Goal: Information Seeking & Learning: Find specific fact

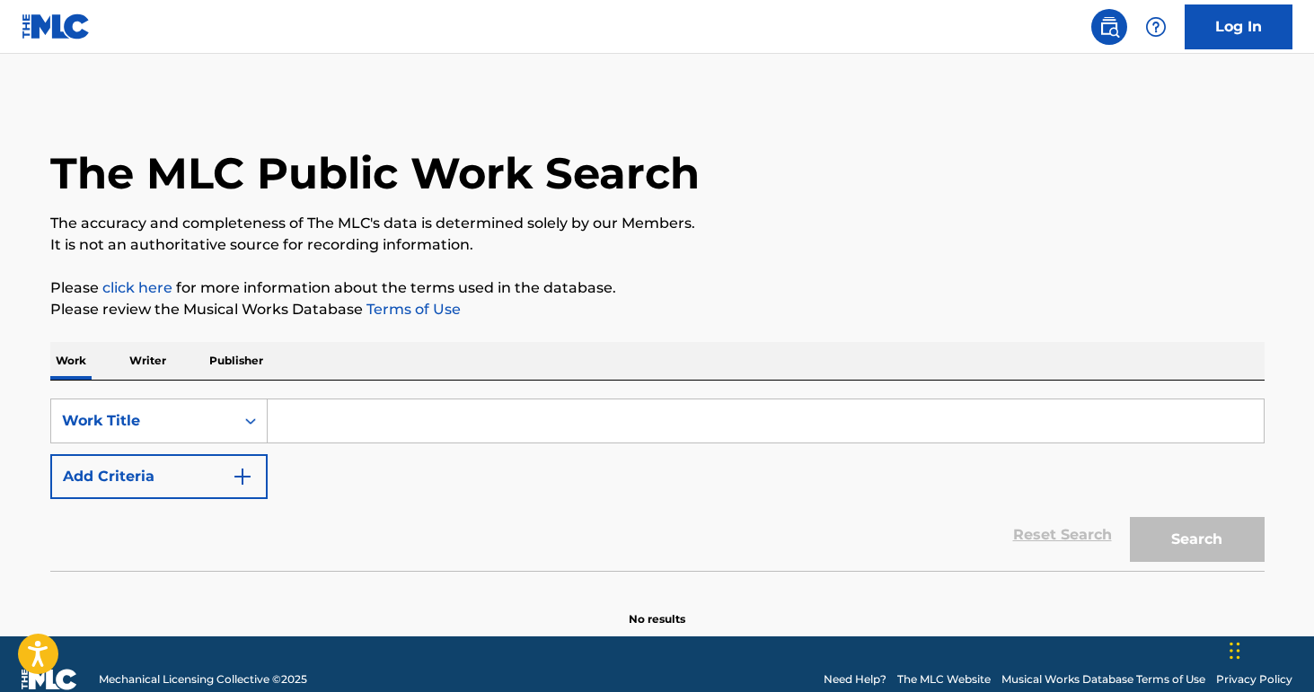
click at [815, 419] on input "Search Form" at bounding box center [766, 421] width 996 height 43
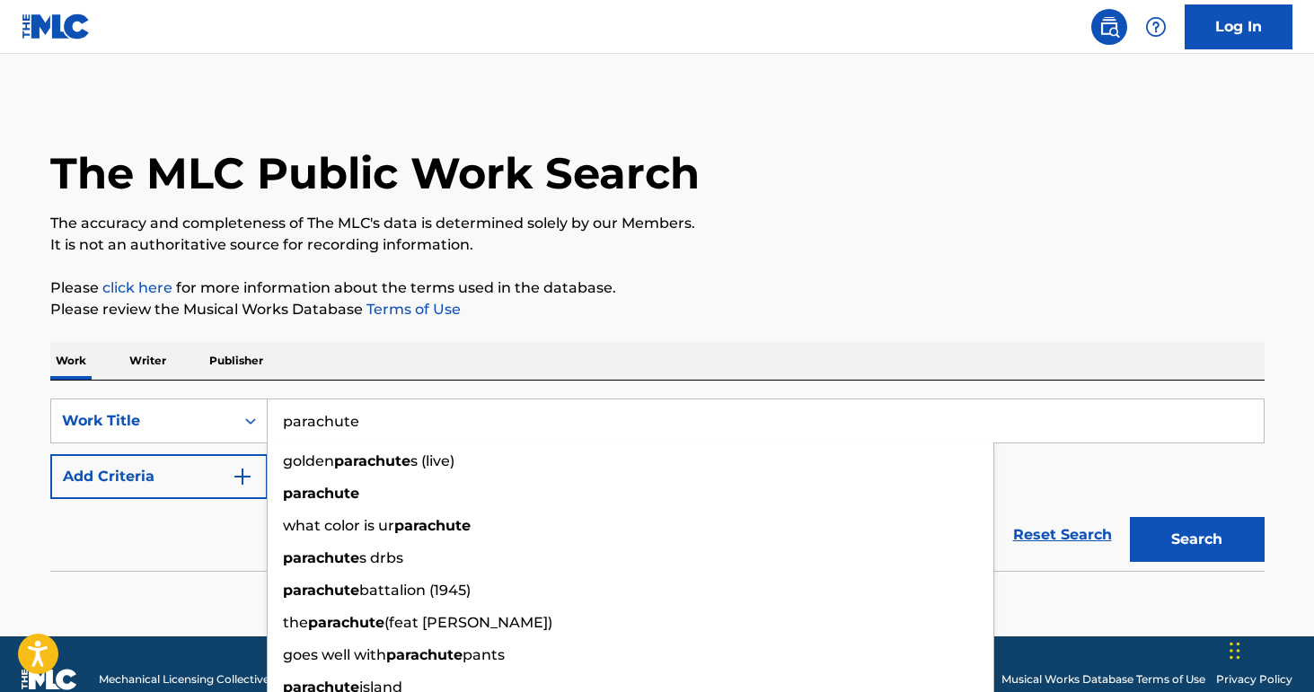
type input "parachute"
click at [157, 494] on button "Add Criteria" at bounding box center [158, 476] width 217 height 45
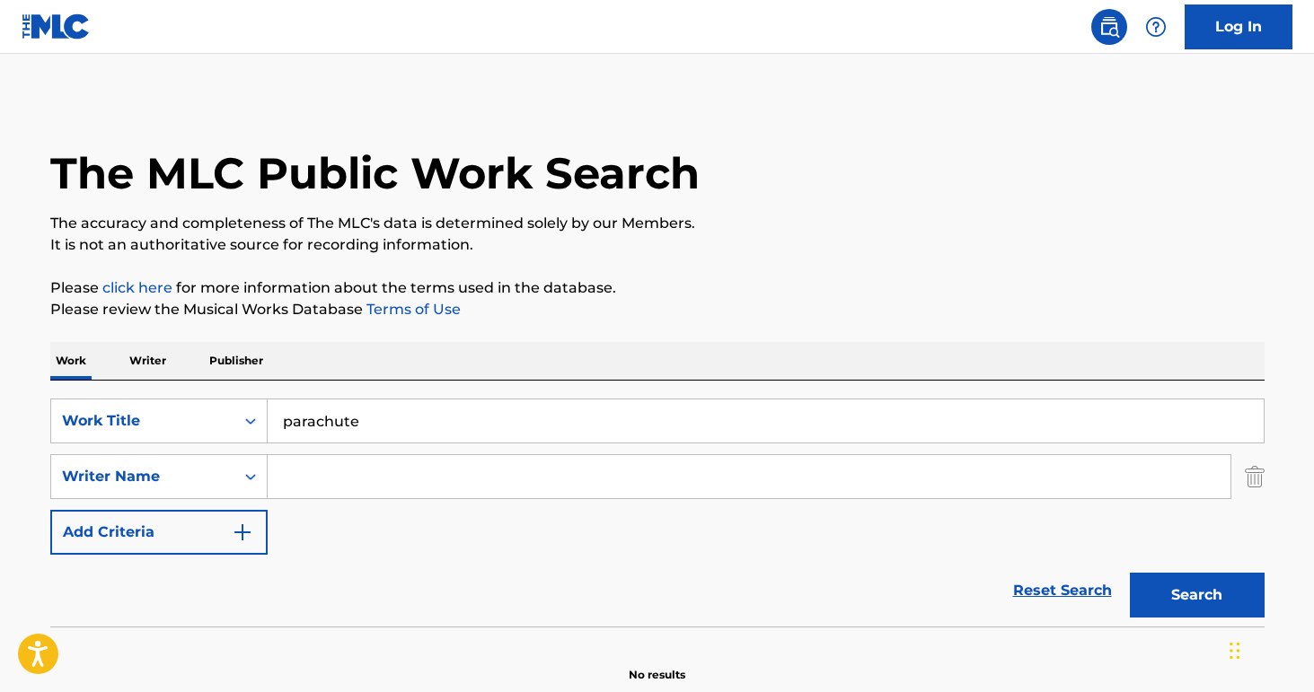
click at [394, 487] on input "Search Form" at bounding box center [749, 476] width 962 height 43
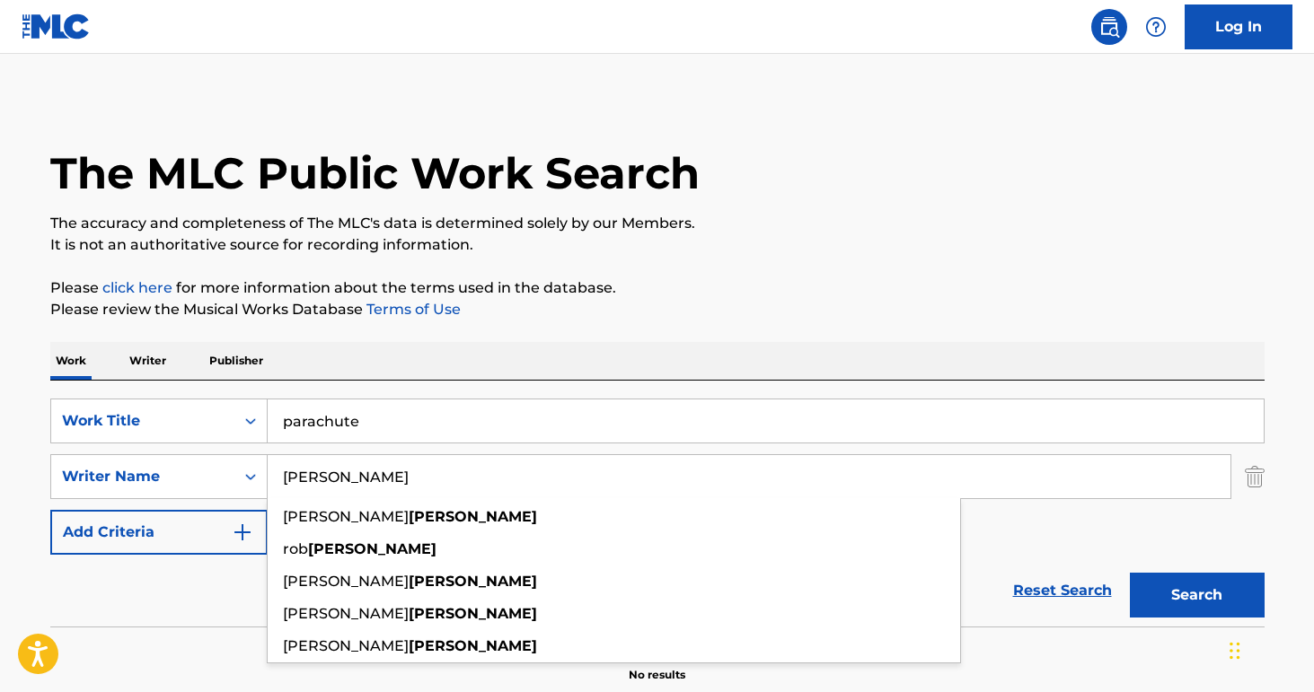
type input "[PERSON_NAME]"
click at [1129, 573] on button "Search" at bounding box center [1196, 595] width 135 height 45
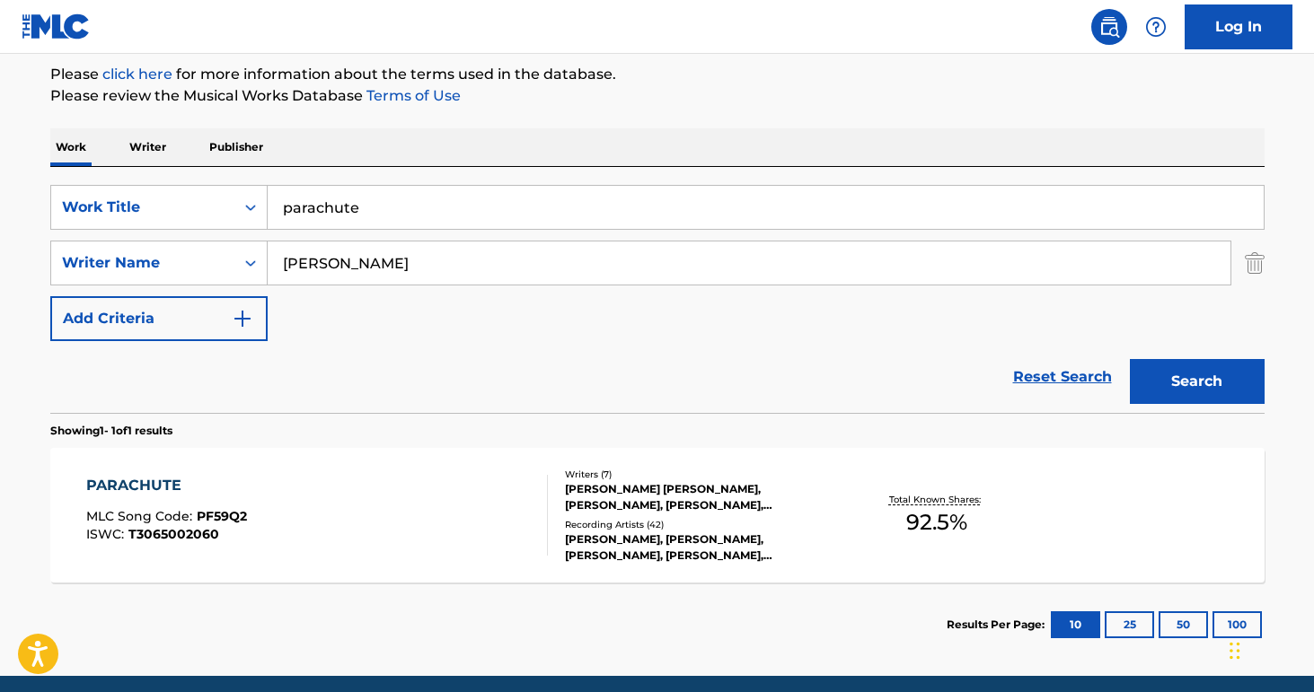
scroll to position [237, 0]
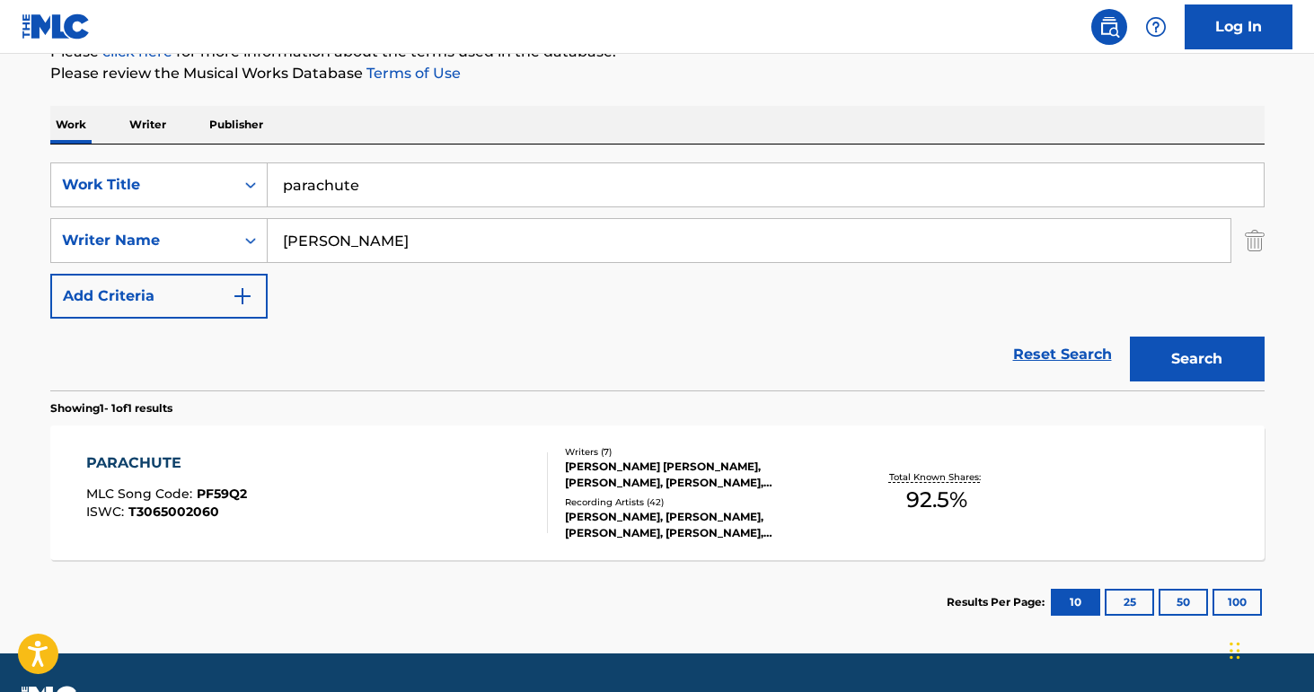
click at [372, 491] on div "PARACHUTE MLC Song Code : PF59Q2 ISWC : T3065002060" at bounding box center [316, 493] width 461 height 81
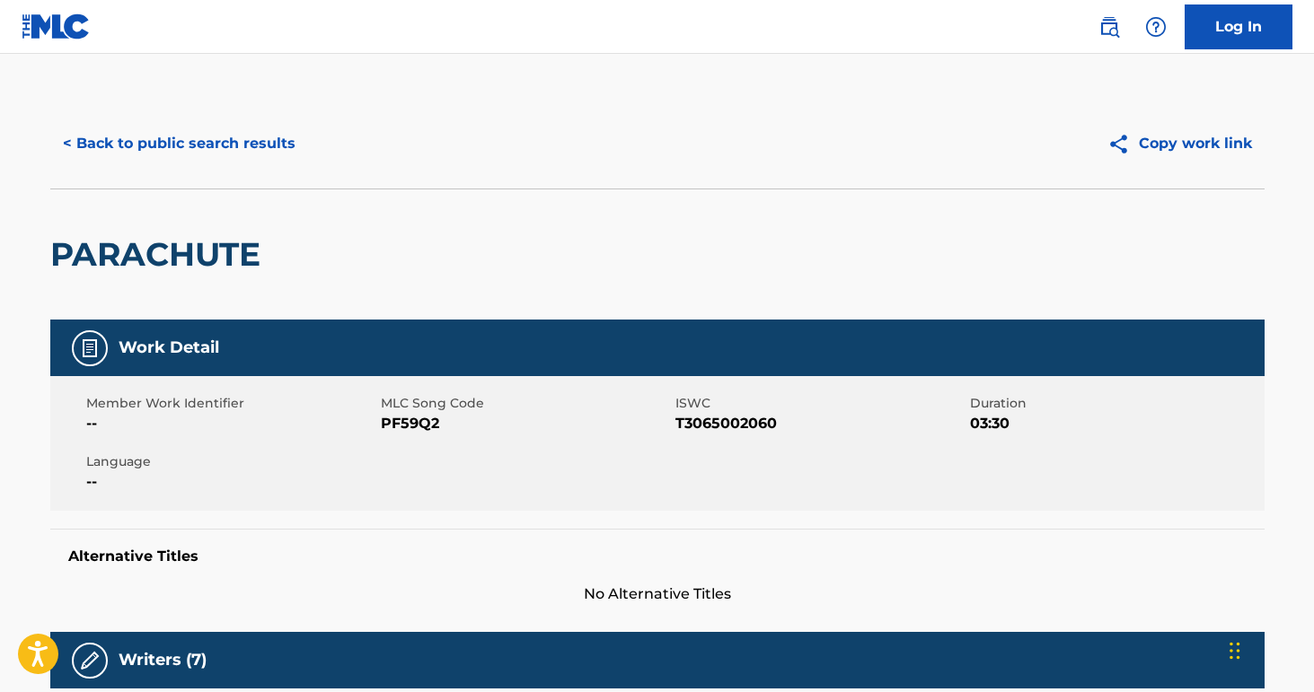
click at [164, 147] on button "< Back to public search results" at bounding box center [179, 143] width 258 height 45
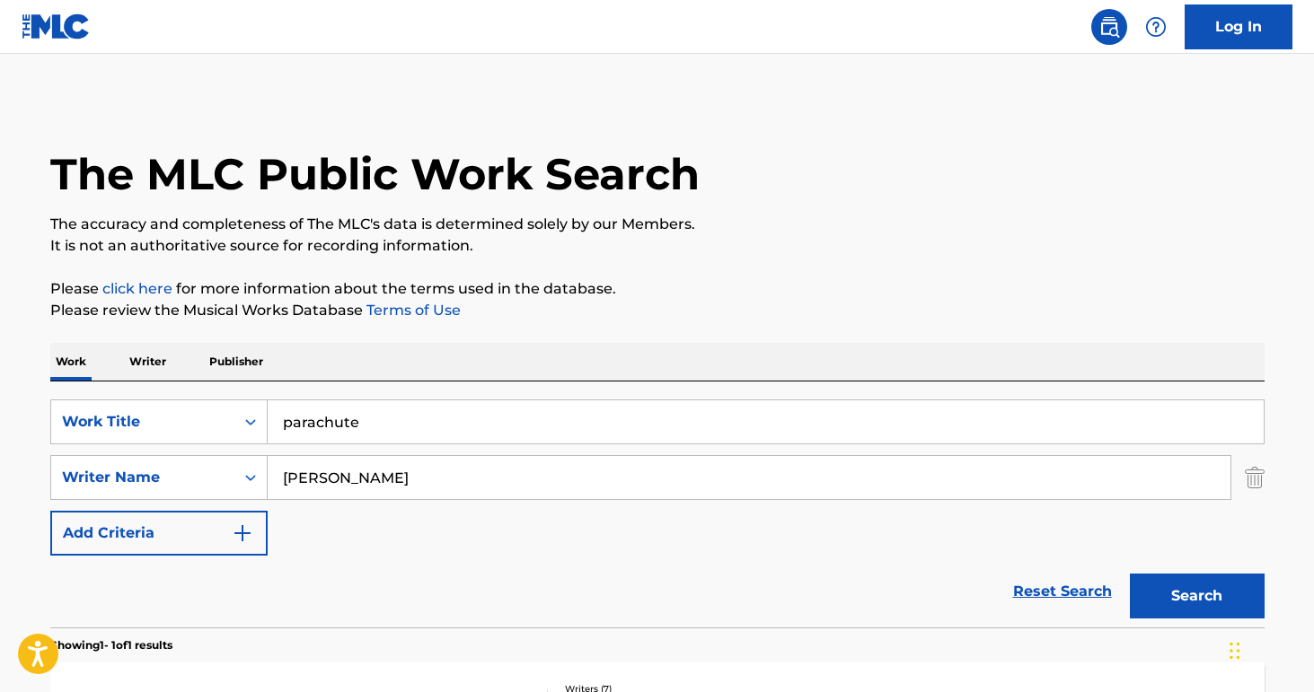
scroll to position [182, 0]
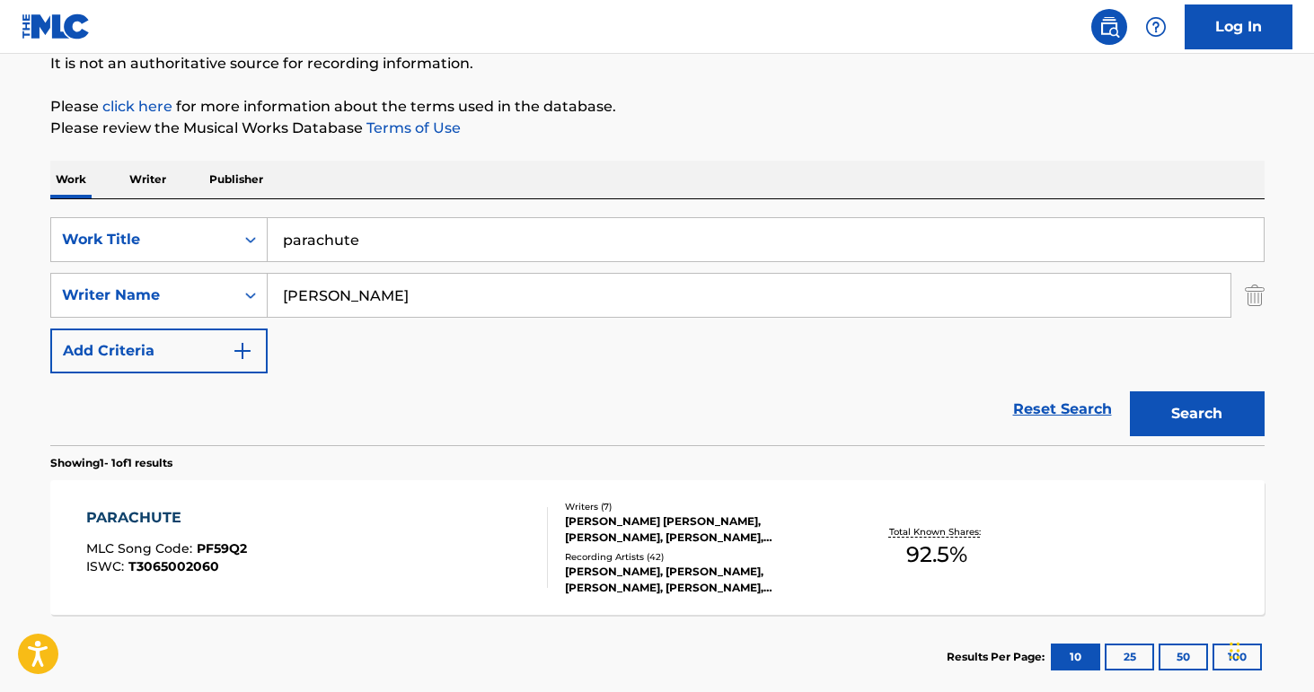
click at [547, 242] on input "parachute" at bounding box center [766, 239] width 996 height 43
click at [547, 241] on input "parachute" at bounding box center [766, 239] width 996 height 43
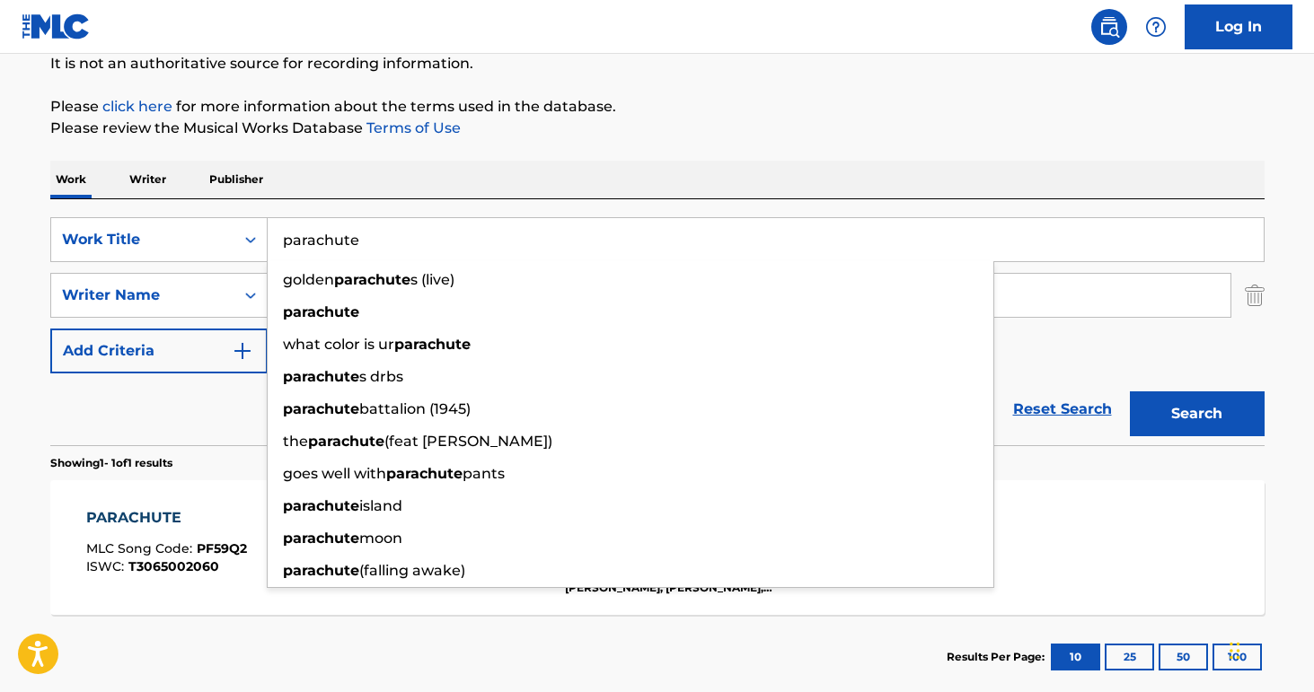
click at [549, 242] on input "parachute" at bounding box center [766, 239] width 996 height 43
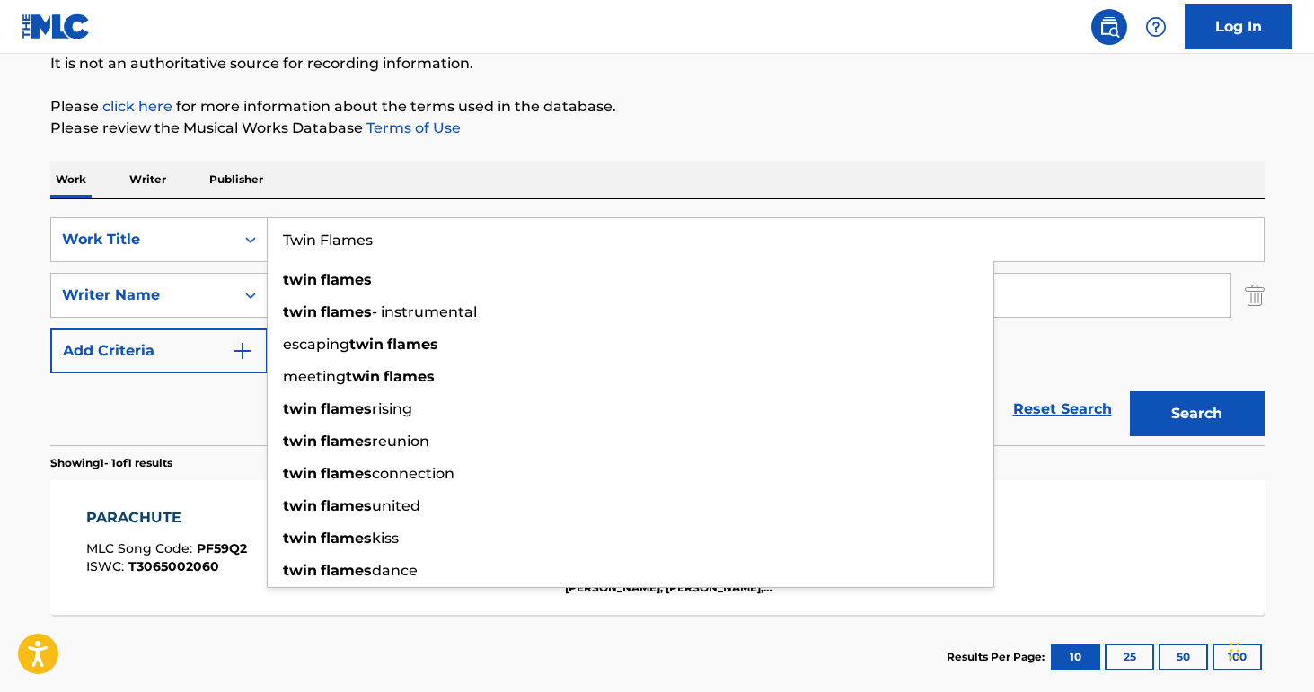
type input "Twin Flames"
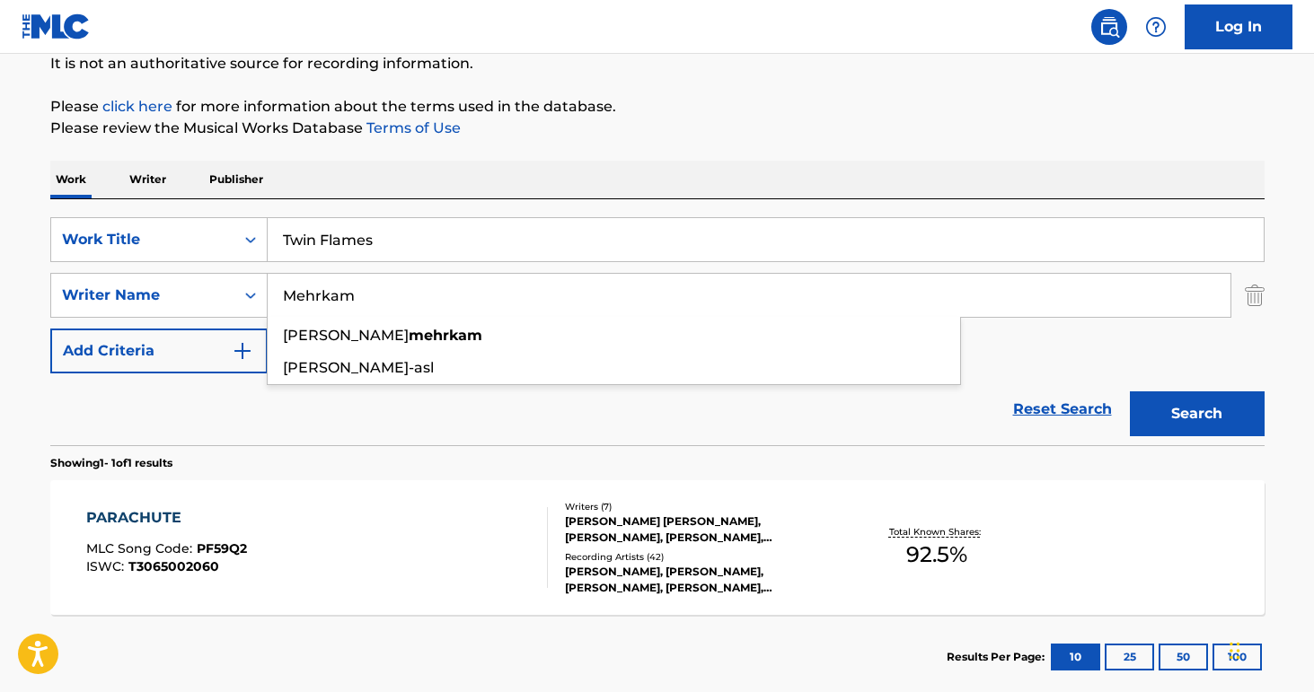
type input "Mehrkam"
click at [1129, 391] on button "Search" at bounding box center [1196, 413] width 135 height 45
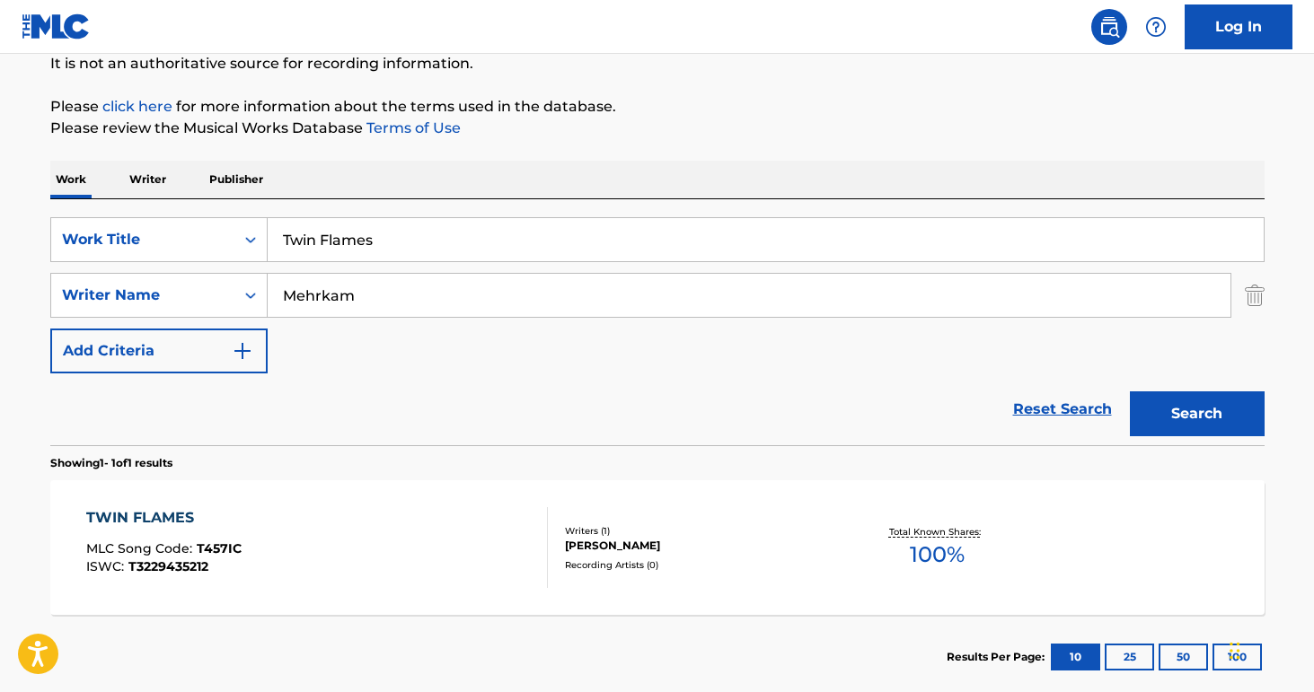
scroll to position [285, 0]
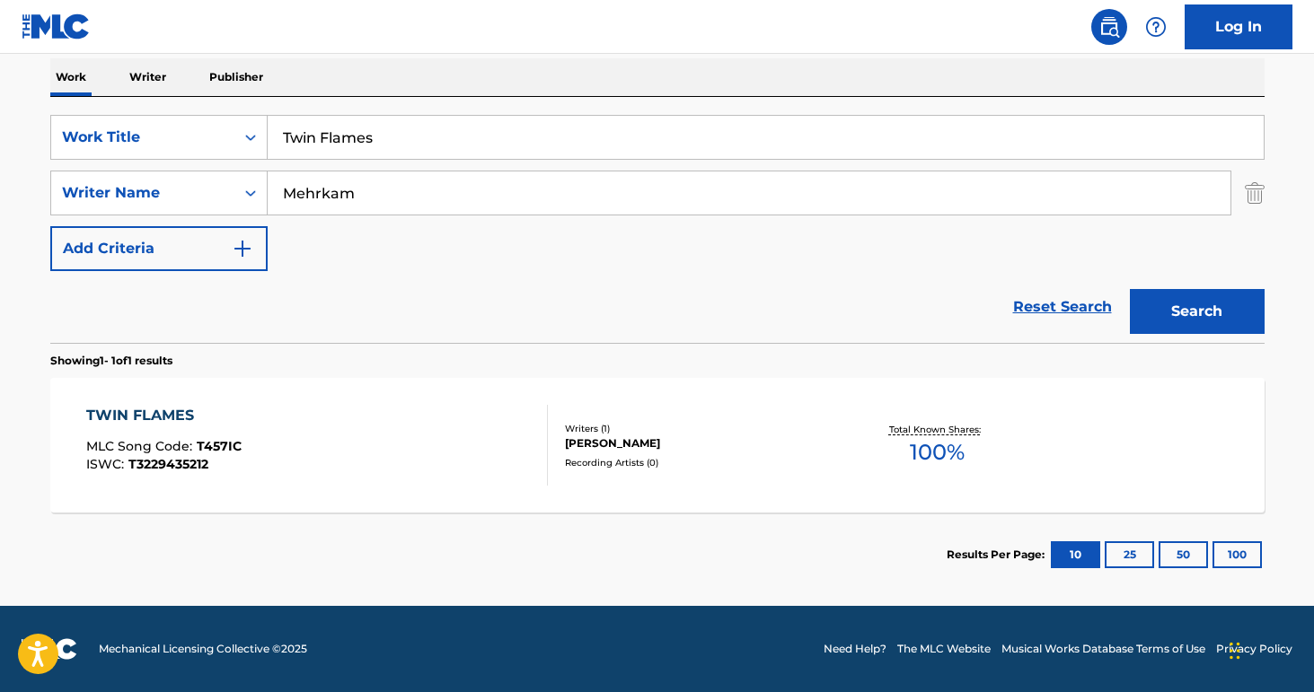
click at [386, 454] on div "TWIN FLAMES MLC Song Code : T457IC ISWC : T3229435212" at bounding box center [316, 445] width 461 height 81
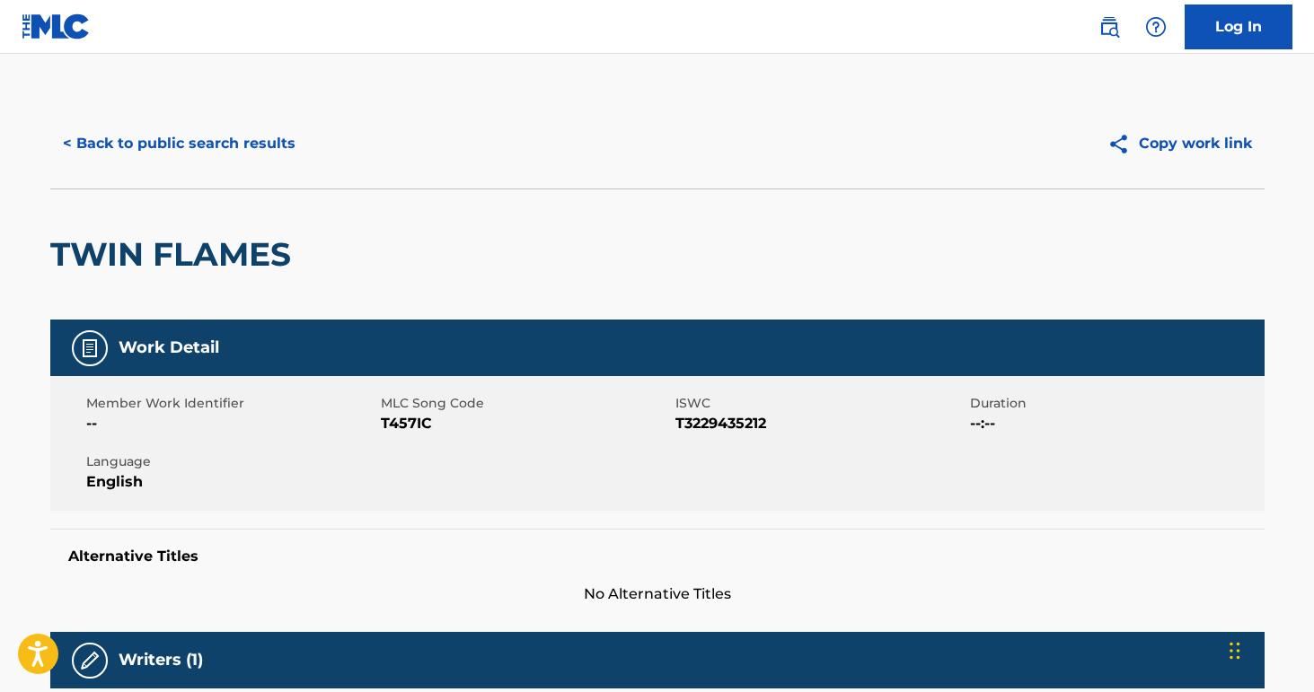
click at [232, 136] on button "< Back to public search results" at bounding box center [179, 143] width 258 height 45
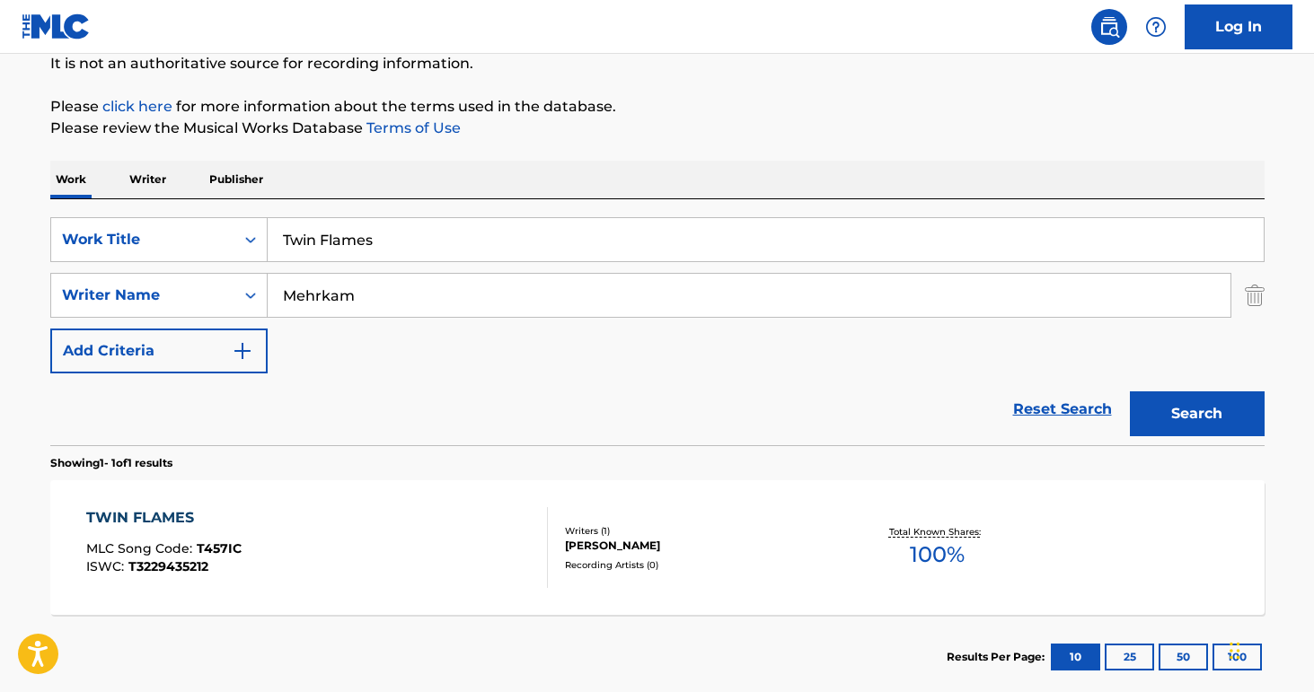
click at [449, 238] on input "Twin Flames" at bounding box center [766, 239] width 996 height 43
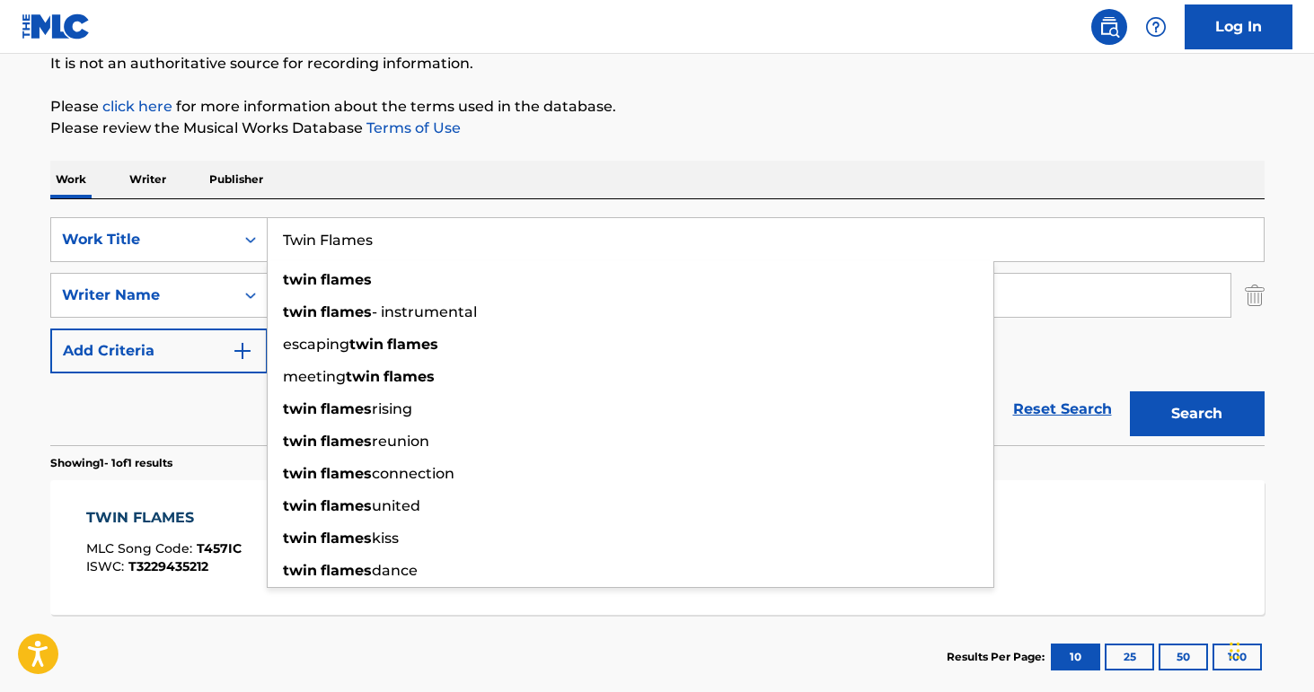
click at [449, 238] on input "Twin Flames" at bounding box center [766, 239] width 996 height 43
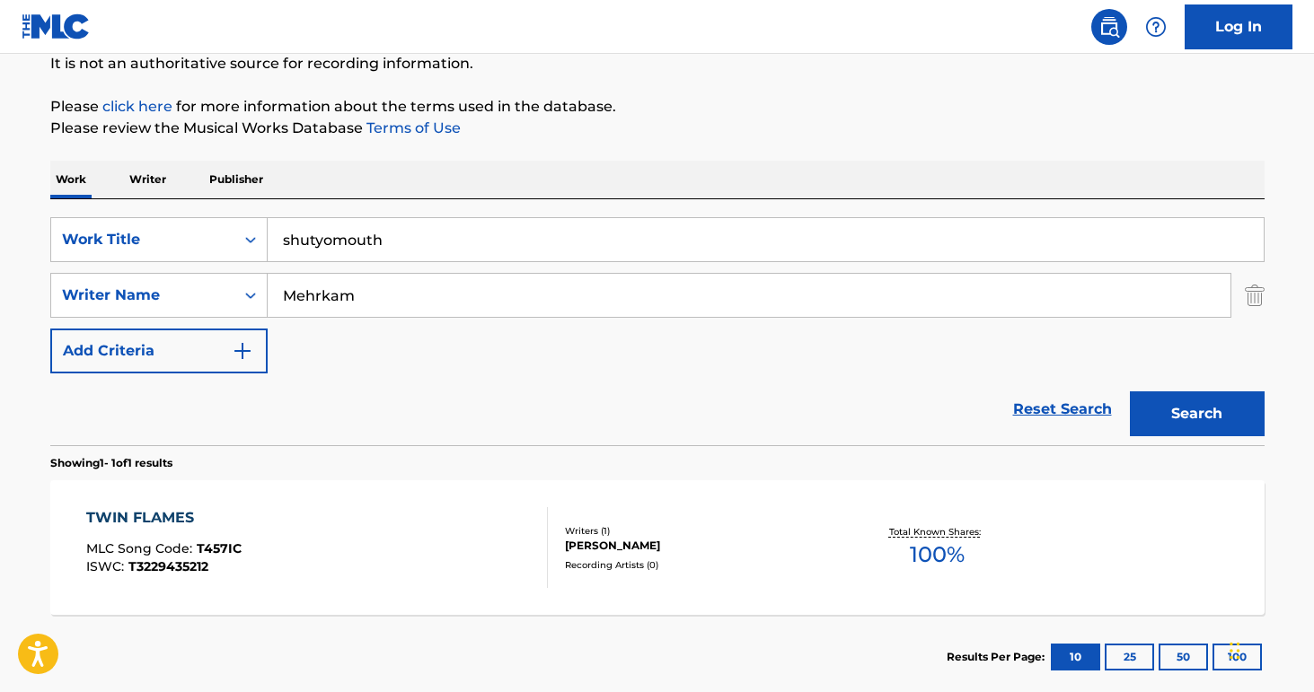
type input "shutyomouth"
click at [395, 301] on input "Mehrkam" at bounding box center [749, 295] width 962 height 43
click at [394, 301] on input "Mehrkam" at bounding box center [749, 295] width 962 height 43
click at [395, 301] on input "Mehrkam" at bounding box center [749, 295] width 962 height 43
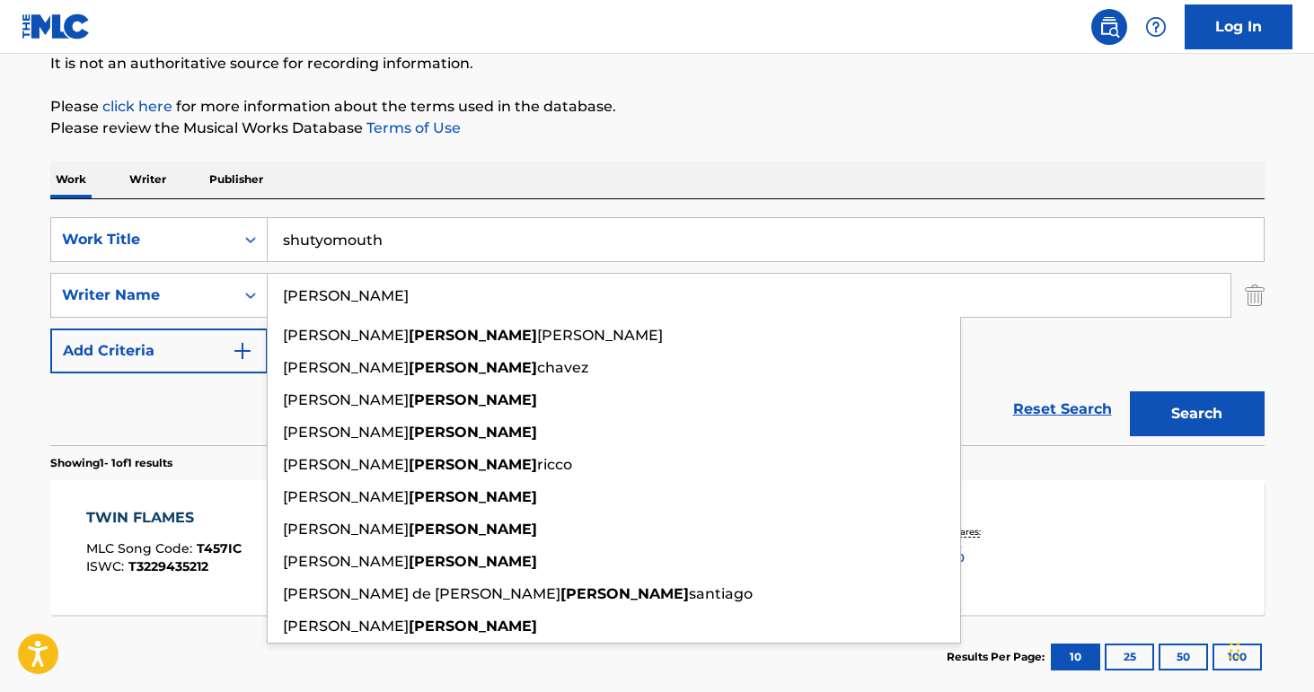
click at [1129, 391] on button "Search" at bounding box center [1196, 413] width 135 height 45
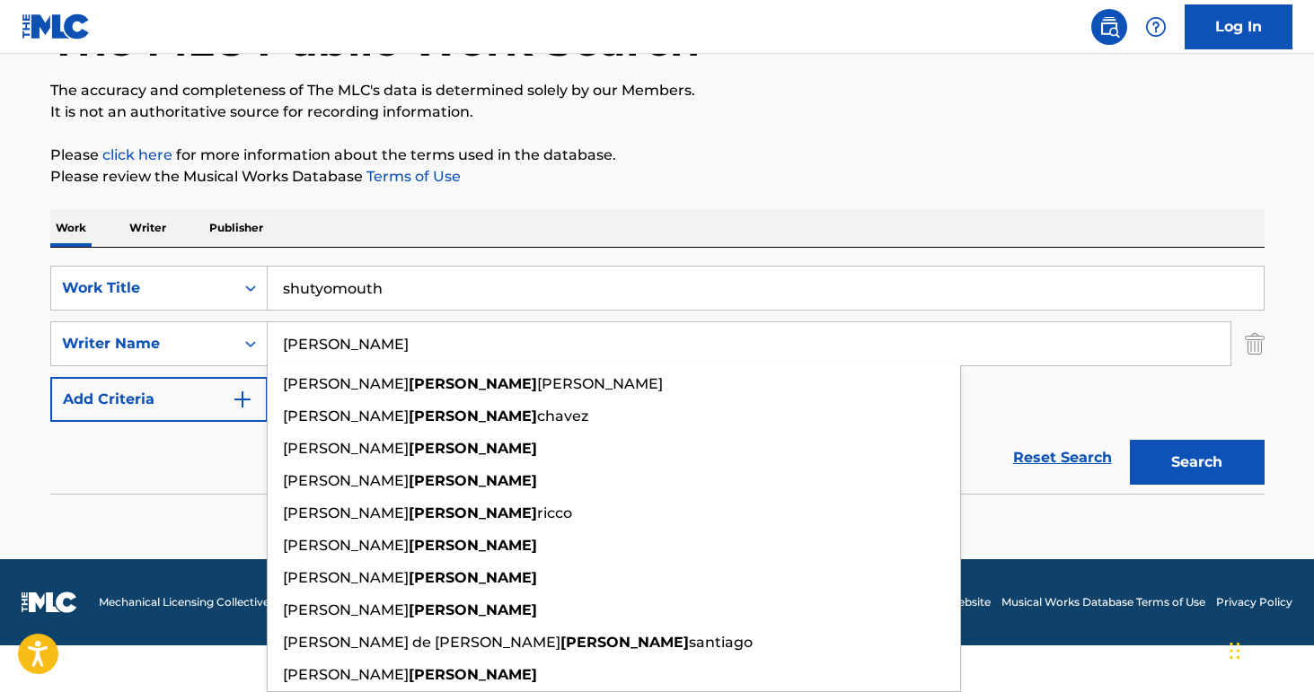
scroll to position [87, 0]
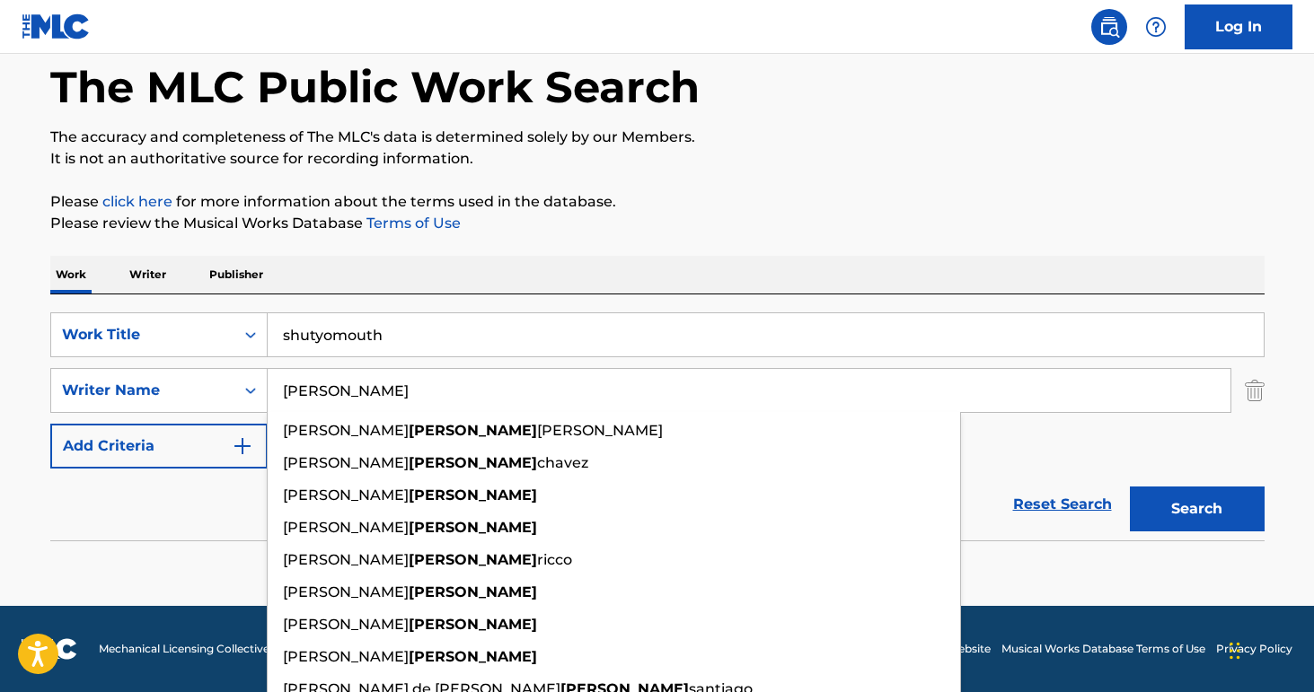
drag, startPoint x: 1069, startPoint y: 414, endPoint x: 1027, endPoint y: 407, distance: 42.8
click at [1064, 412] on div "SearchWithCriteriac3b2699d-8afb-46b7-a64a-87d4820f1004 Work Title shutyomouth S…" at bounding box center [657, 390] width 1214 height 156
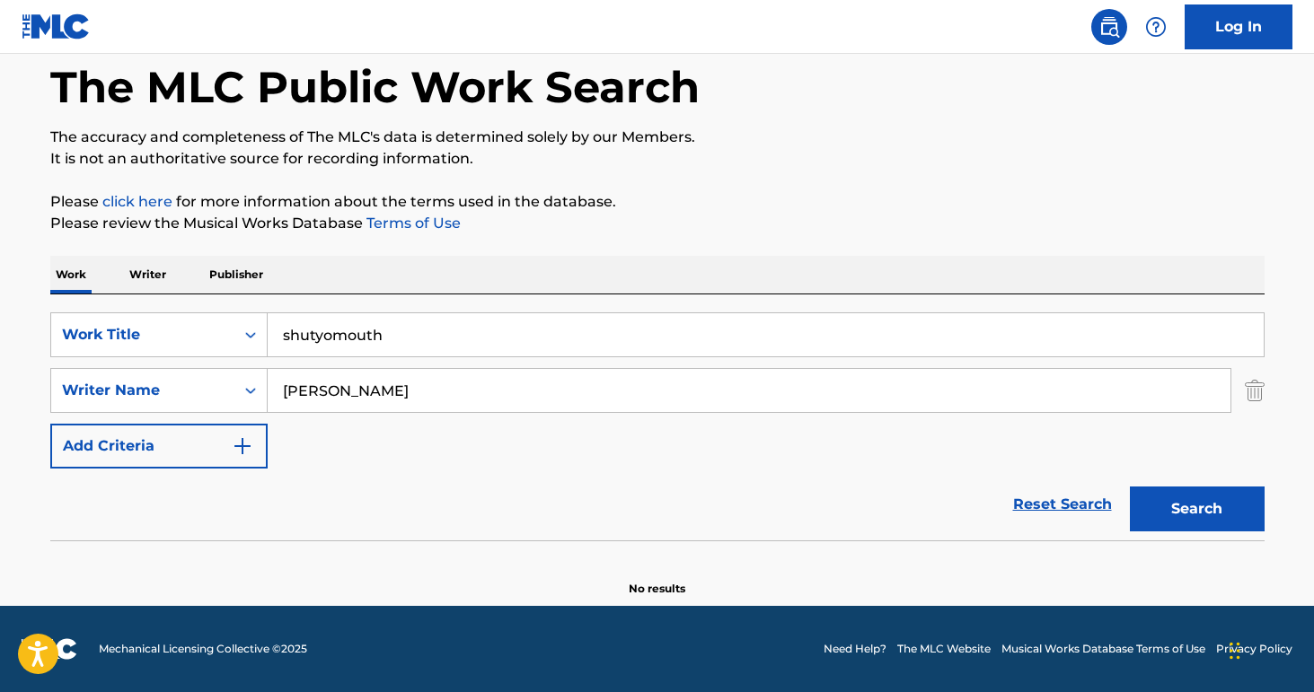
drag, startPoint x: 646, startPoint y: 372, endPoint x: 617, endPoint y: 389, distance: 34.2
click at [641, 374] on input "[PERSON_NAME]" at bounding box center [749, 390] width 962 height 43
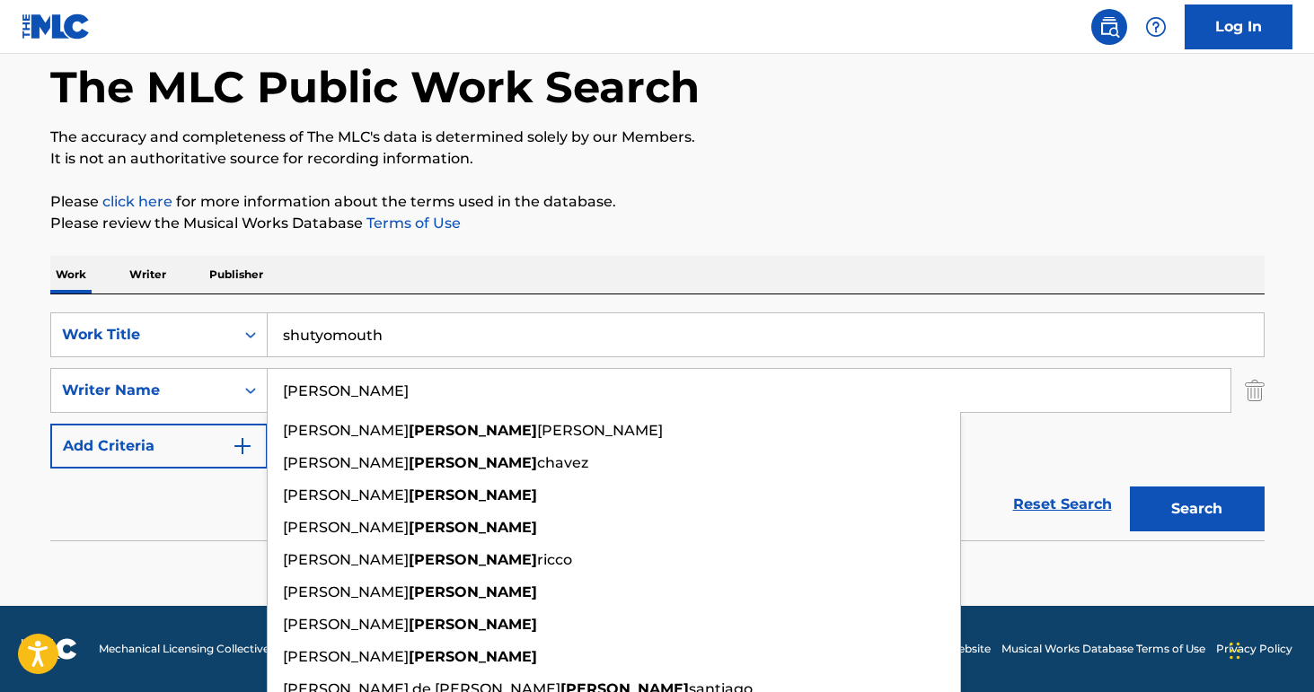
click at [612, 391] on input "[PERSON_NAME]" at bounding box center [749, 390] width 962 height 43
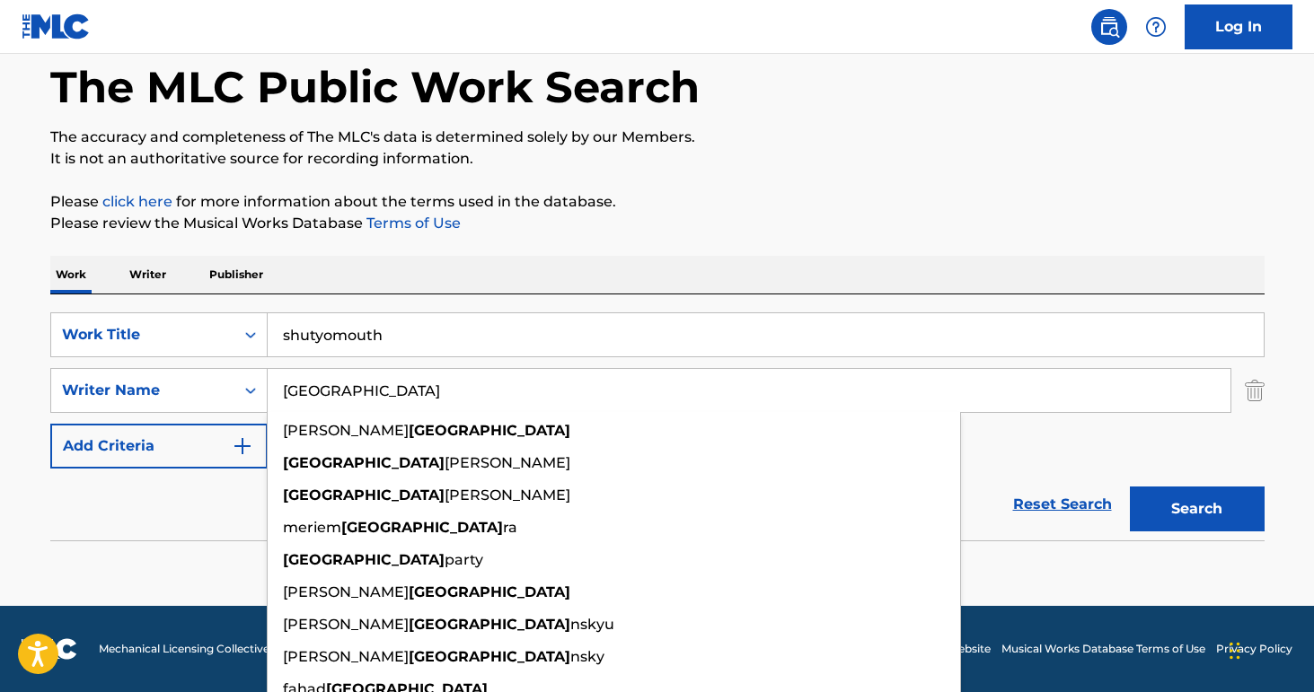
click at [1129, 487] on button "Search" at bounding box center [1196, 509] width 135 height 45
paste input "[GEOGRAPHIC_DATA]"
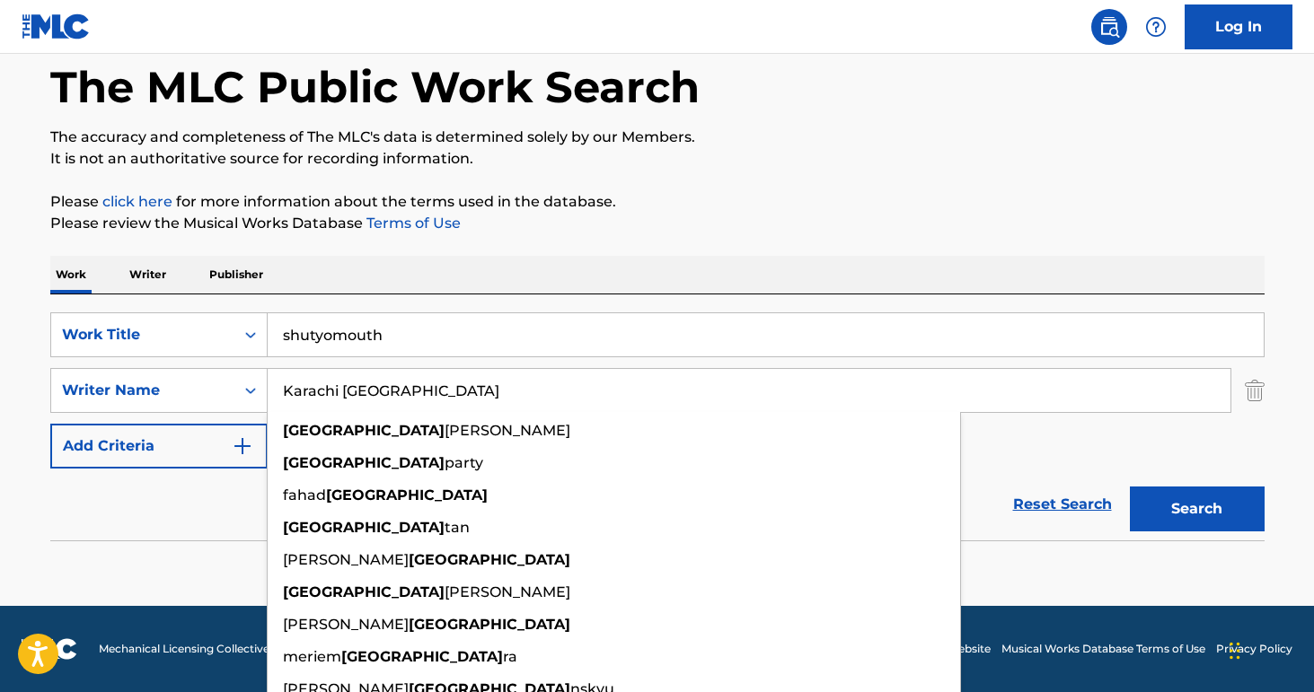
click at [391, 393] on input "Karachi [GEOGRAPHIC_DATA]" at bounding box center [749, 390] width 962 height 43
type input "\"
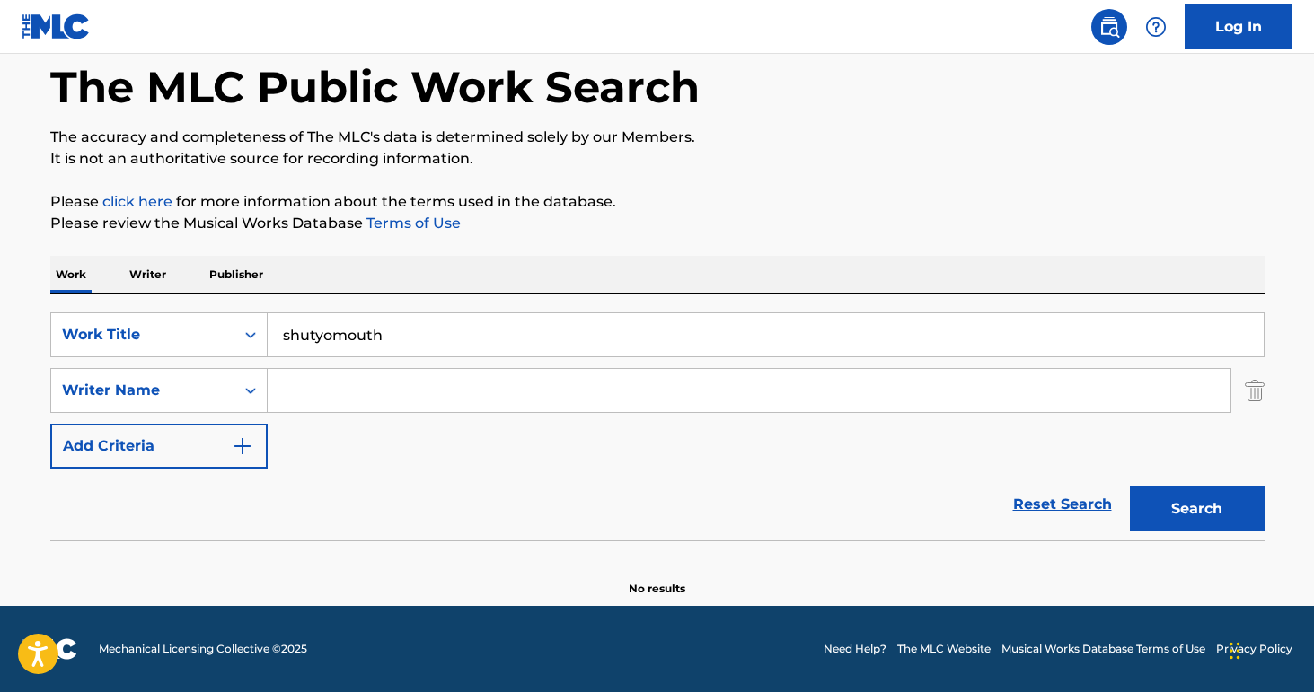
paste input "[GEOGRAPHIC_DATA]"
type input "[GEOGRAPHIC_DATA]"
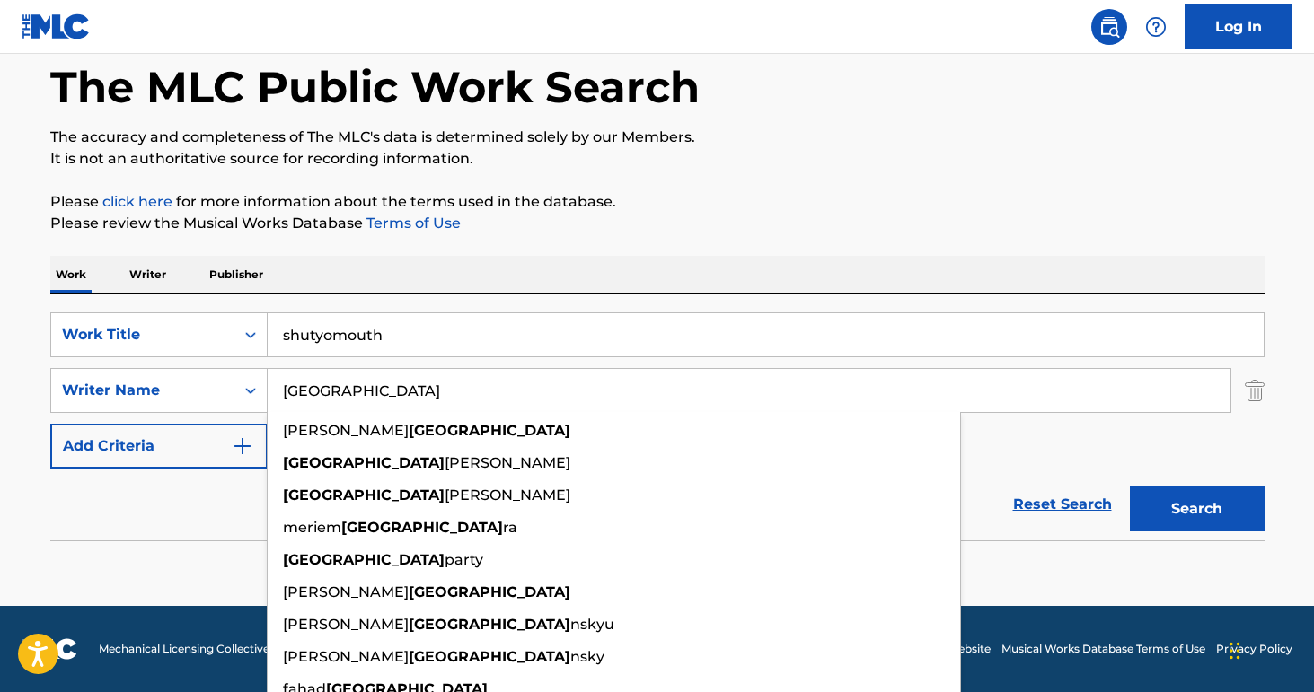
scroll to position [14, 0]
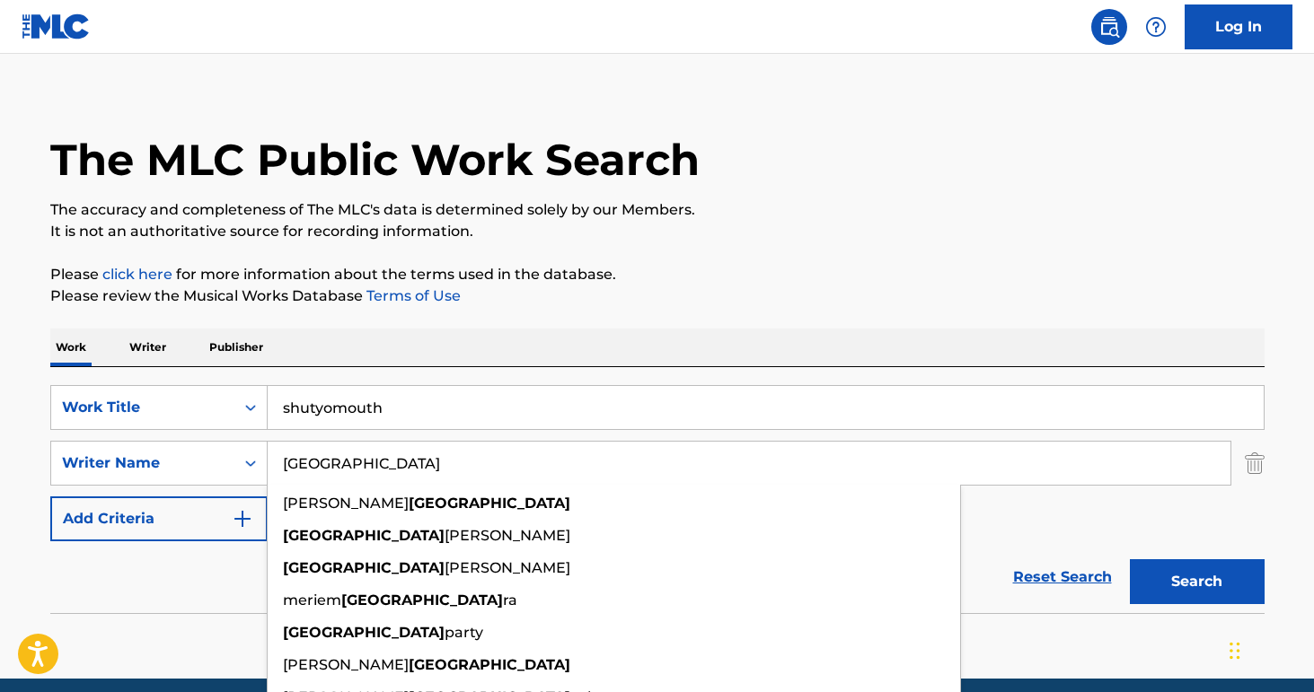
click at [1129, 559] on button "Search" at bounding box center [1196, 581] width 135 height 45
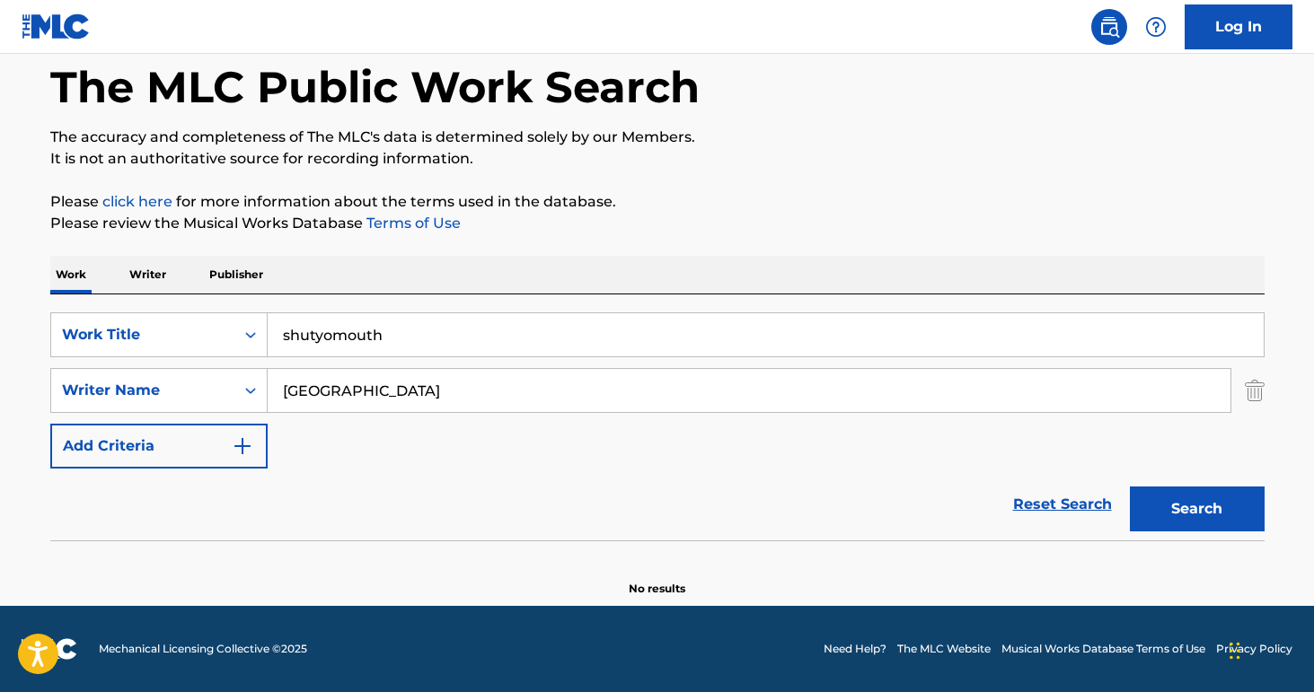
scroll to position [86, 0]
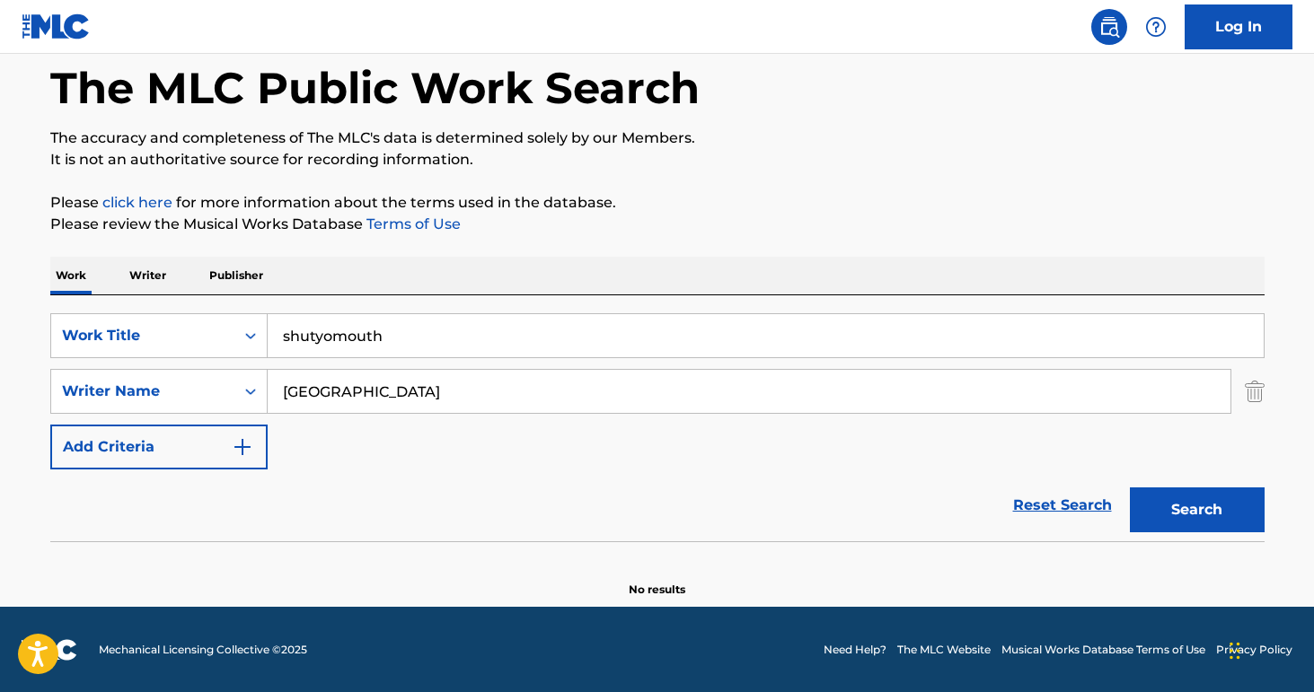
click at [422, 379] on input "[GEOGRAPHIC_DATA]" at bounding box center [749, 391] width 962 height 43
click at [1129, 488] on button "Search" at bounding box center [1196, 510] width 135 height 45
click at [442, 363] on div "SearchWithCriteriac3b2699d-8afb-46b7-a64a-87d4820f1004 Work Title shutyomouth S…" at bounding box center [657, 391] width 1214 height 156
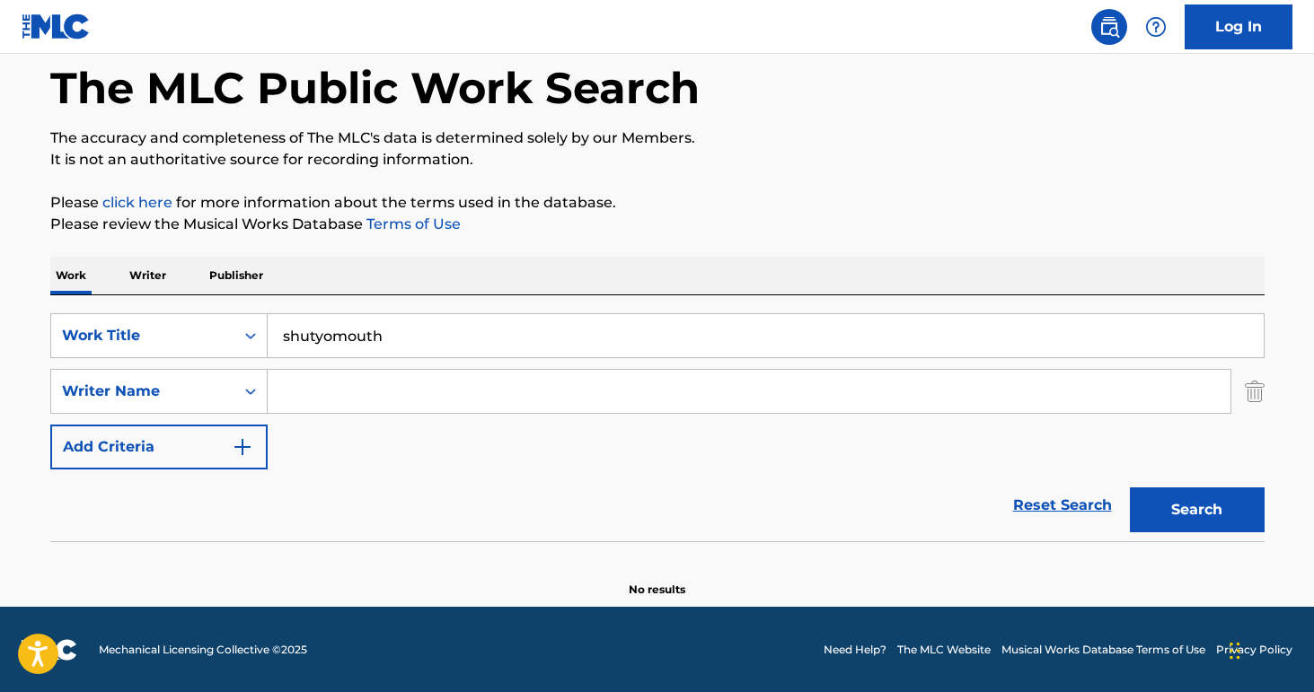
click at [441, 354] on input "shutyomouth" at bounding box center [766, 335] width 996 height 43
click at [427, 328] on input "shutyomouth" at bounding box center [766, 335] width 996 height 43
click at [427, 327] on input "shutyomouth" at bounding box center [766, 335] width 996 height 43
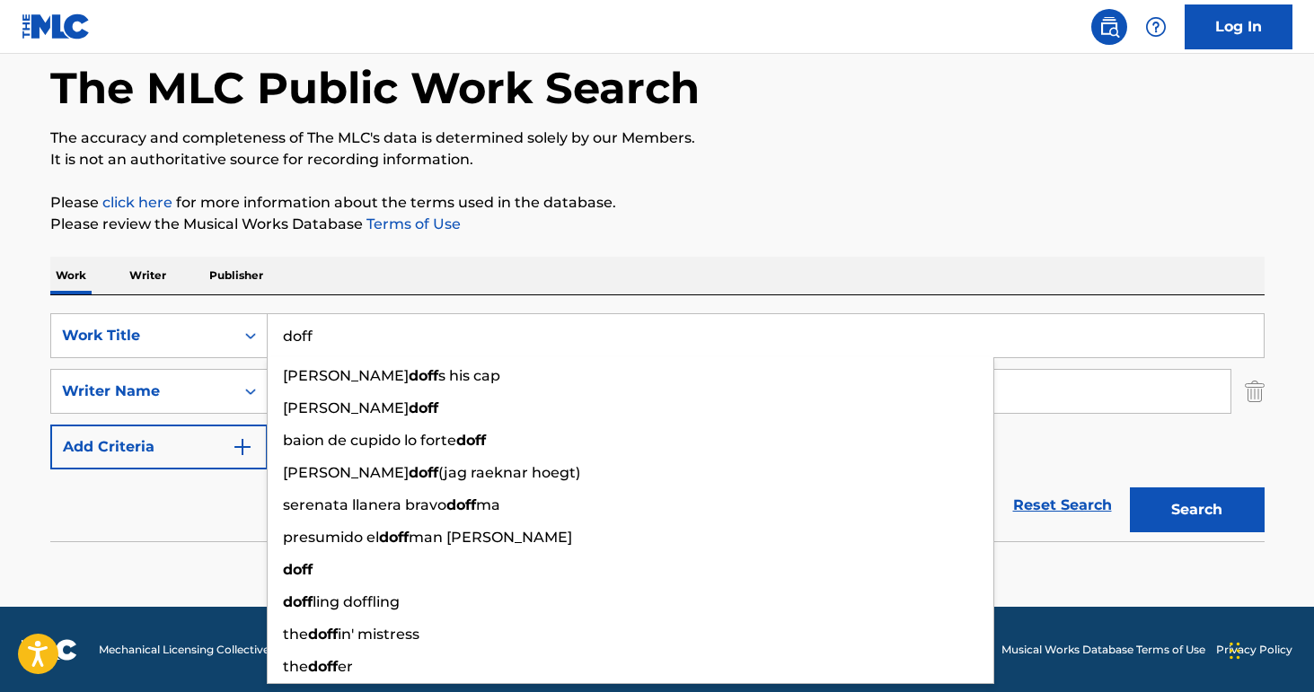
type input "doff"
click at [1129, 488] on button "Search" at bounding box center [1196, 510] width 135 height 45
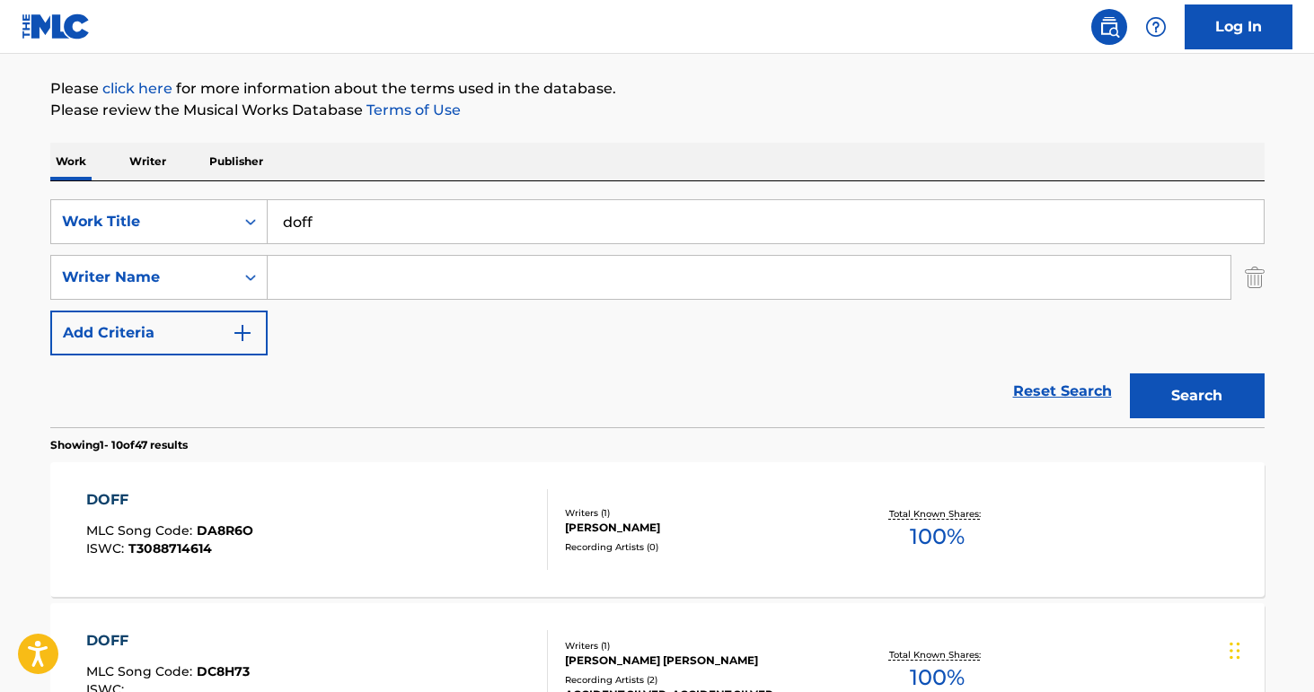
scroll to position [204, 0]
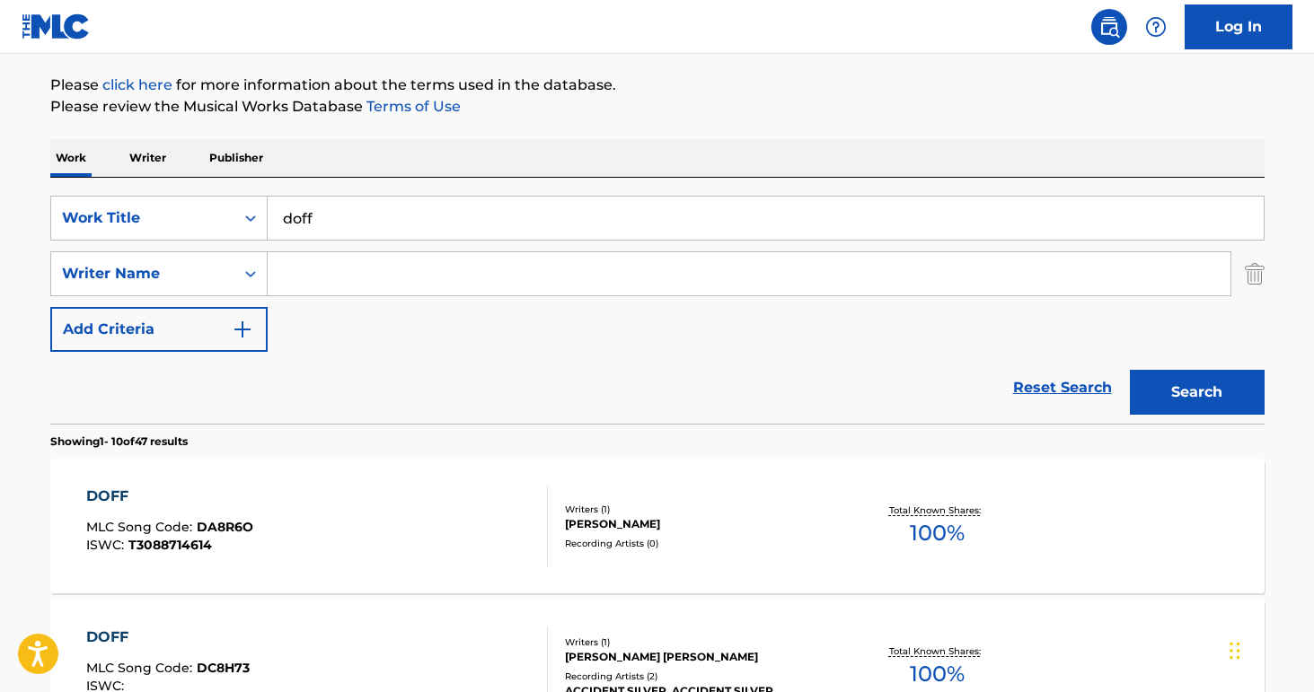
click at [353, 287] on input "Search Form" at bounding box center [749, 273] width 962 height 43
type input "park"
click at [1129, 370] on button "Search" at bounding box center [1196, 392] width 135 height 45
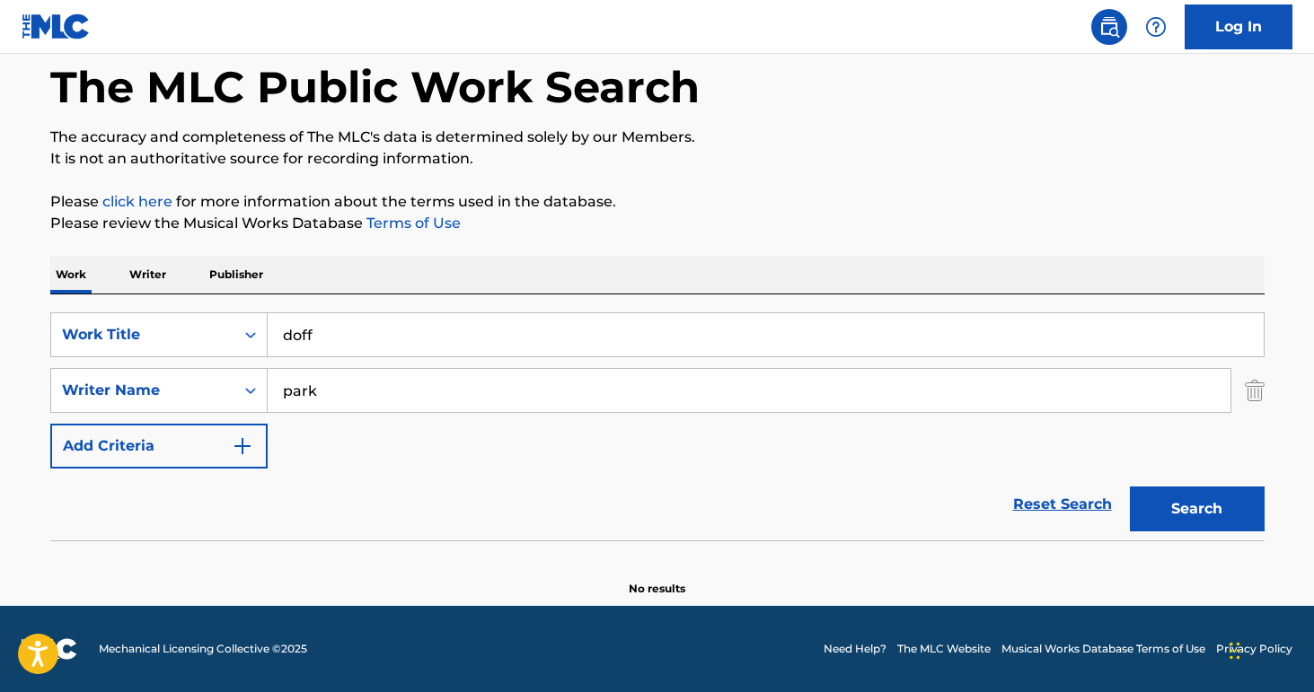
scroll to position [87, 0]
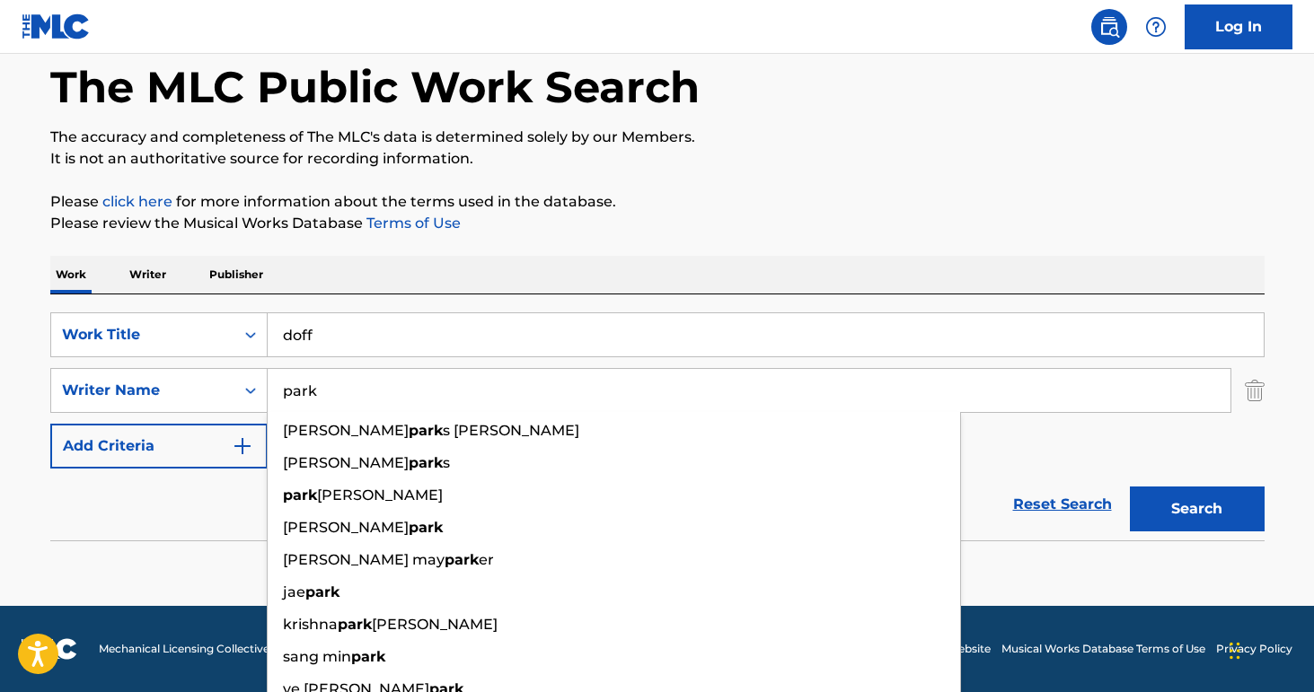
click at [534, 318] on input "doff" at bounding box center [766, 334] width 996 height 43
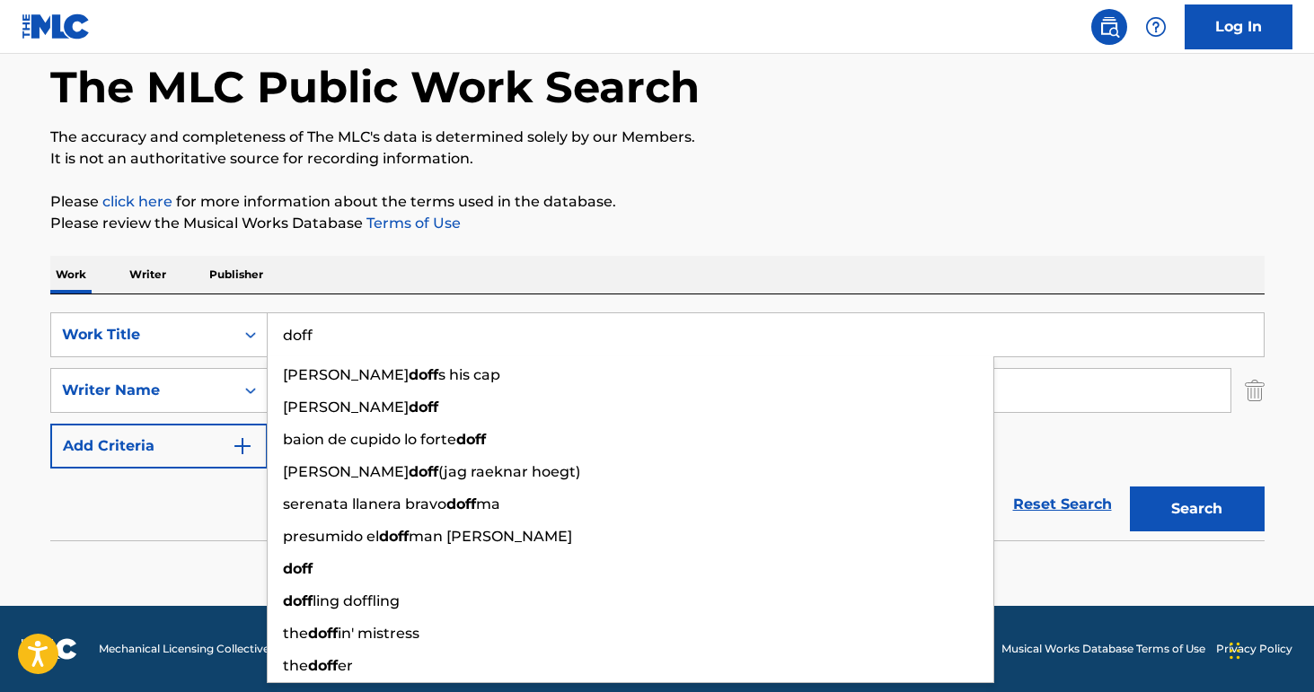
click at [534, 318] on input "doff" at bounding box center [766, 334] width 996 height 43
click at [535, 318] on input "doff" at bounding box center [766, 334] width 996 height 43
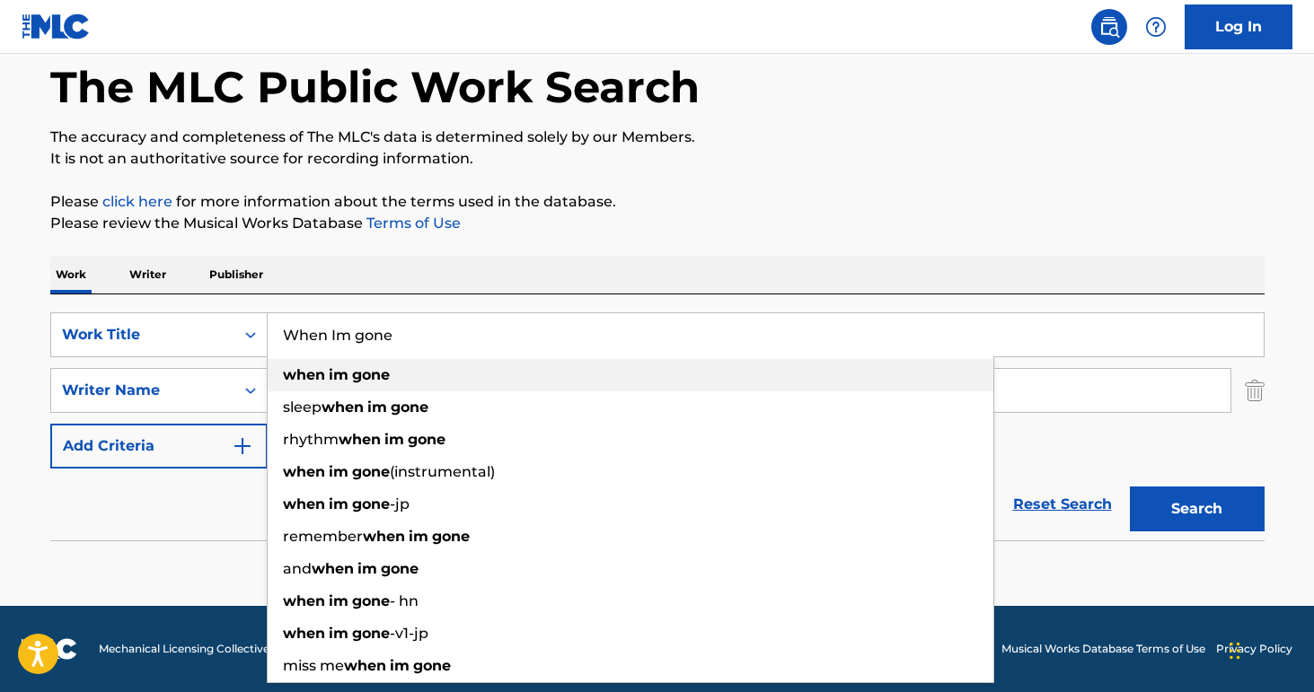
click at [509, 383] on div "when im gone" at bounding box center [630, 375] width 725 height 32
type input "when im gone"
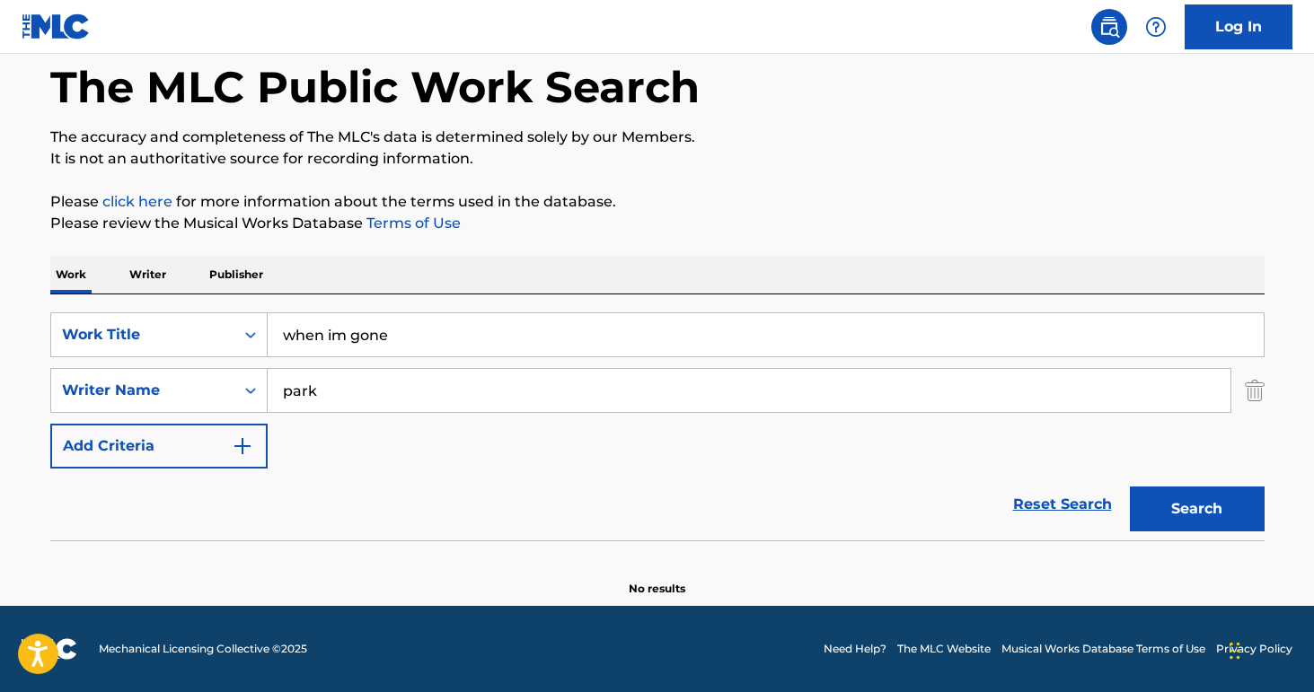
click at [503, 389] on input "park" at bounding box center [749, 390] width 962 height 43
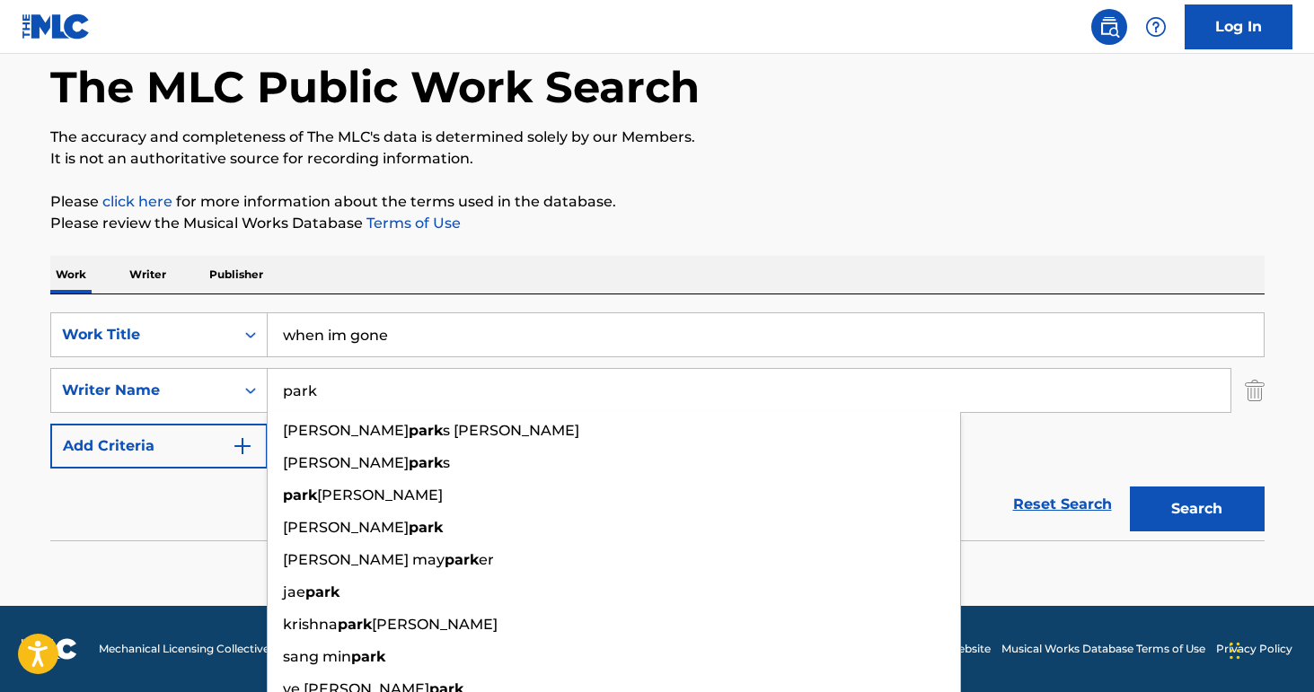
click at [503, 388] on input "park" at bounding box center [749, 390] width 962 height 43
click at [502, 388] on input "park" at bounding box center [749, 390] width 962 height 43
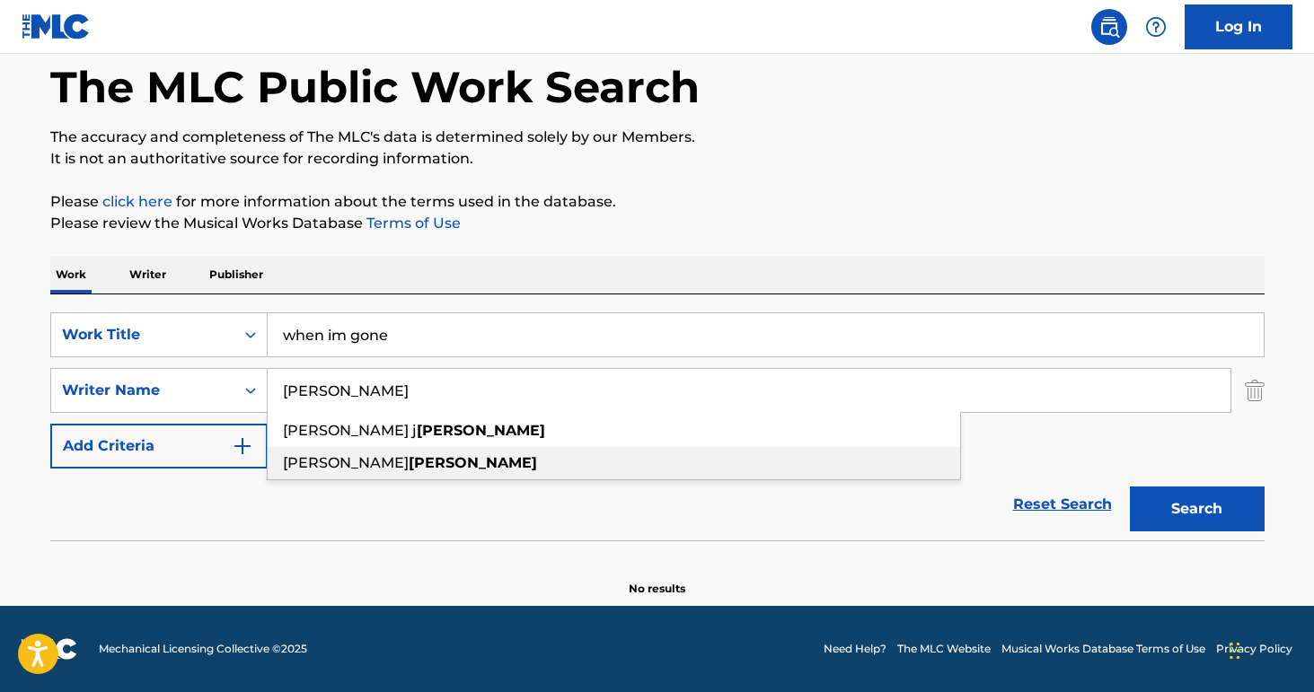
click at [435, 463] on div "[PERSON_NAME]" at bounding box center [614, 463] width 692 height 32
type input "[PERSON_NAME]"
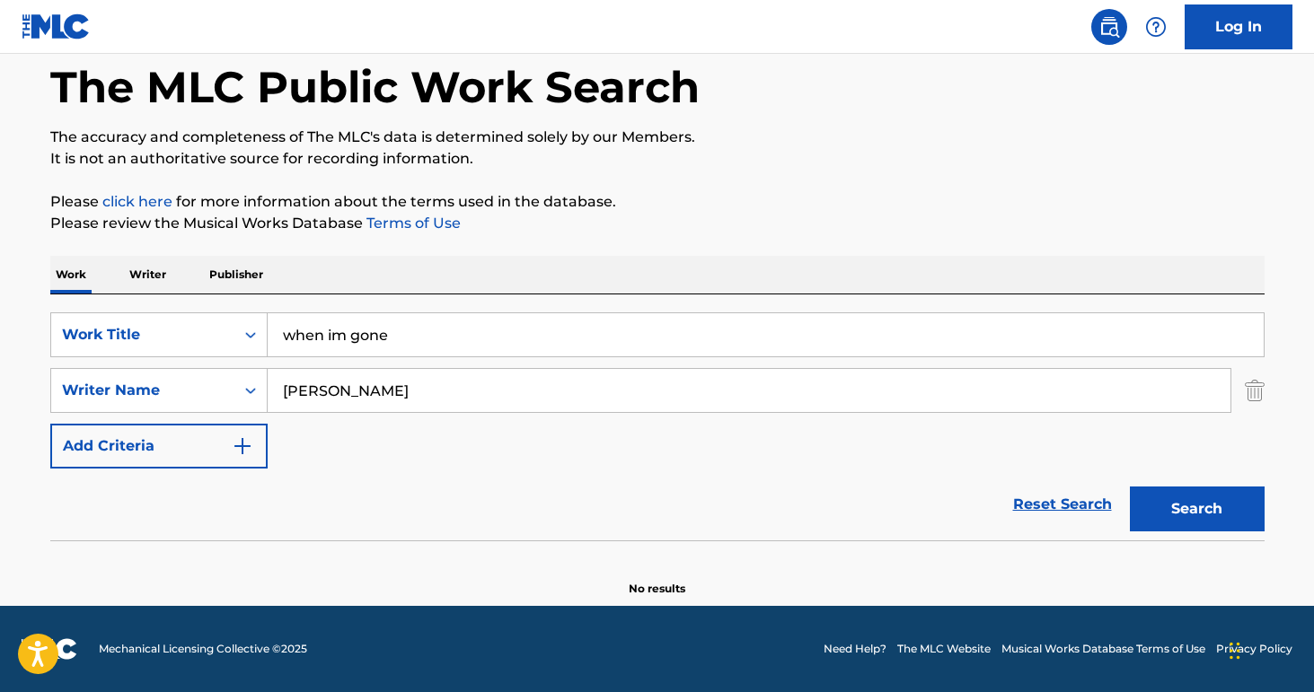
click at [1197, 493] on button "Search" at bounding box center [1196, 509] width 135 height 45
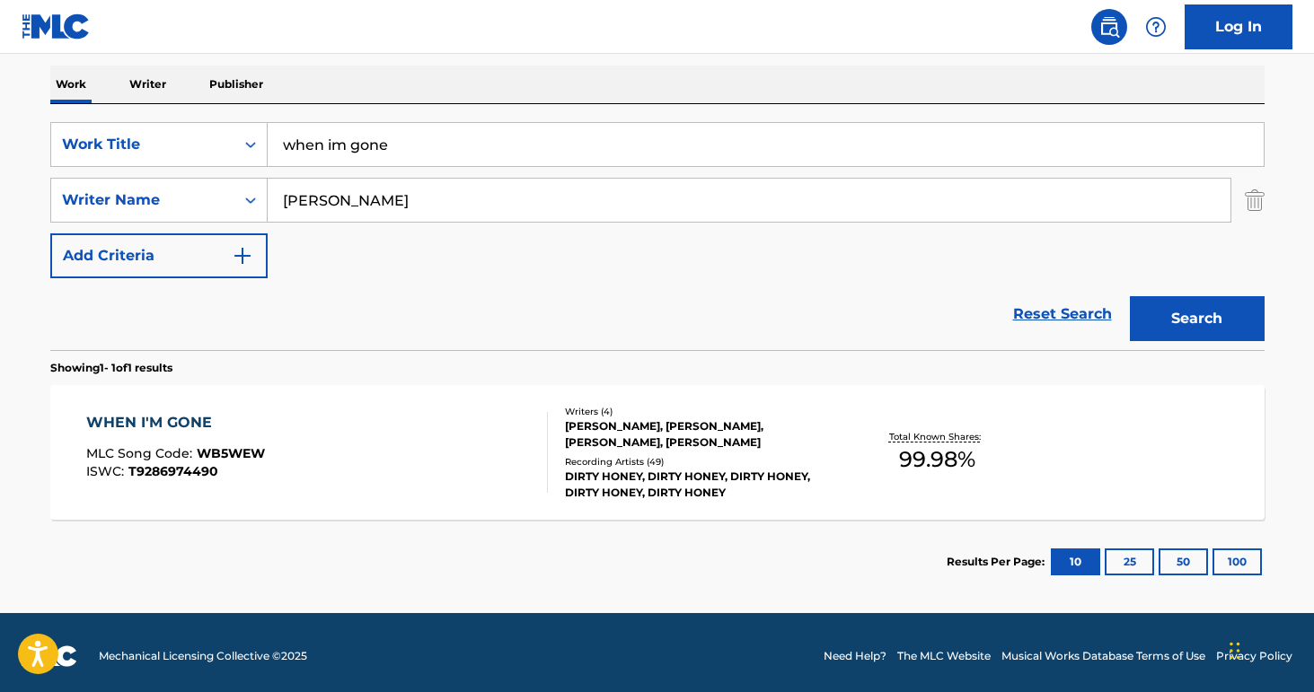
scroll to position [278, 0]
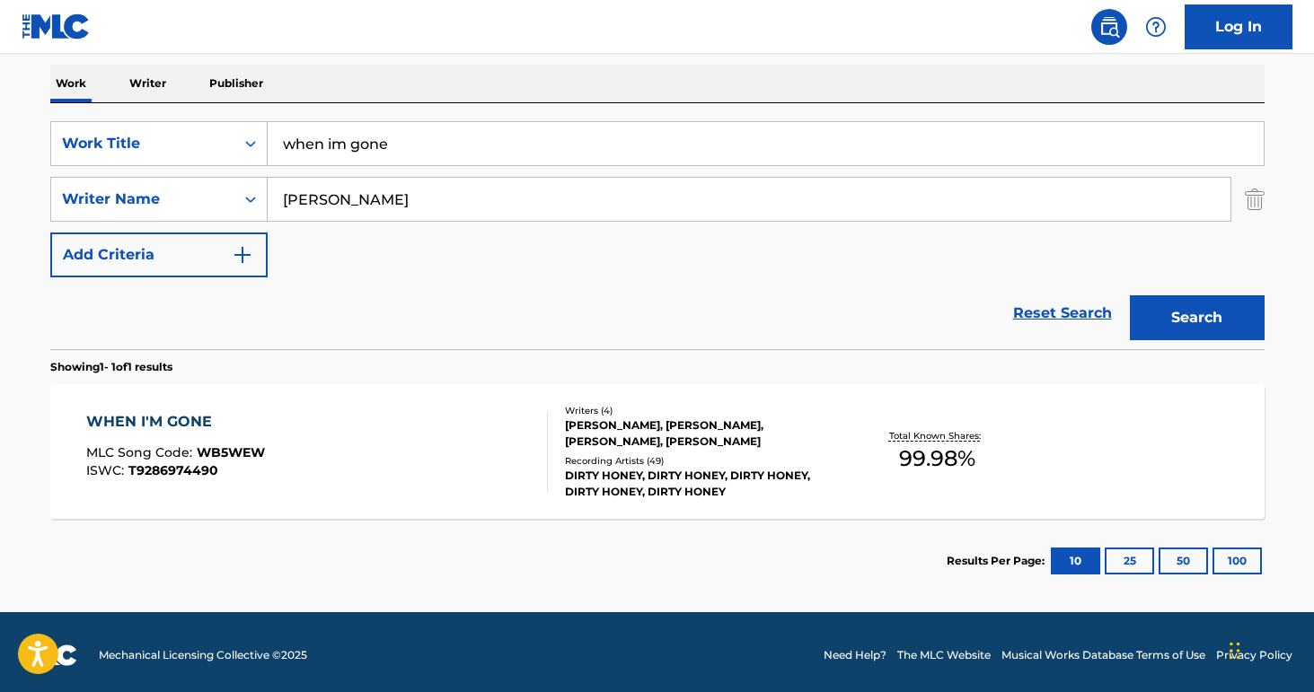
click at [413, 429] on div "WHEN I'M GONE MLC Song Code : WB5WEW ISWC : T9286974490" at bounding box center [316, 451] width 461 height 81
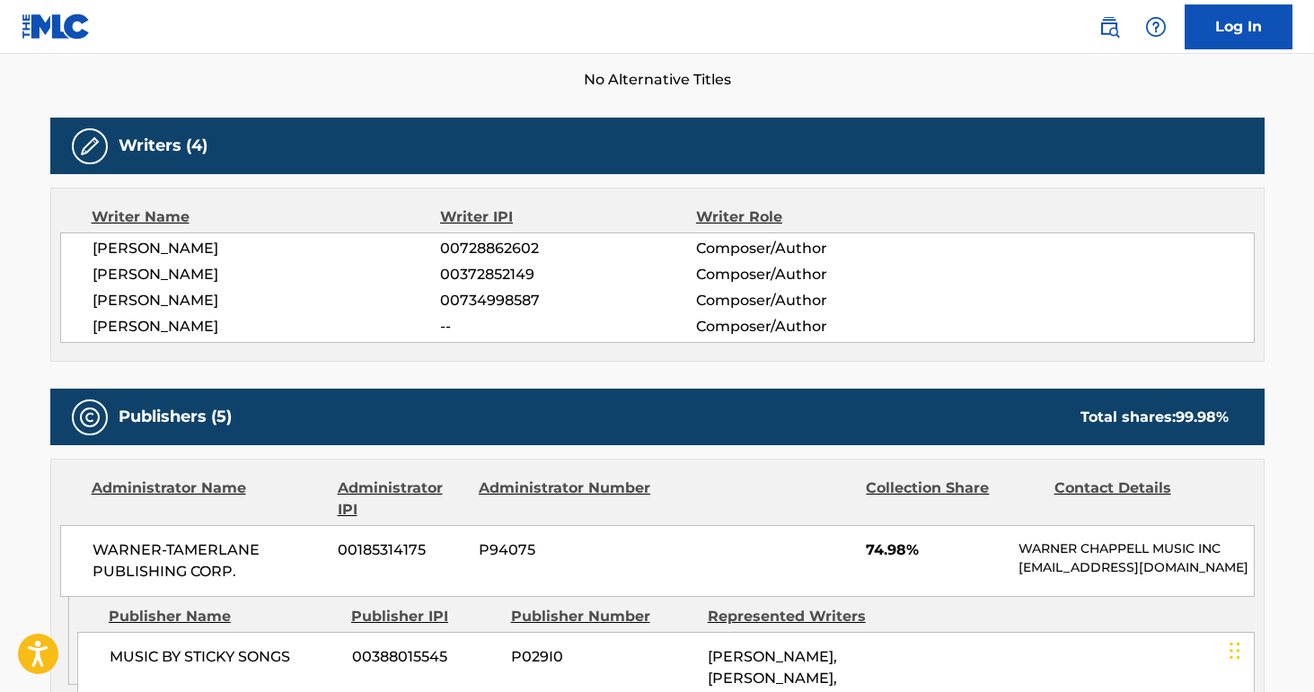
scroll to position [499, 0]
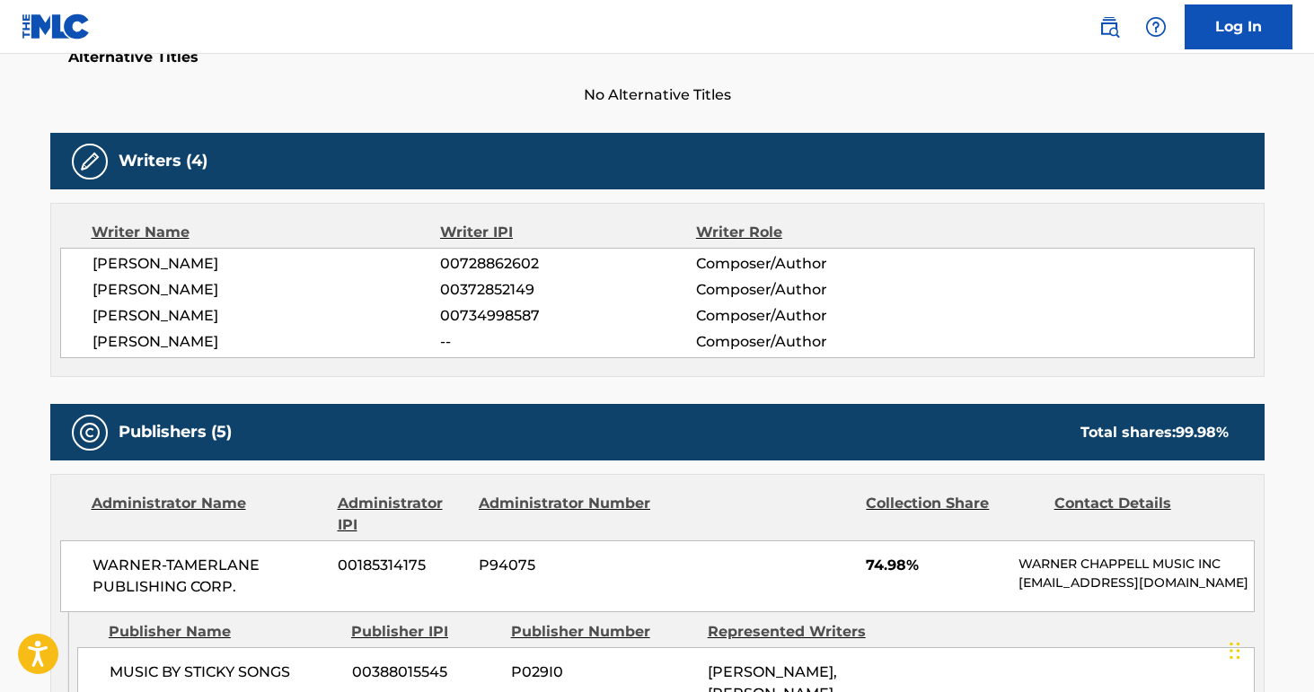
click at [492, 266] on span "00728862602" at bounding box center [567, 264] width 255 height 22
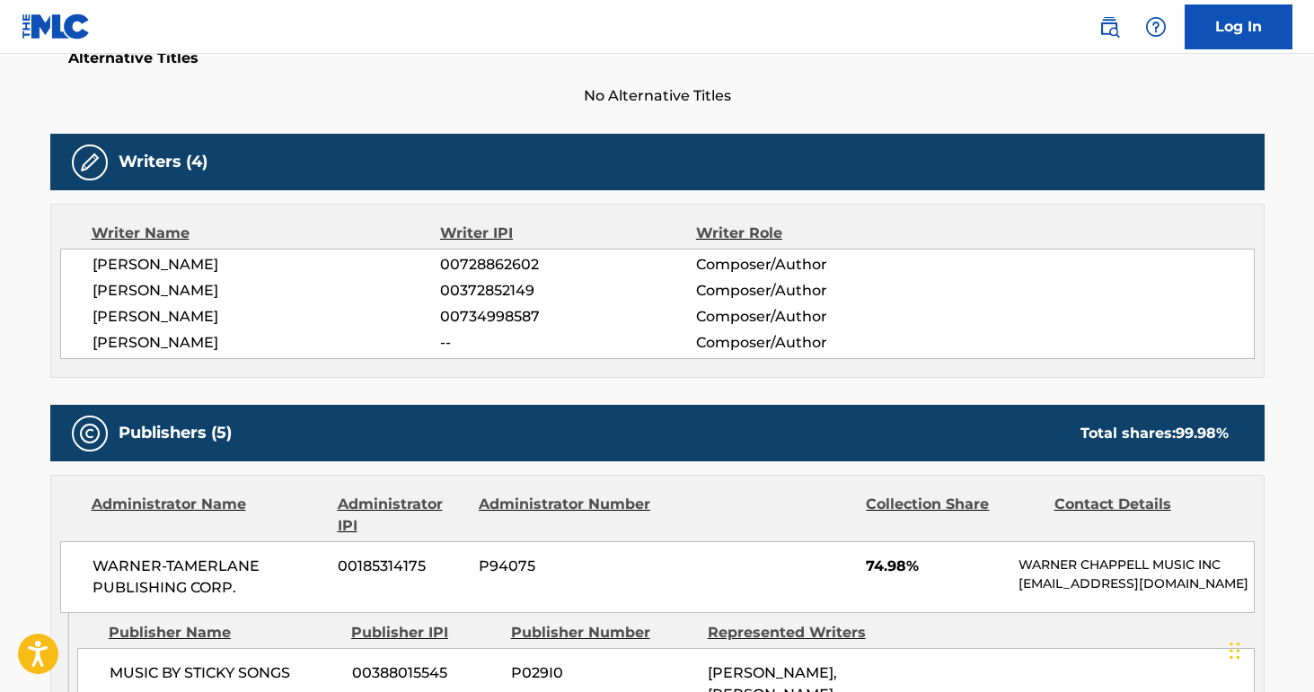
click at [487, 319] on span "00734998587" at bounding box center [567, 317] width 255 height 22
copy span "00734998587"
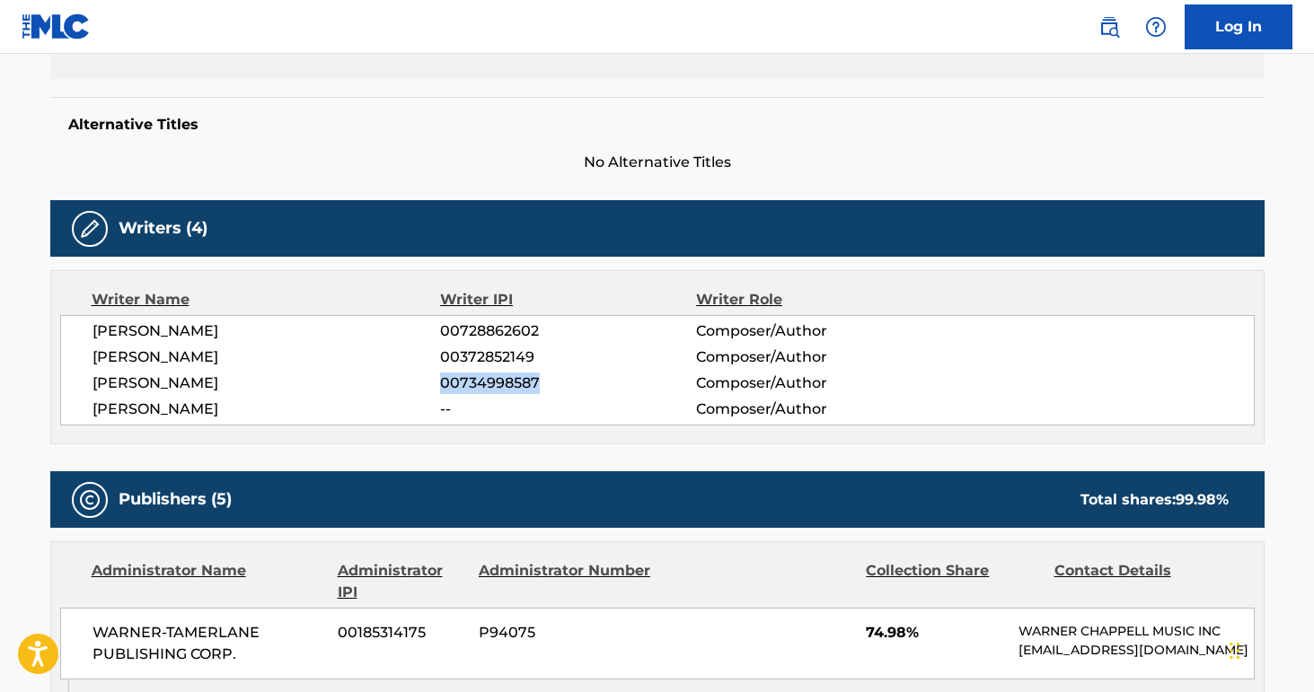
scroll to position [0, 0]
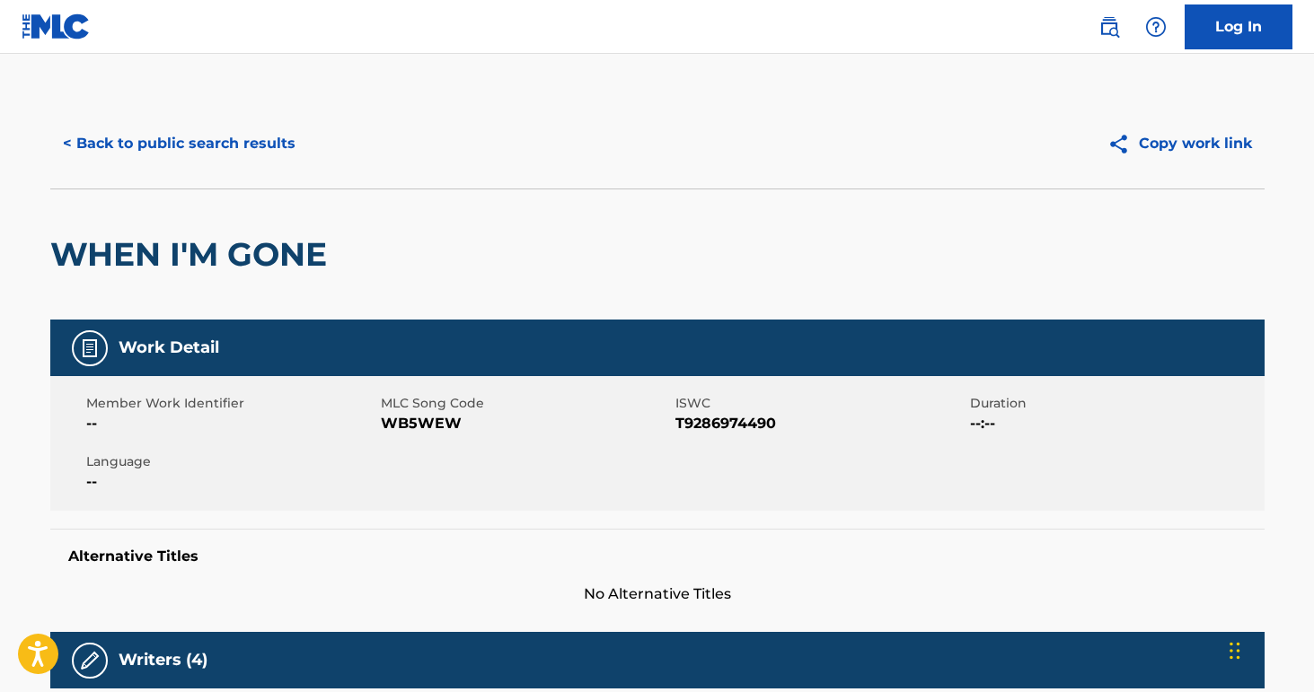
click at [217, 151] on button "< Back to public search results" at bounding box center [179, 143] width 258 height 45
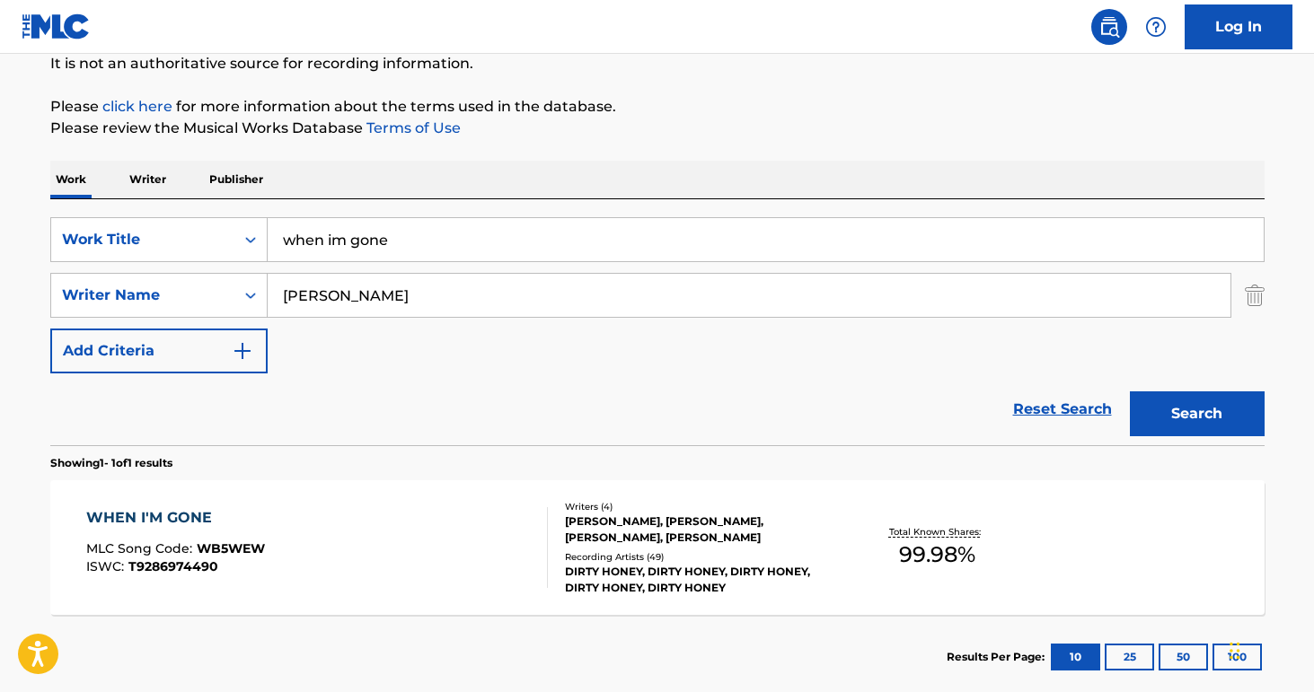
click at [489, 257] on input "when im gone" at bounding box center [766, 239] width 996 height 43
click at [490, 257] on input "when im gone" at bounding box center [766, 239] width 996 height 43
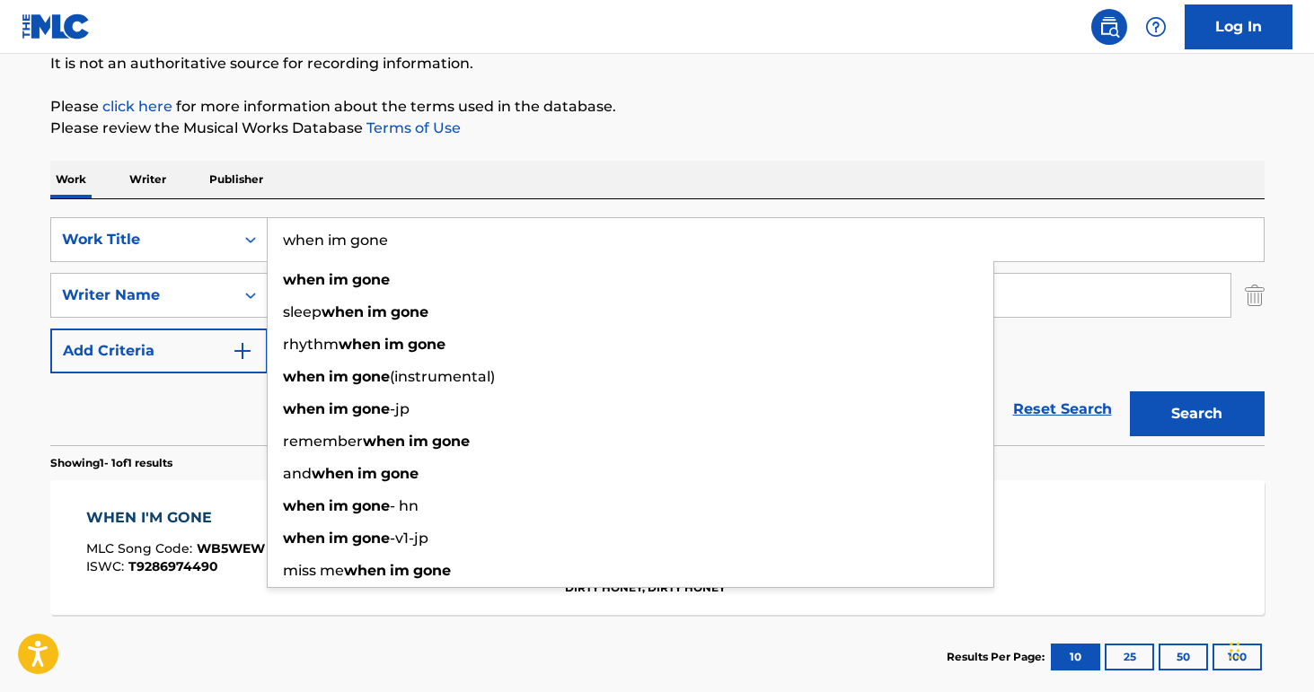
click at [489, 257] on input "when im gone" at bounding box center [766, 239] width 996 height 43
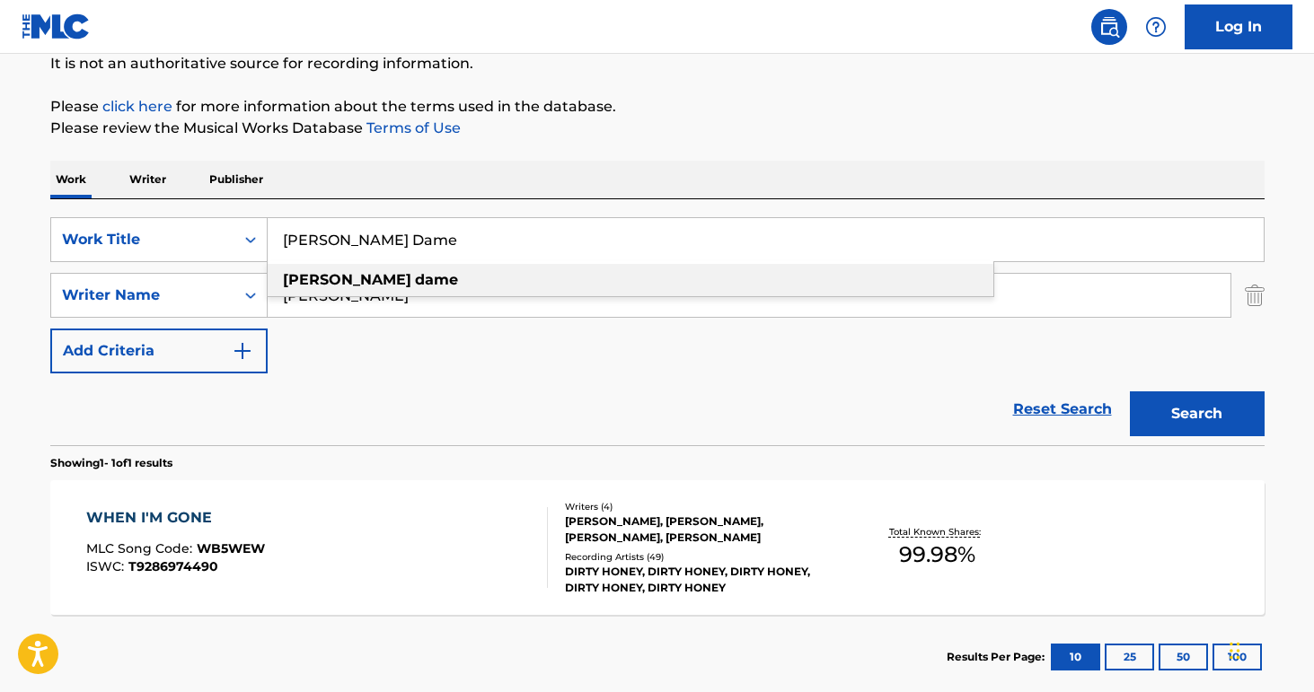
click at [470, 284] on div "[PERSON_NAME] dame" at bounding box center [630, 280] width 725 height 32
type input "[PERSON_NAME] dame"
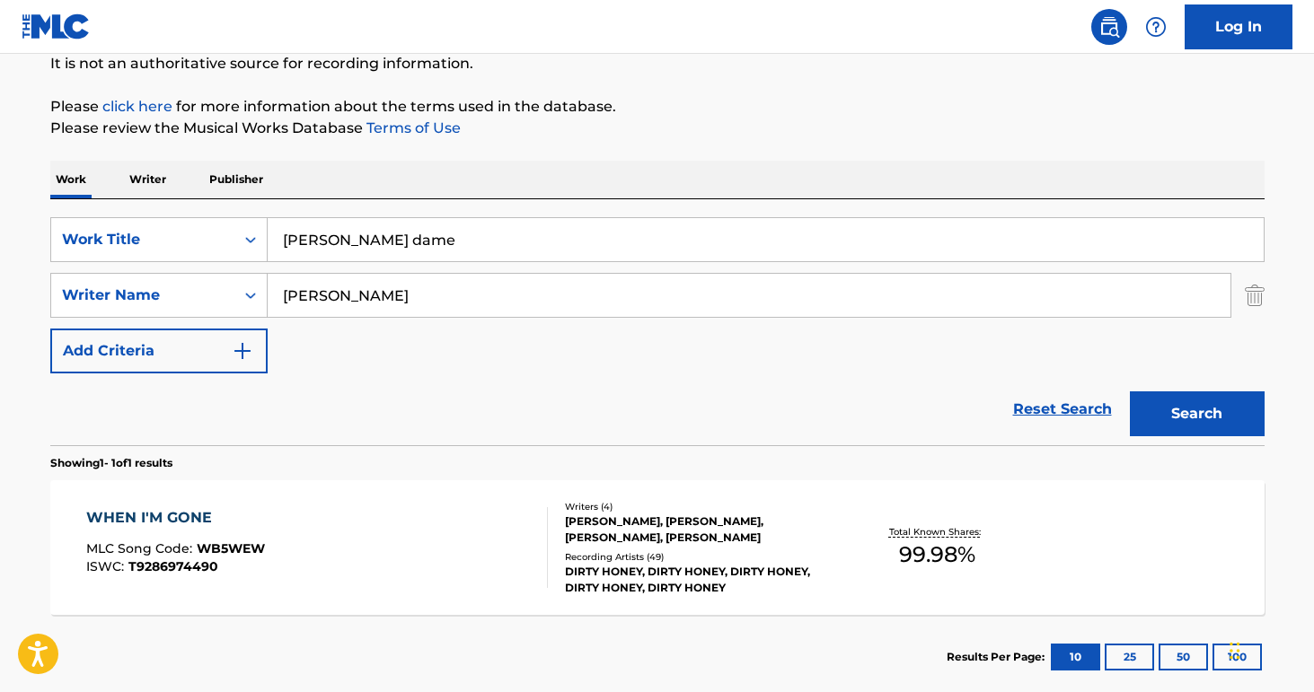
click at [469, 284] on input "[PERSON_NAME]" at bounding box center [749, 295] width 962 height 43
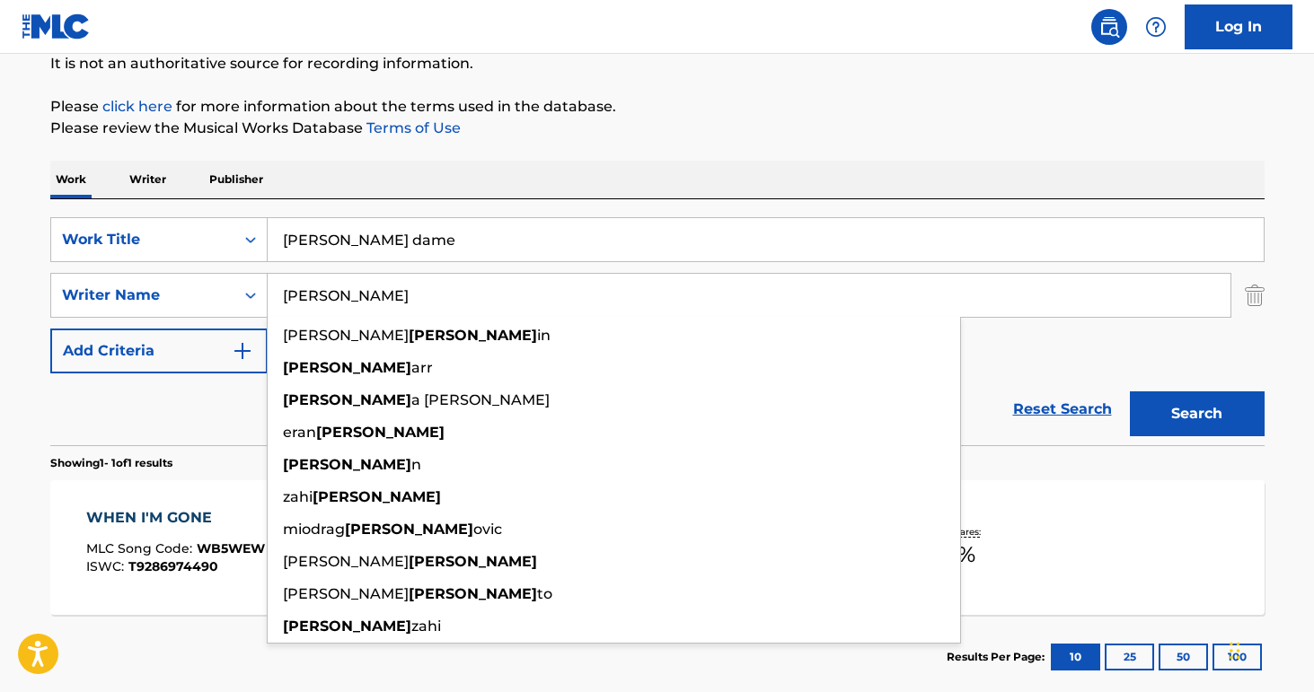
type input "[PERSON_NAME]"
click at [1129, 391] on button "Search" at bounding box center [1196, 413] width 135 height 45
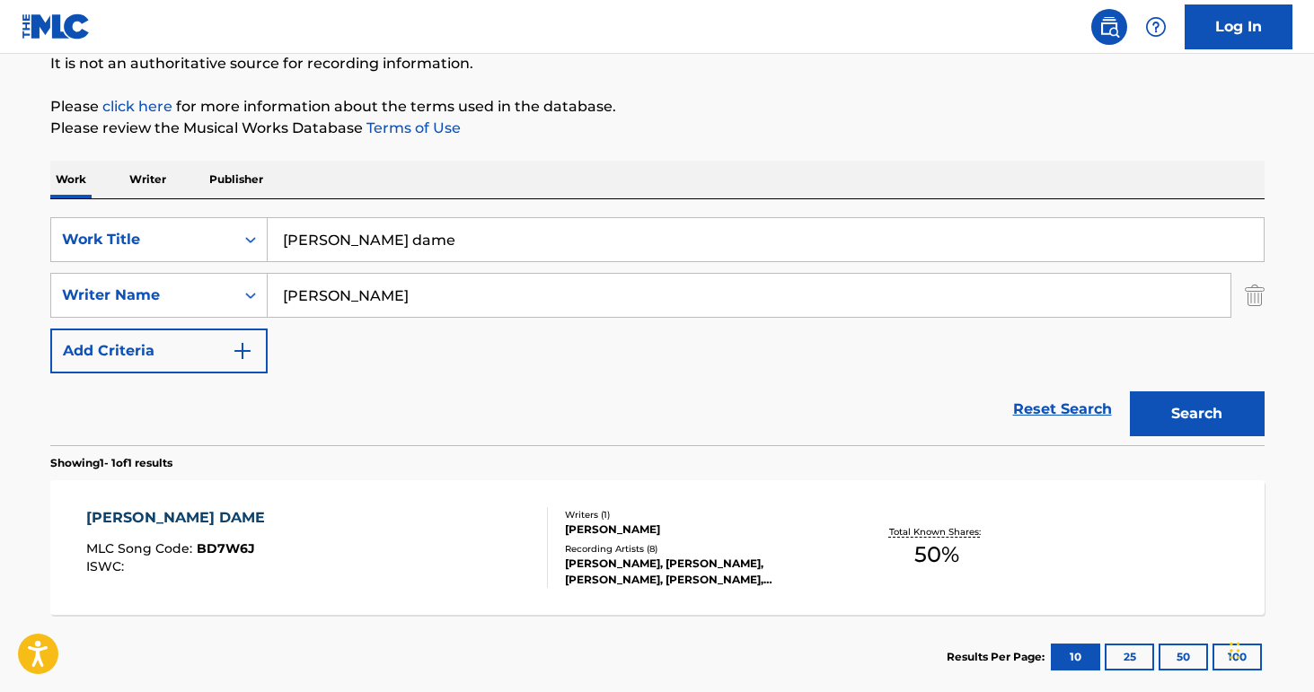
click at [400, 538] on div "[PERSON_NAME] DAME MLC Song Code : BD7W6J ISWC :" at bounding box center [316, 547] width 461 height 81
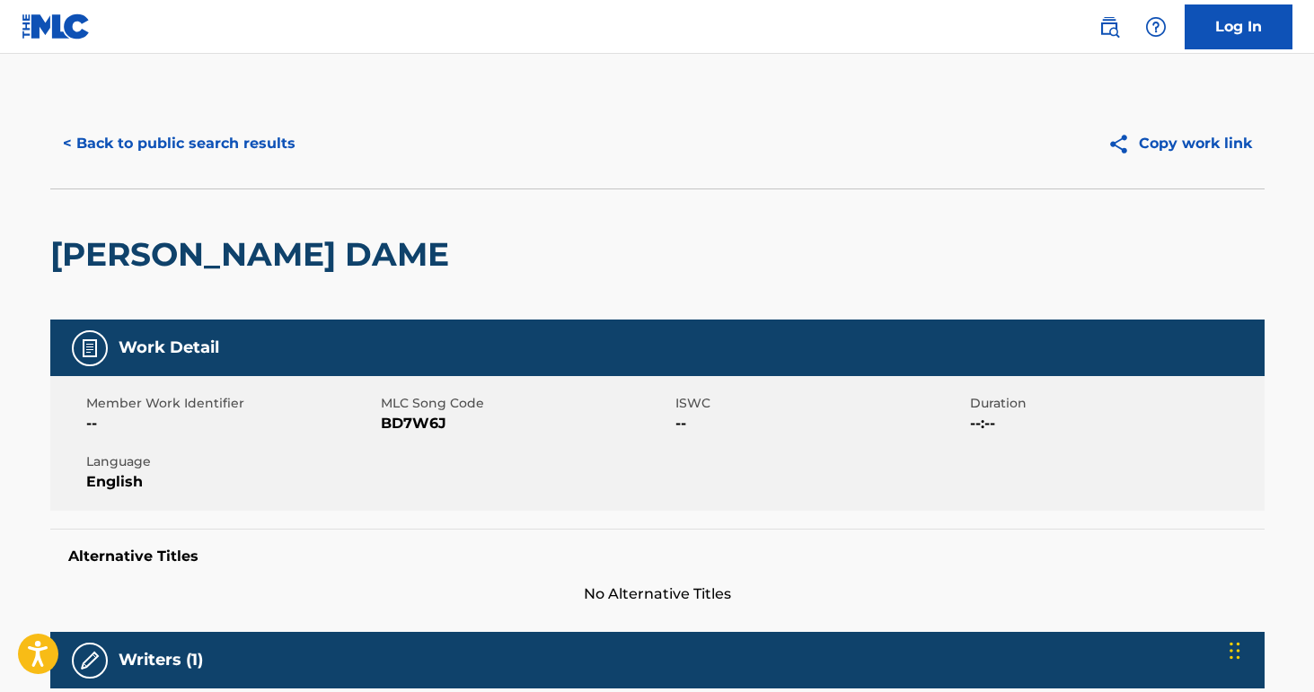
click at [255, 141] on button "< Back to public search results" at bounding box center [179, 143] width 258 height 45
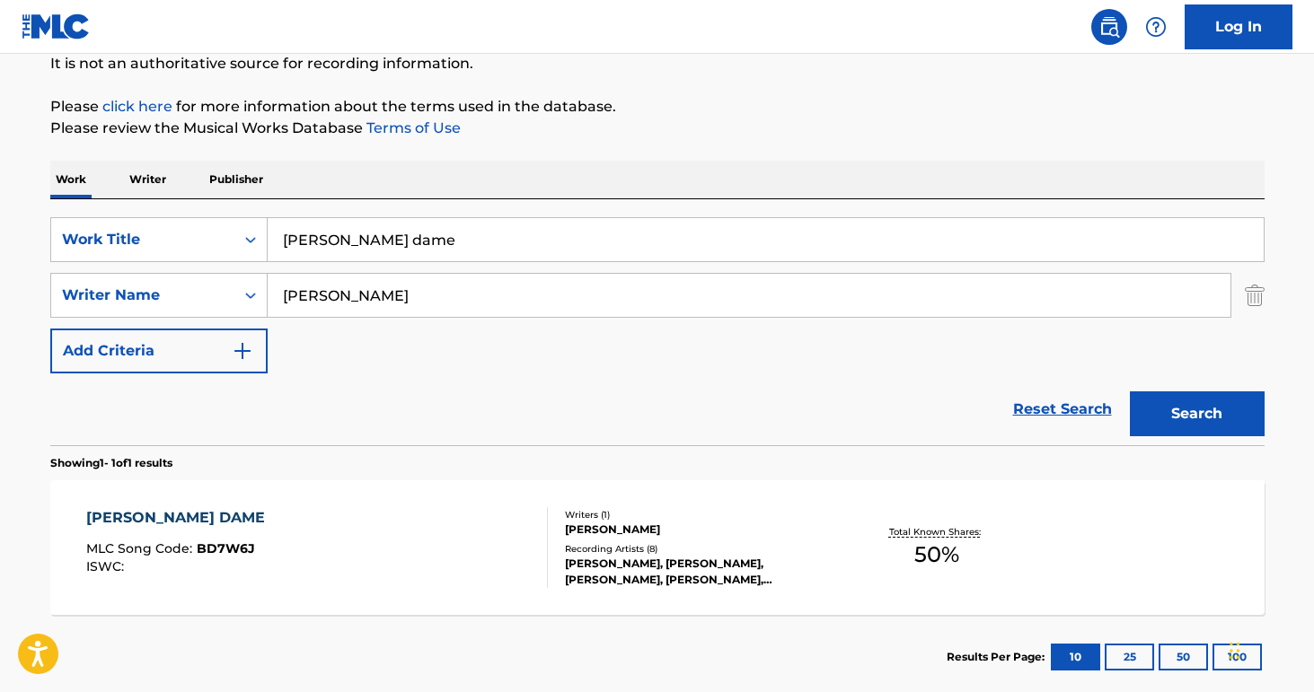
click at [373, 250] on input "[PERSON_NAME] dame" at bounding box center [766, 239] width 996 height 43
click at [372, 250] on input "[PERSON_NAME] dame" at bounding box center [766, 239] width 996 height 43
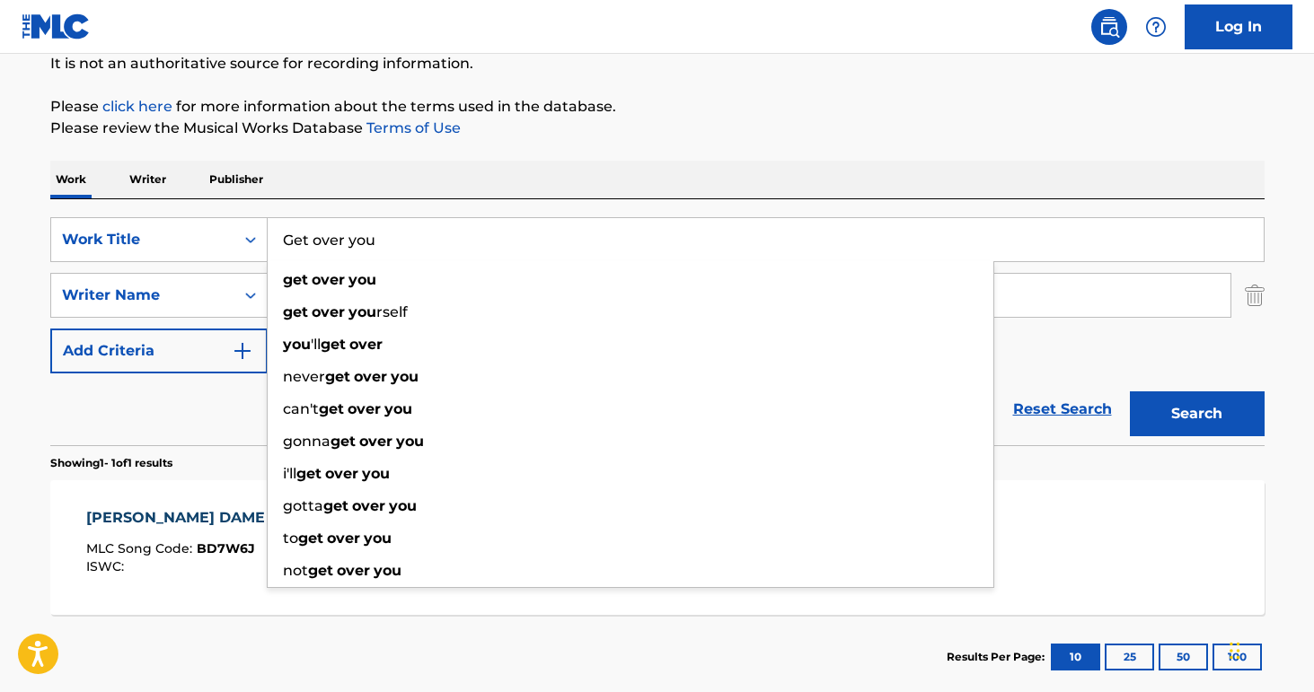
type input "Get over you"
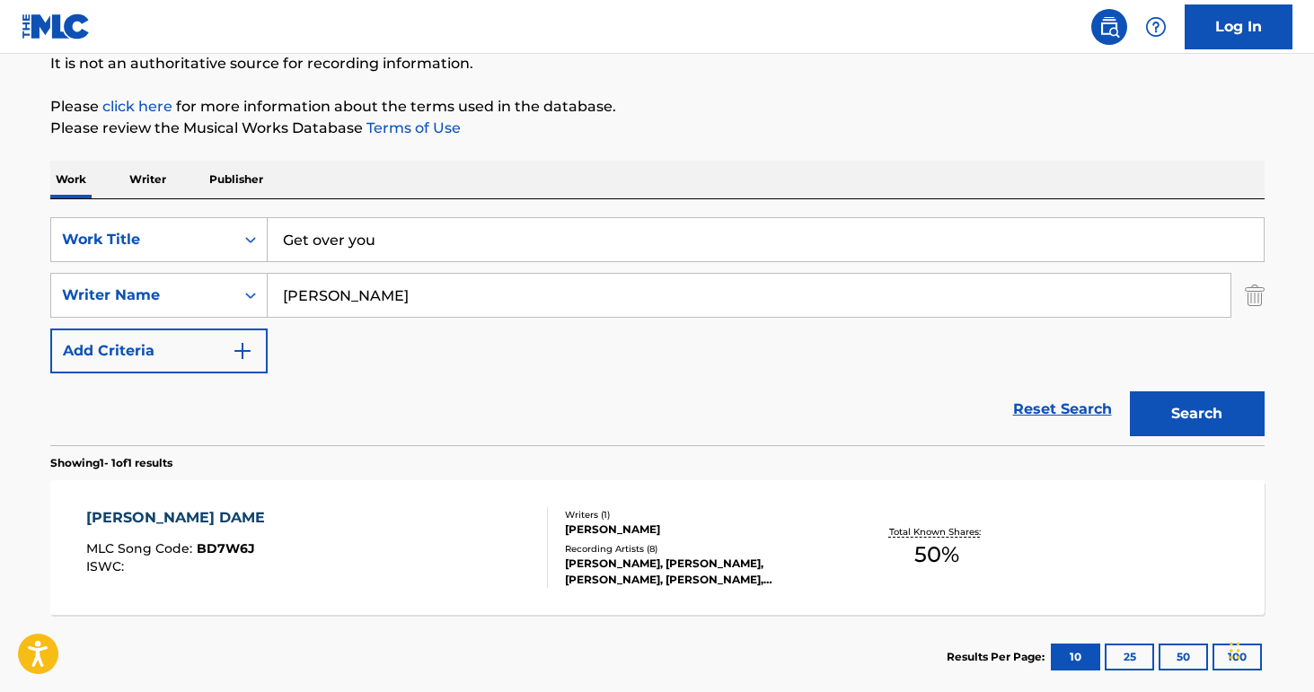
click at [387, 305] on input "[PERSON_NAME]" at bounding box center [749, 295] width 962 height 43
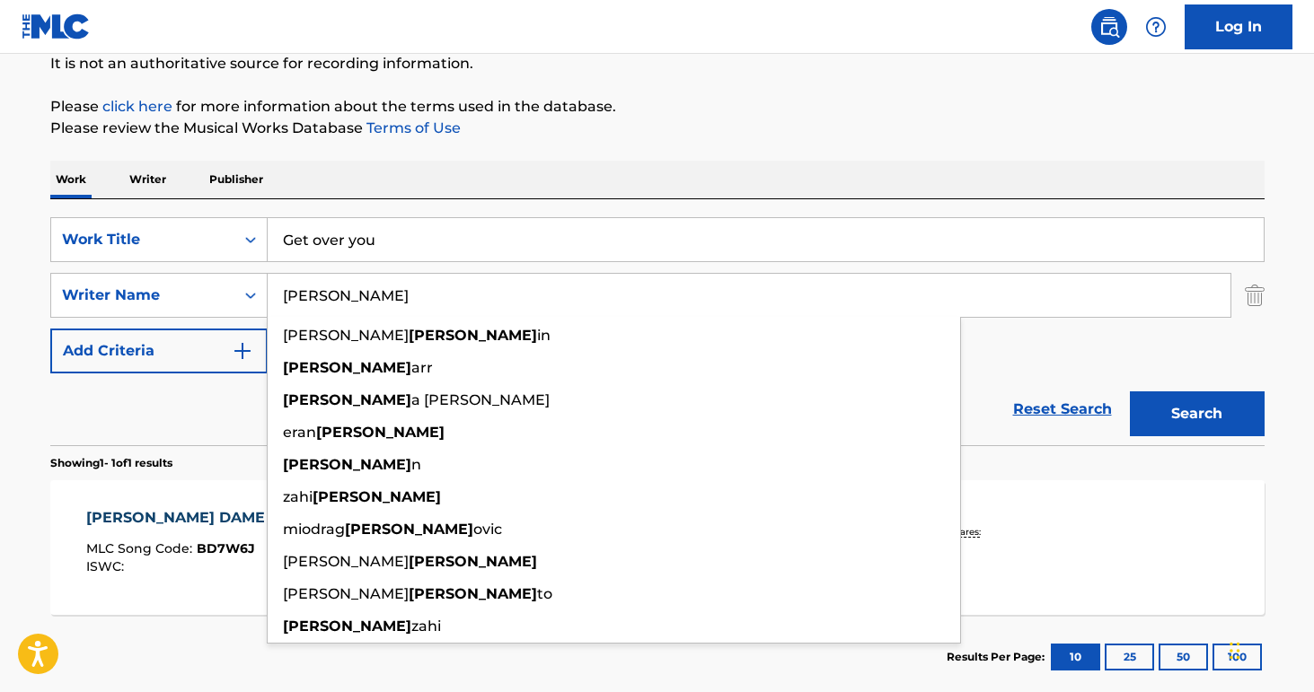
click at [387, 305] on input "[PERSON_NAME]" at bounding box center [749, 295] width 962 height 43
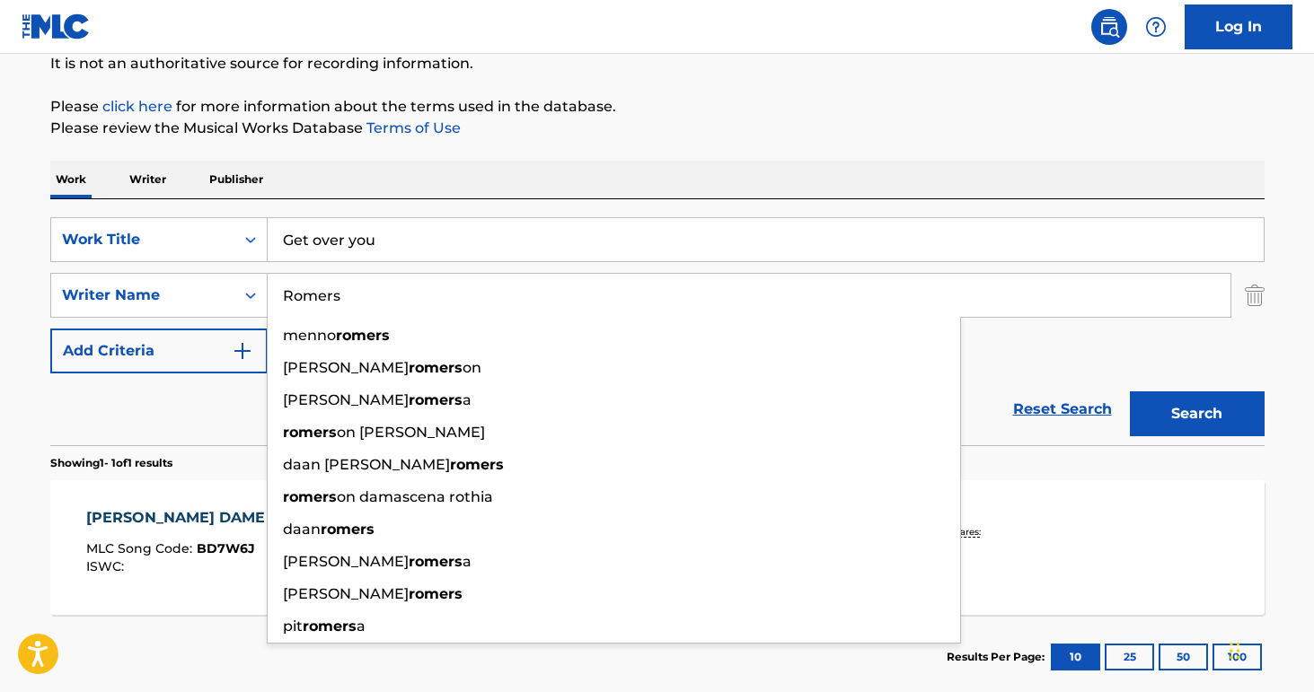
type input "Romers"
click at [1129, 391] on button "Search" at bounding box center [1196, 413] width 135 height 45
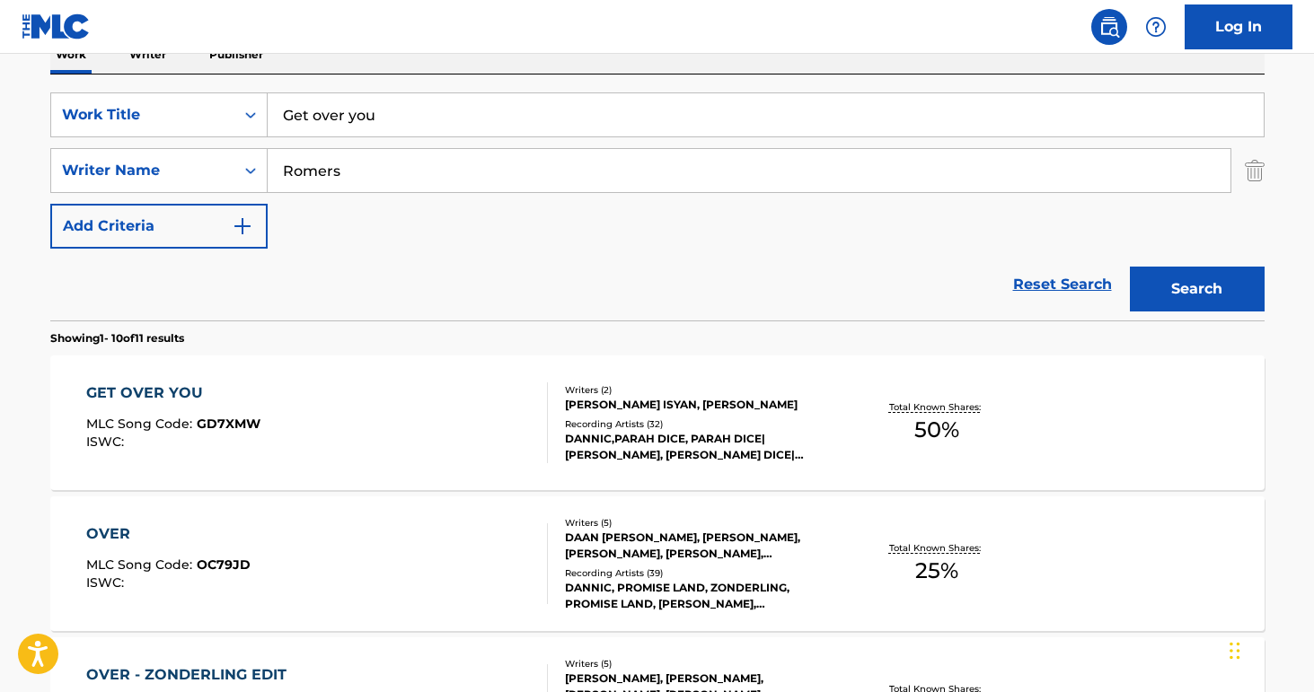
scroll to position [310, 0]
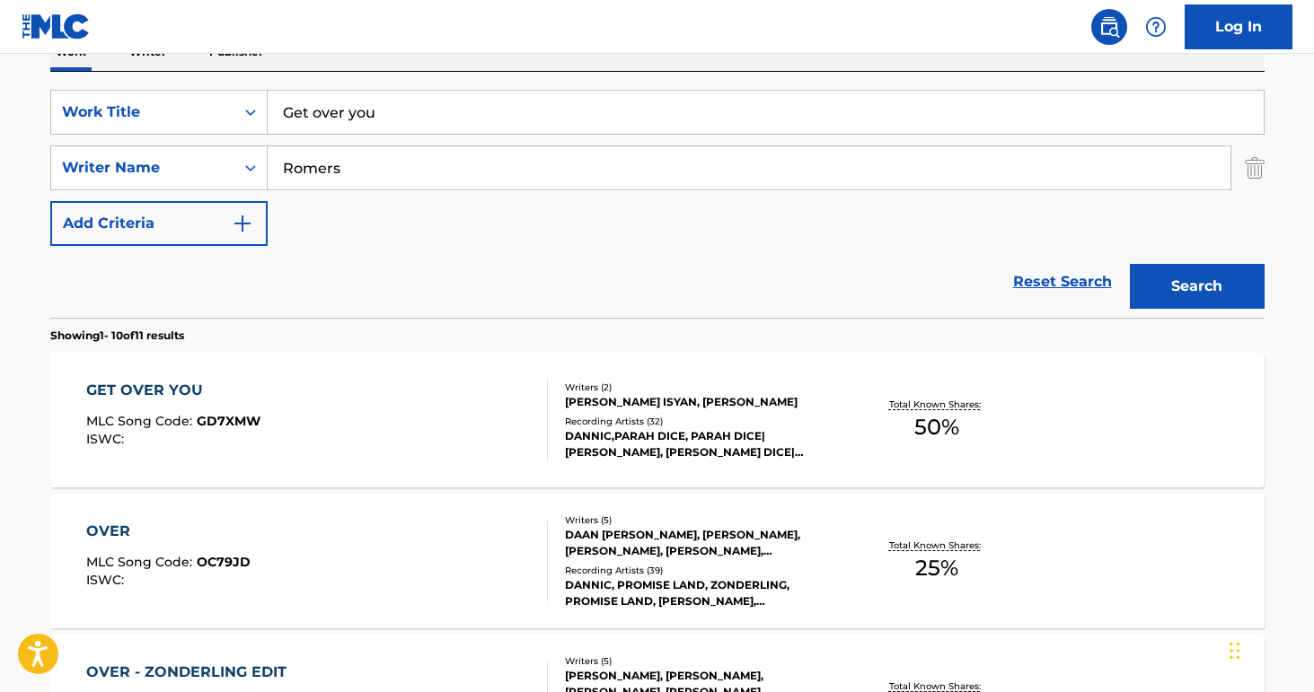
click at [464, 437] on div "GET OVER YOU MLC Song Code : GD7XMW ISWC :" at bounding box center [316, 420] width 461 height 81
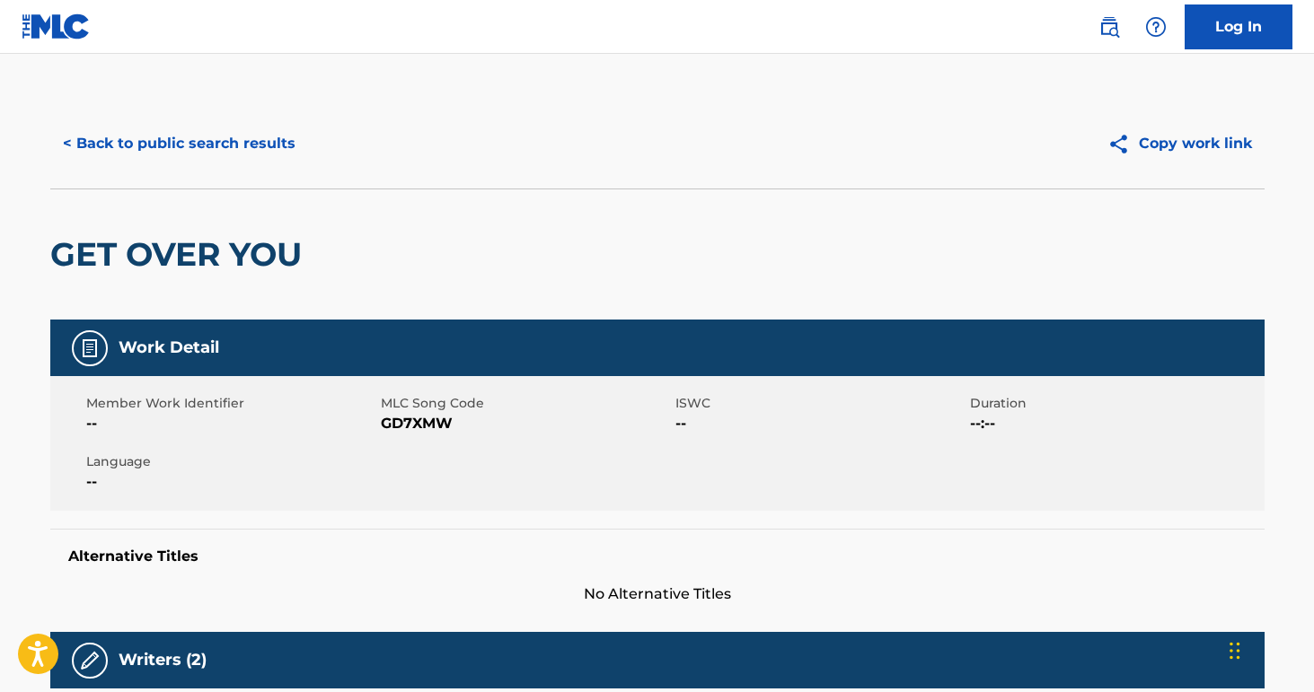
click at [176, 138] on button "< Back to public search results" at bounding box center [179, 143] width 258 height 45
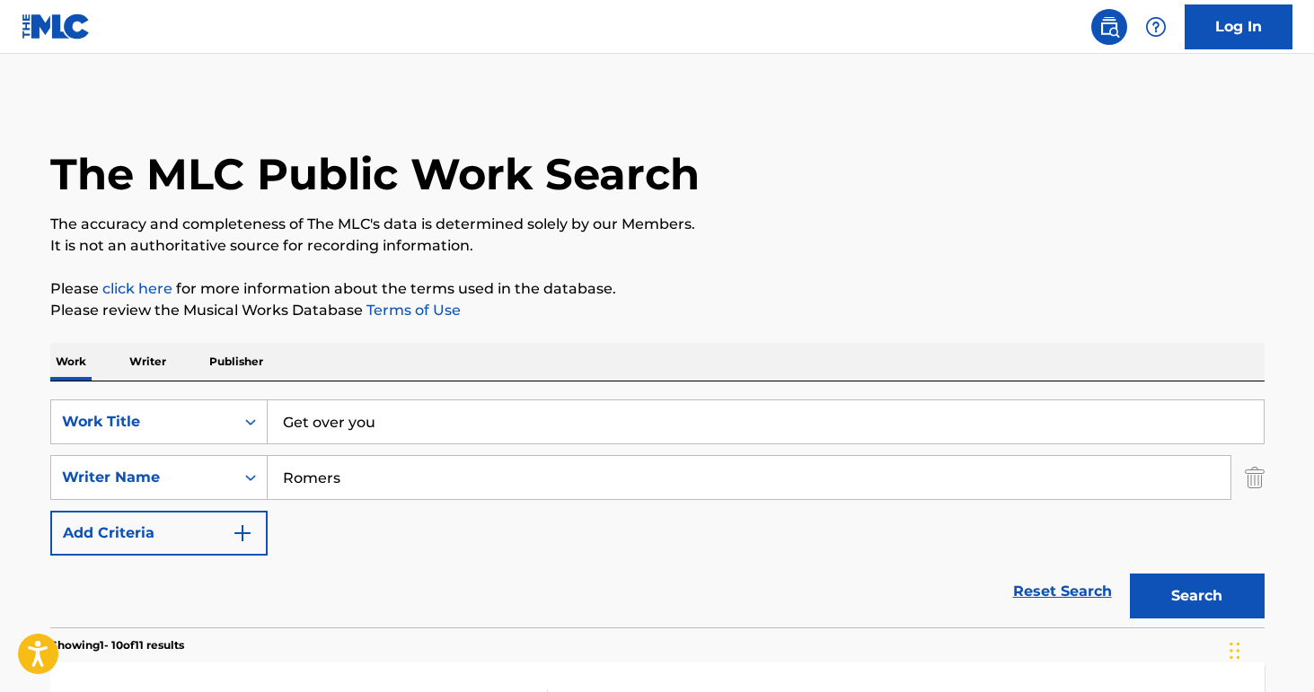
scroll to position [310, 0]
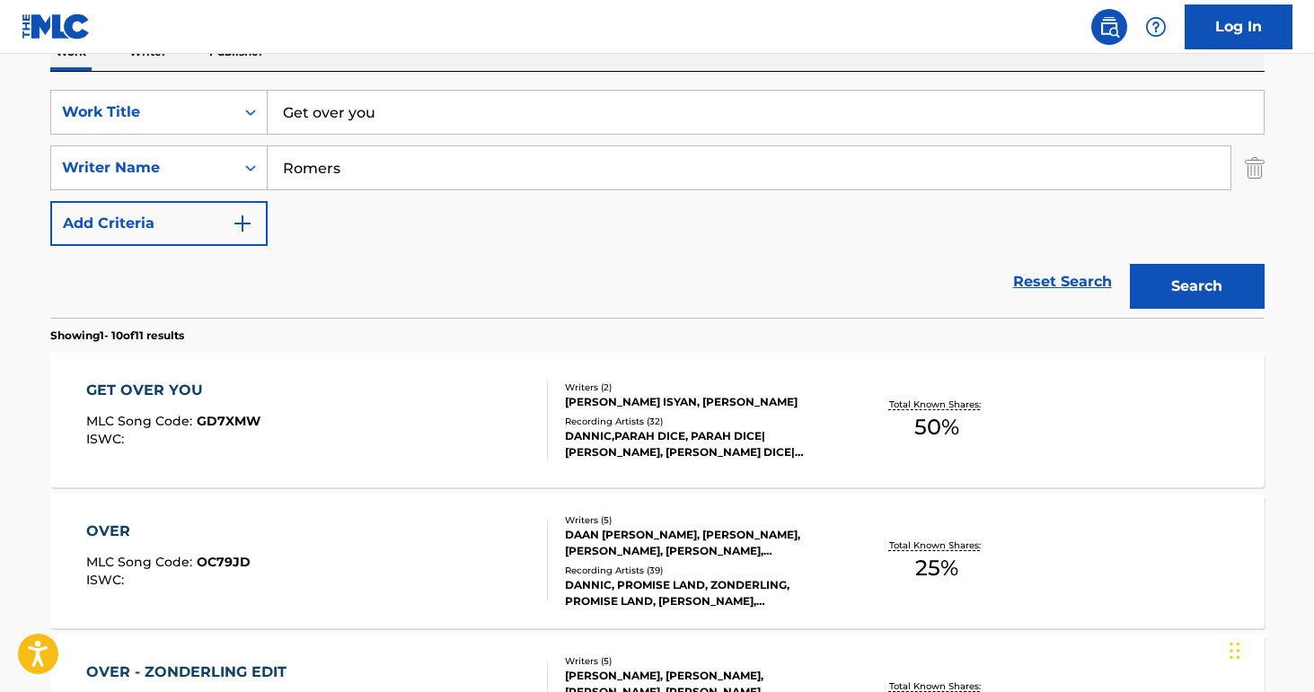
click at [360, 92] on input "Get over you" at bounding box center [766, 112] width 996 height 43
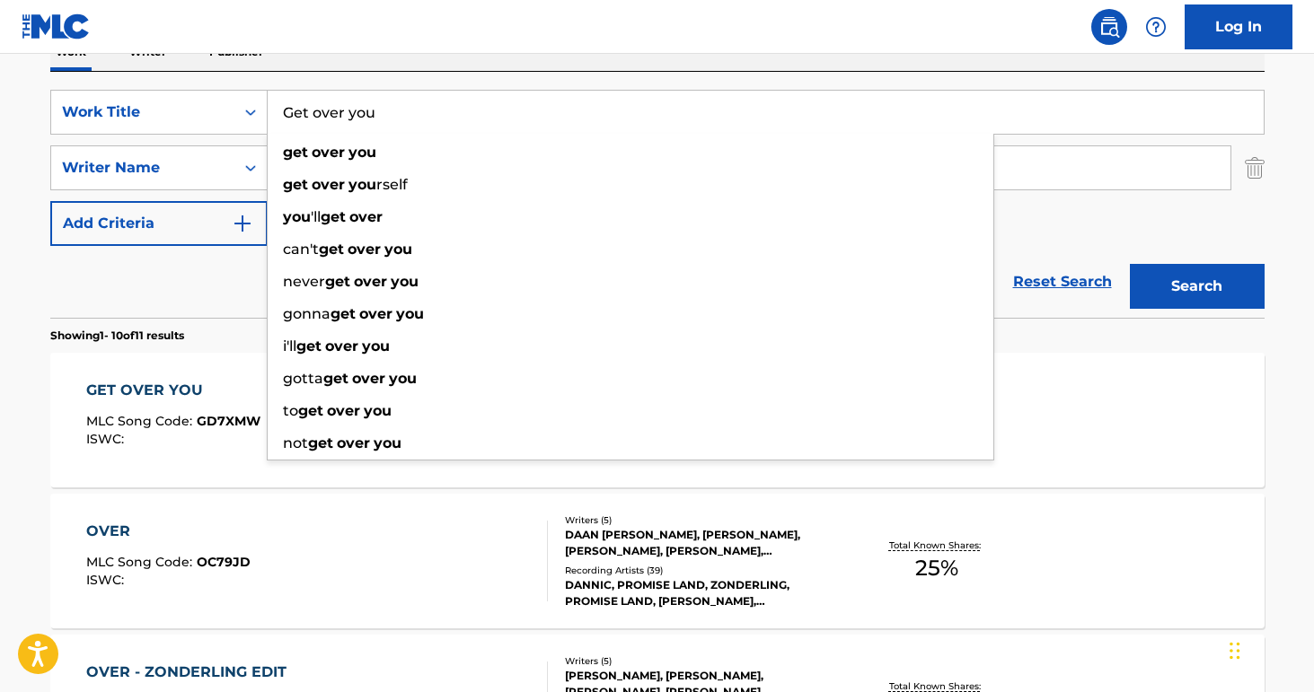
click at [371, 109] on input "Get over you" at bounding box center [766, 112] width 996 height 43
click at [370, 110] on input "Get over you" at bounding box center [766, 112] width 996 height 43
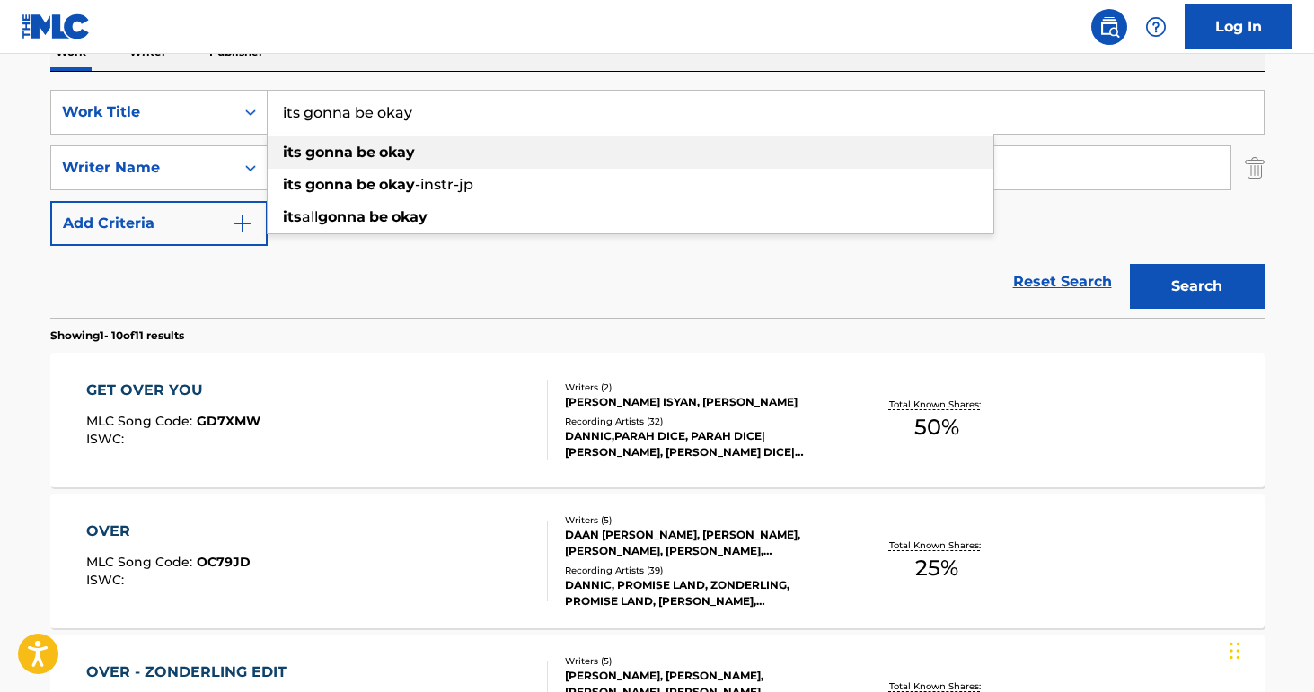
type input "its gonna be okay"
click at [364, 145] on strong "be" at bounding box center [365, 152] width 19 height 17
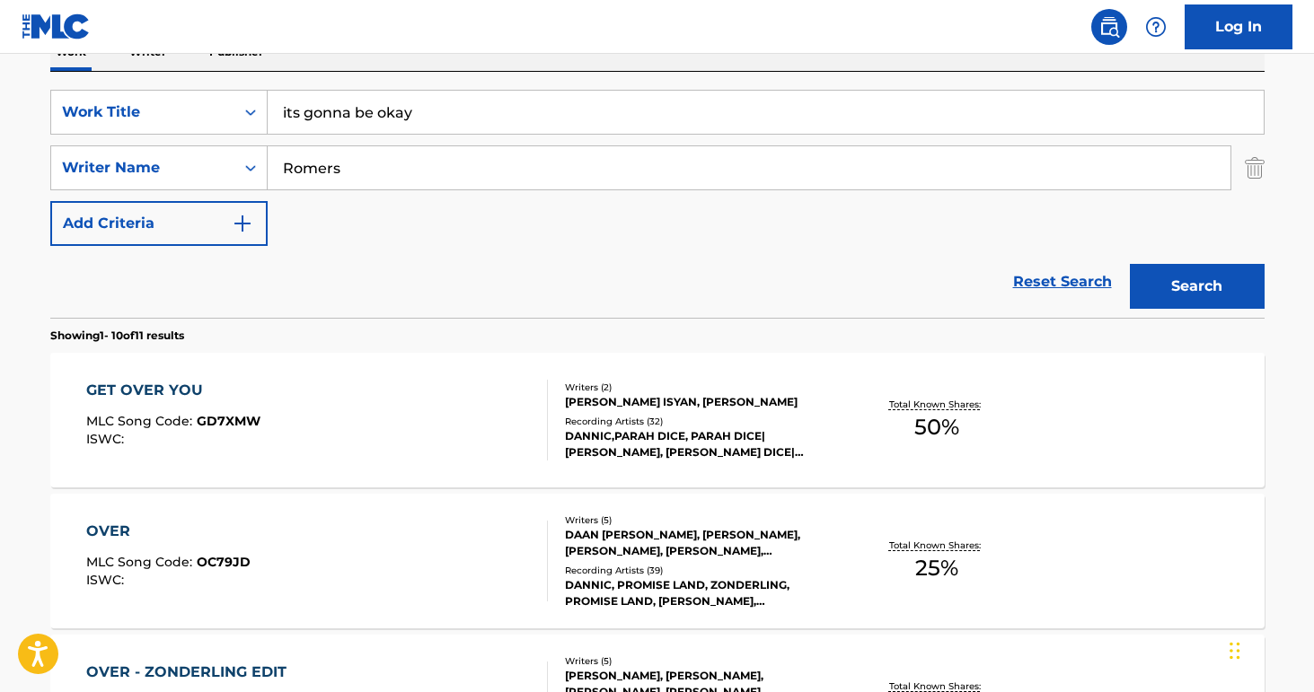
click at [357, 157] on input "Romers" at bounding box center [749, 167] width 962 height 43
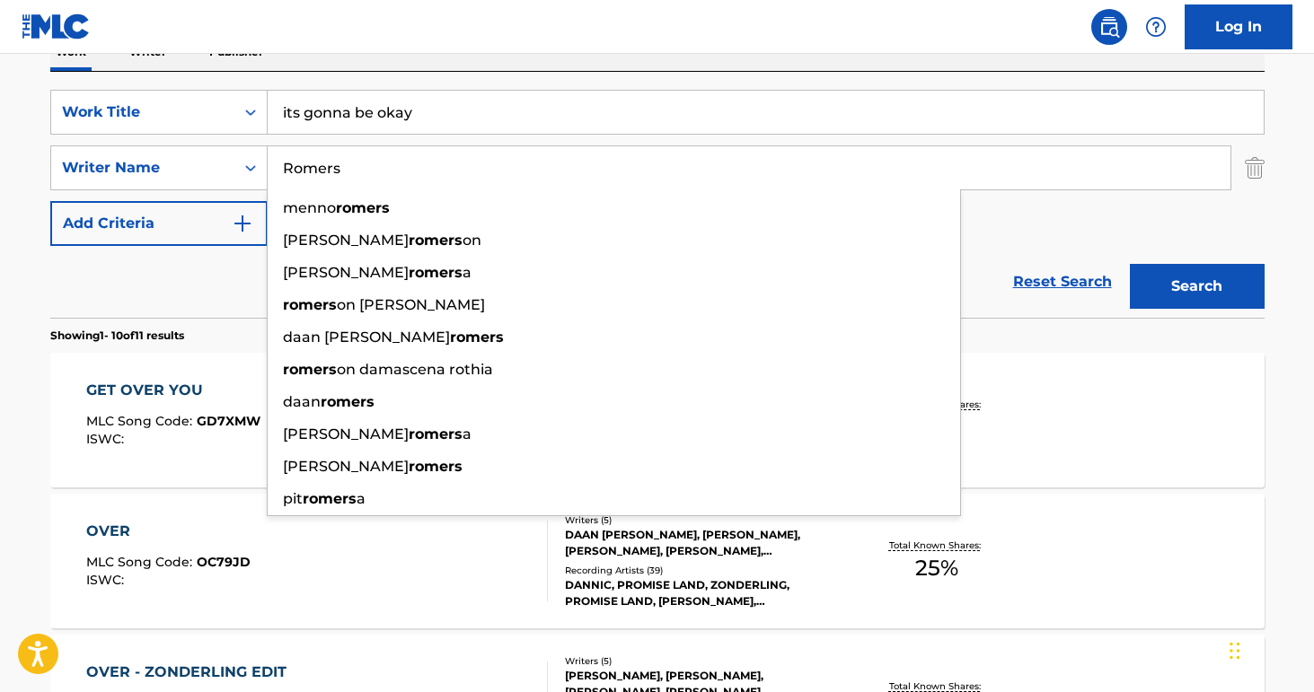
click at [356, 161] on input "Romers" at bounding box center [749, 167] width 962 height 43
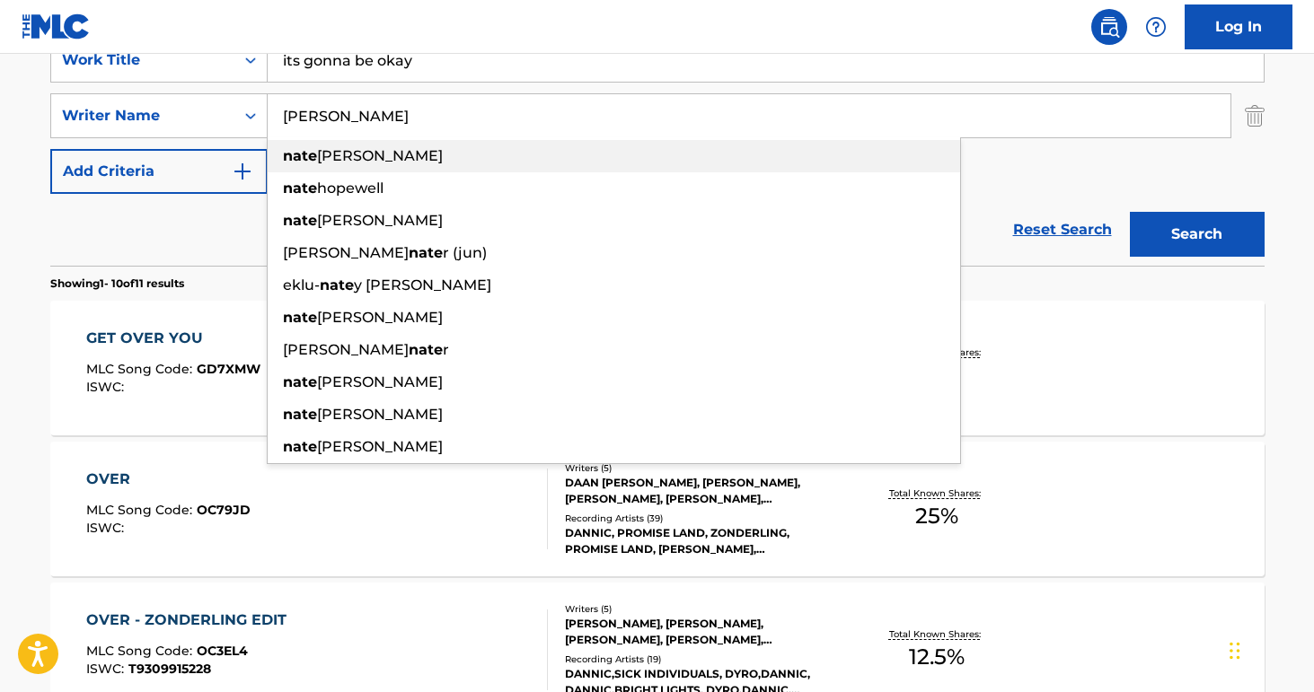
scroll to position [365, 0]
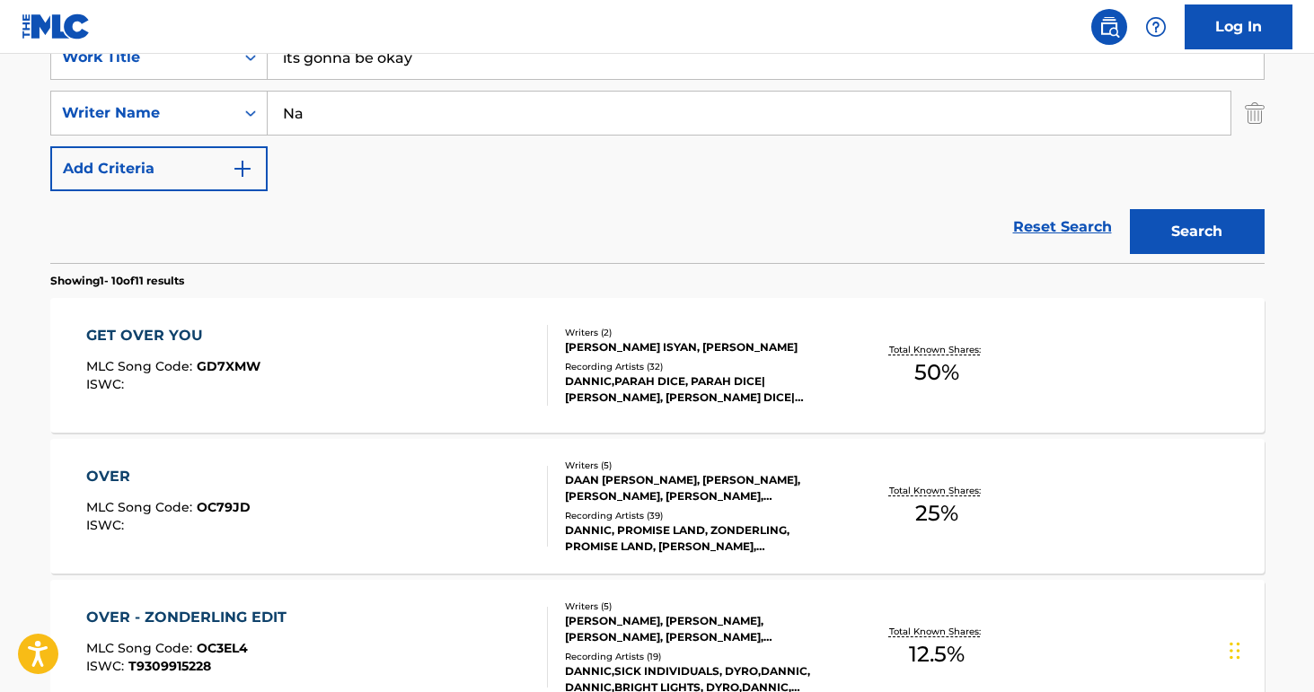
type input "N"
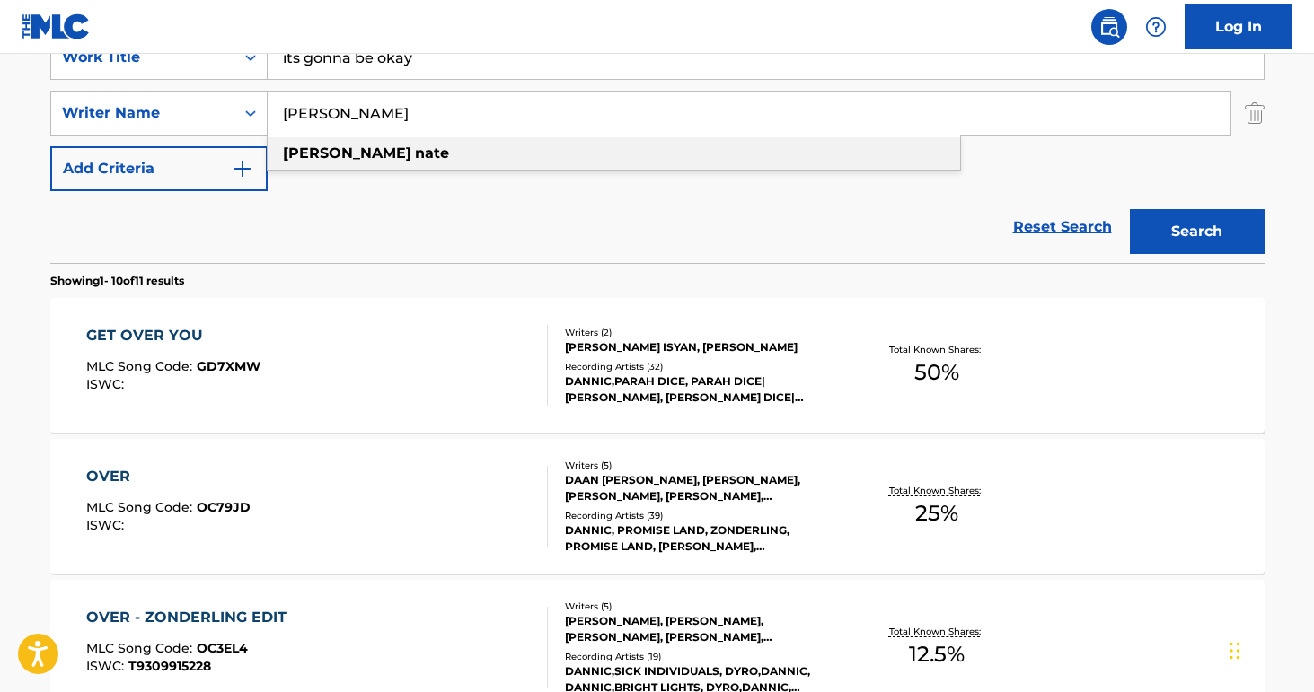
click at [382, 144] on div "[PERSON_NAME]" at bounding box center [614, 153] width 692 height 32
type input "[PERSON_NAME]"
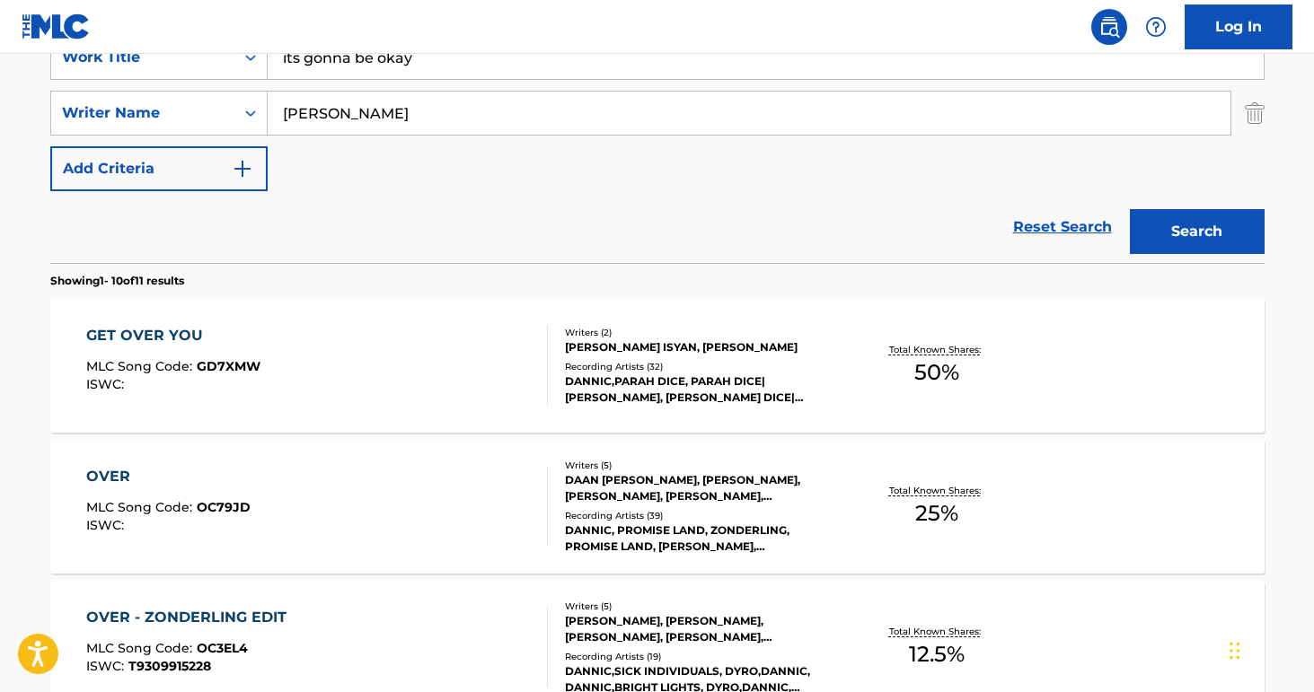
drag, startPoint x: 1248, startPoint y: 223, endPoint x: 1227, endPoint y: 224, distance: 20.7
click at [1247, 223] on button "Search" at bounding box center [1196, 231] width 135 height 45
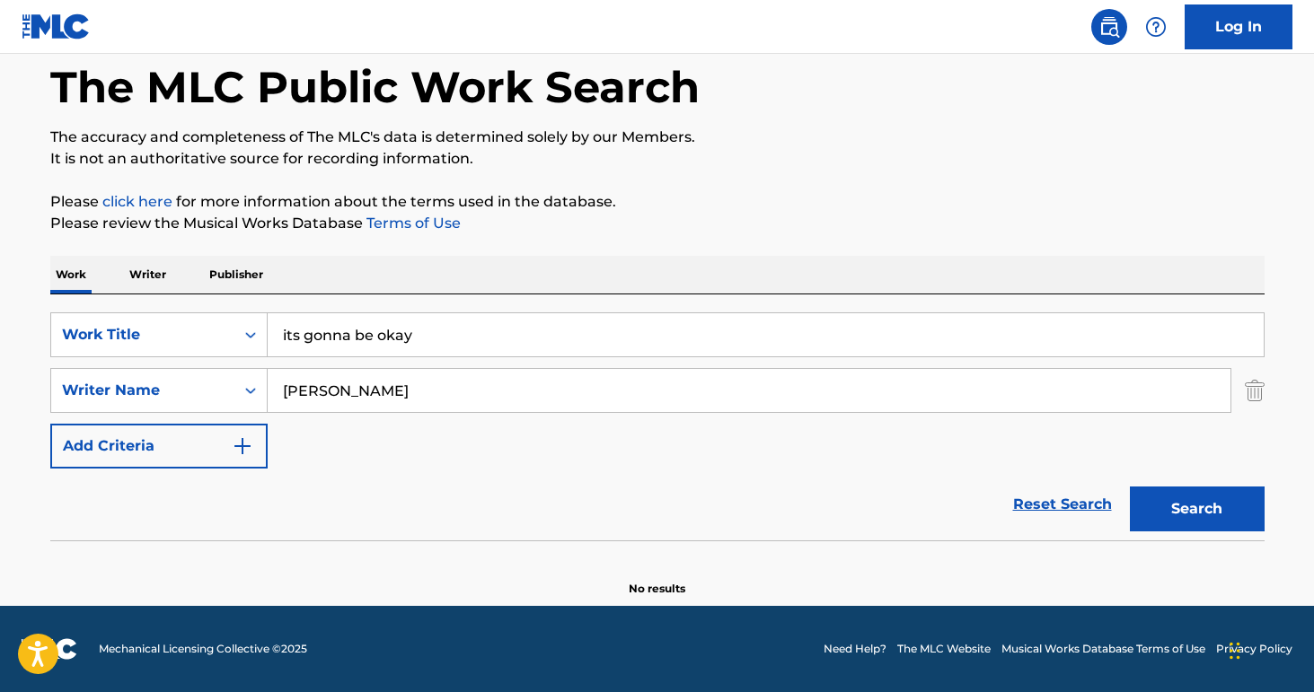
scroll to position [87, 0]
click at [536, 343] on input "its gonna be okay" at bounding box center [766, 334] width 996 height 43
click at [1021, 331] on input "its gonna be okay" at bounding box center [766, 334] width 996 height 43
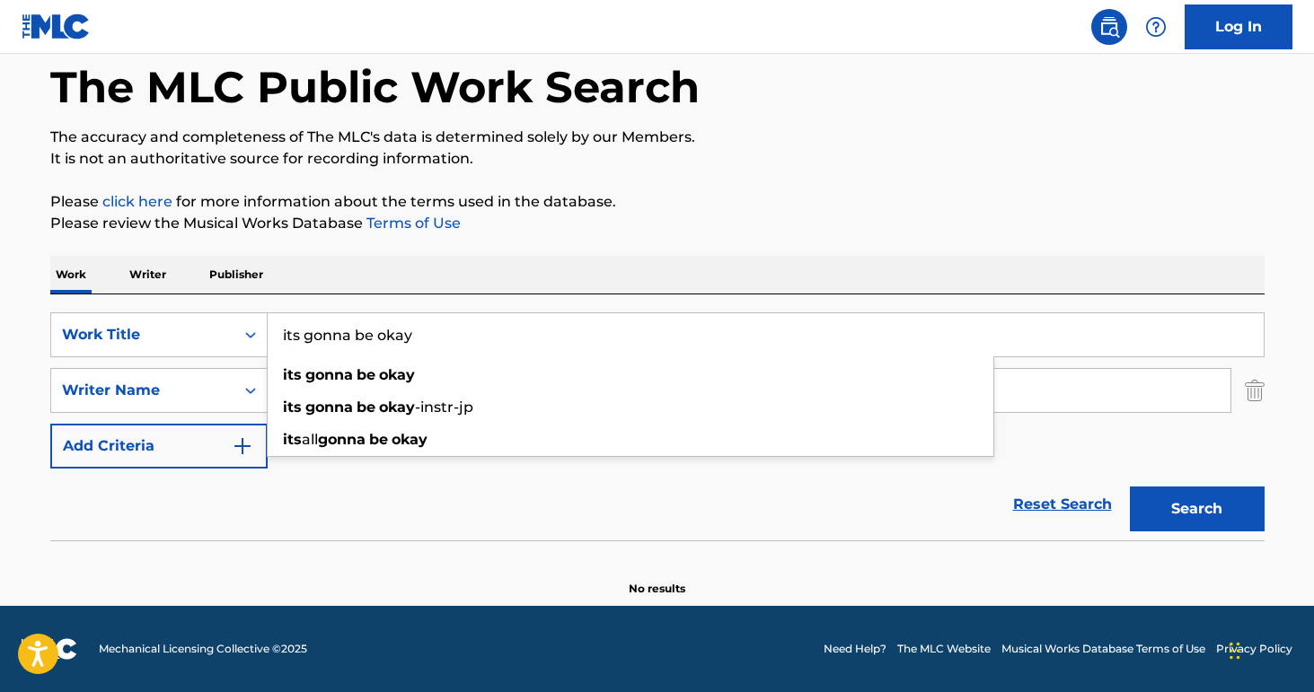
click at [1023, 331] on input "its gonna be okay" at bounding box center [766, 334] width 996 height 43
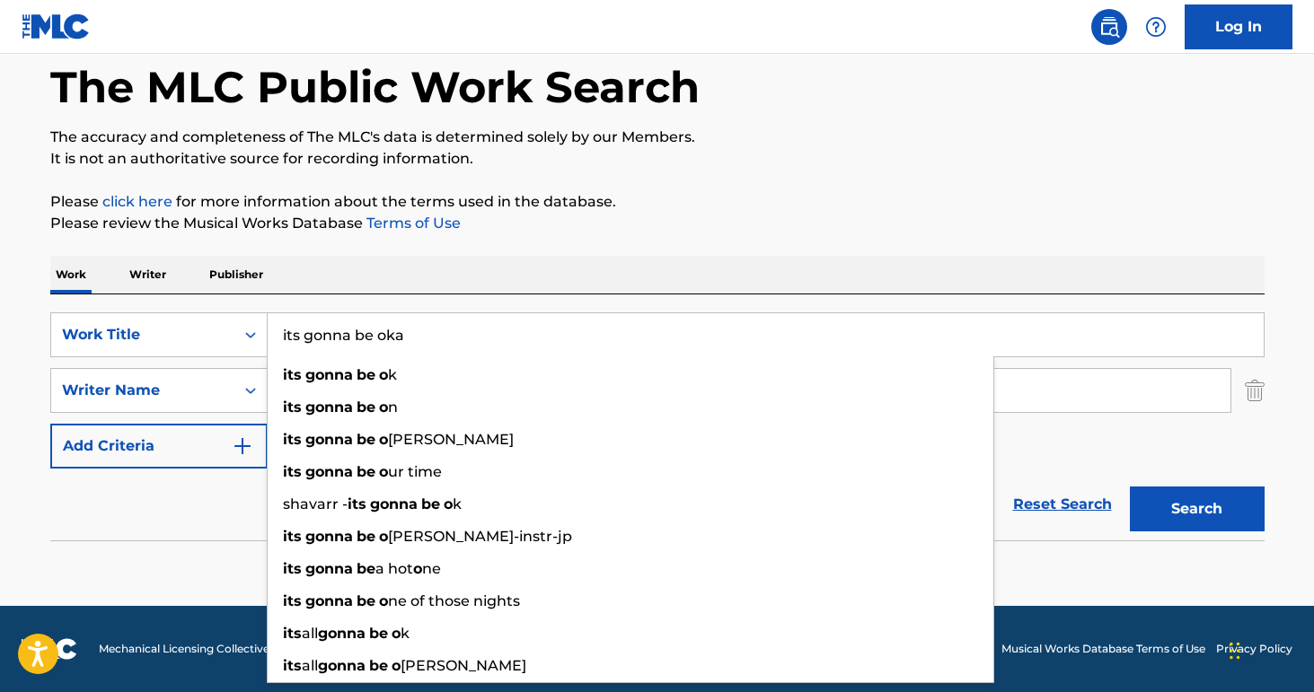
type input "its gonna be okay"
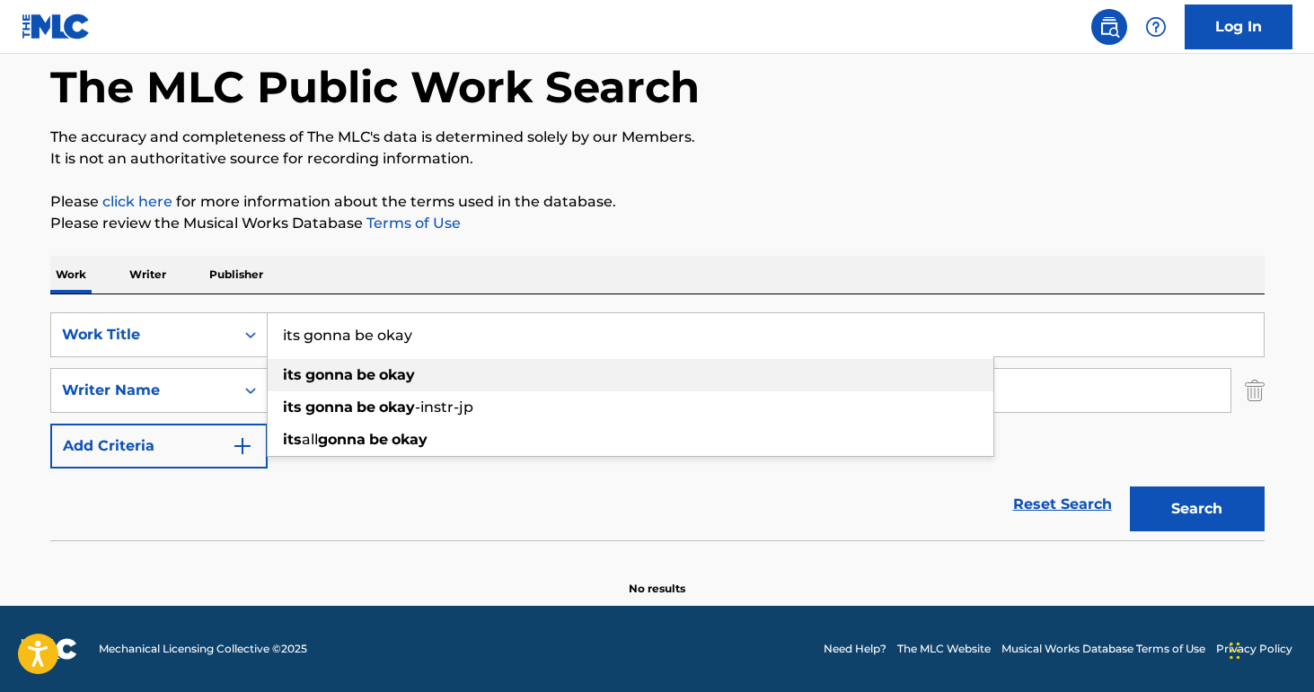
click at [857, 375] on div "its gonna be okay" at bounding box center [630, 375] width 725 height 32
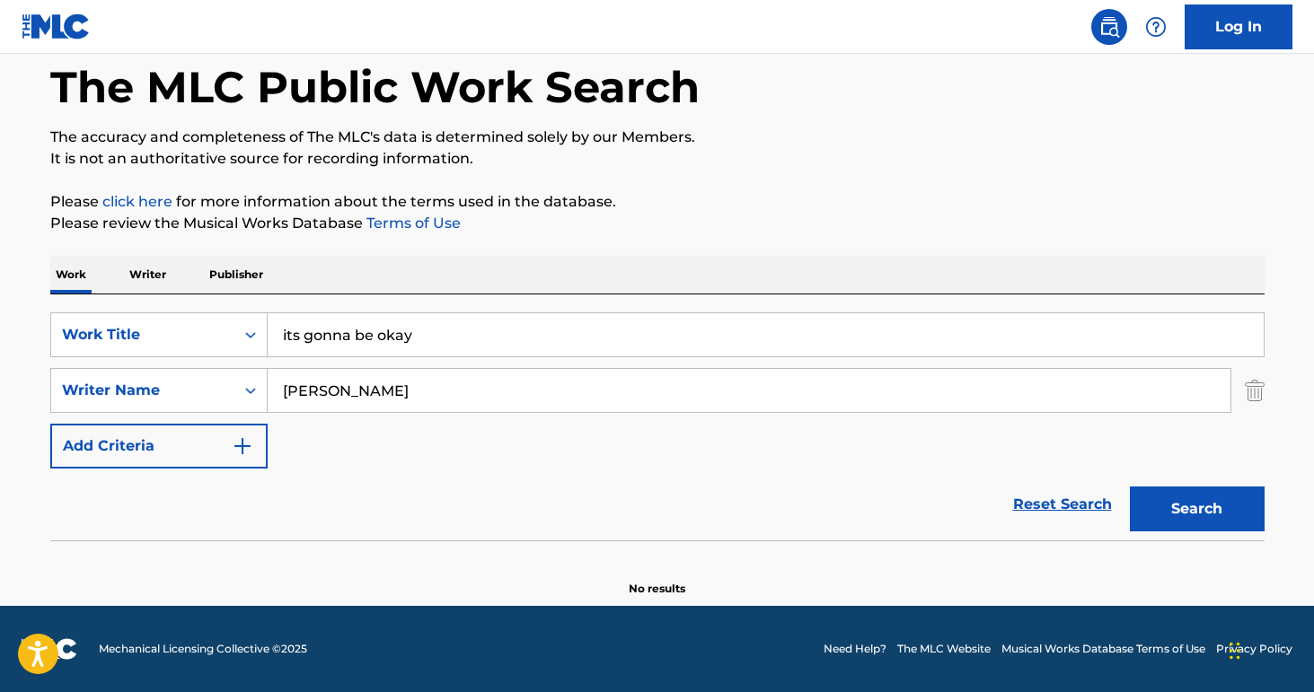
click at [789, 385] on input "[PERSON_NAME]" at bounding box center [749, 390] width 962 height 43
type input "[PERSON_NAME]"
click at [1129, 487] on button "Search" at bounding box center [1196, 509] width 135 height 45
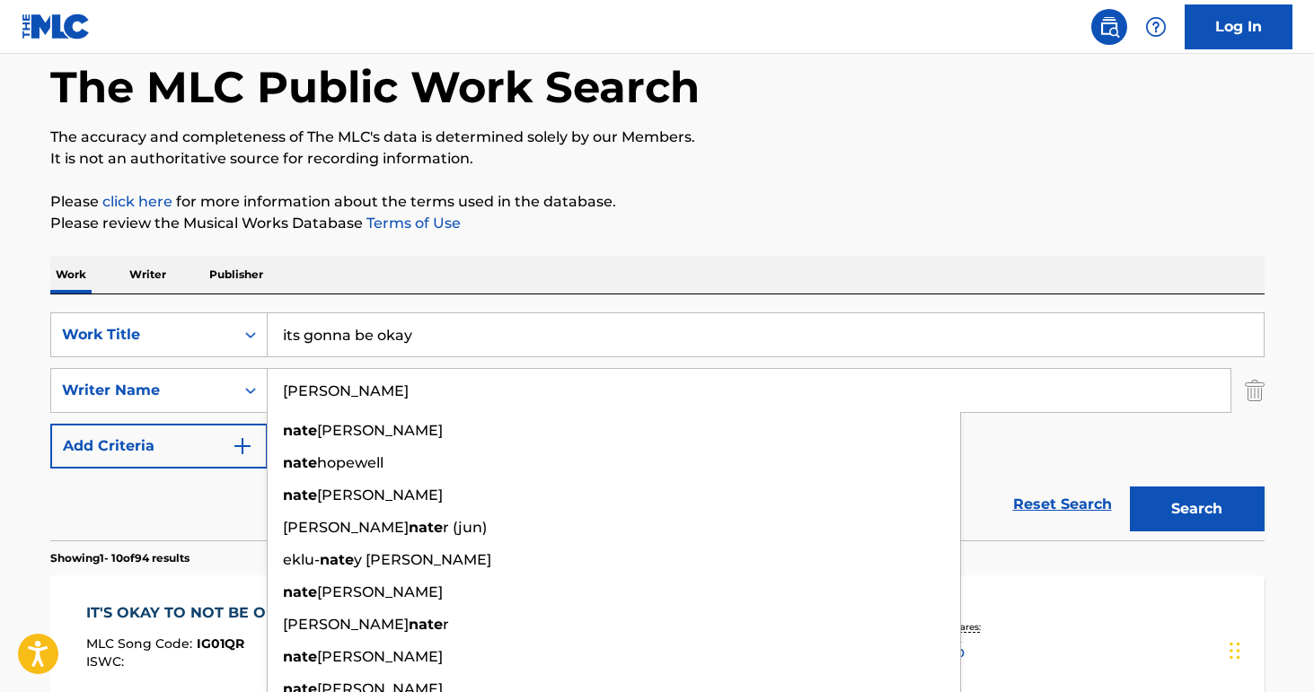
click at [1086, 430] on div "SearchWithCriteriac3b2699d-8afb-46b7-a64a-87d4820f1004 Work Title its gonna be …" at bounding box center [657, 390] width 1214 height 156
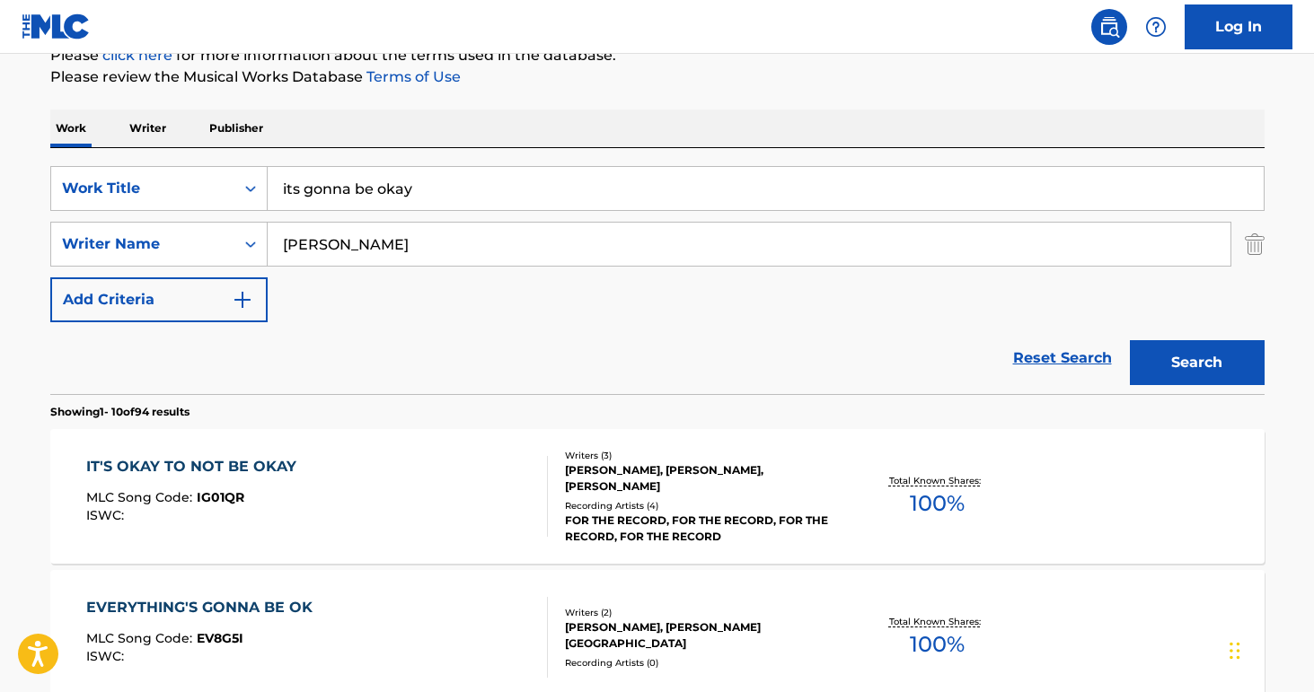
scroll to position [228, 0]
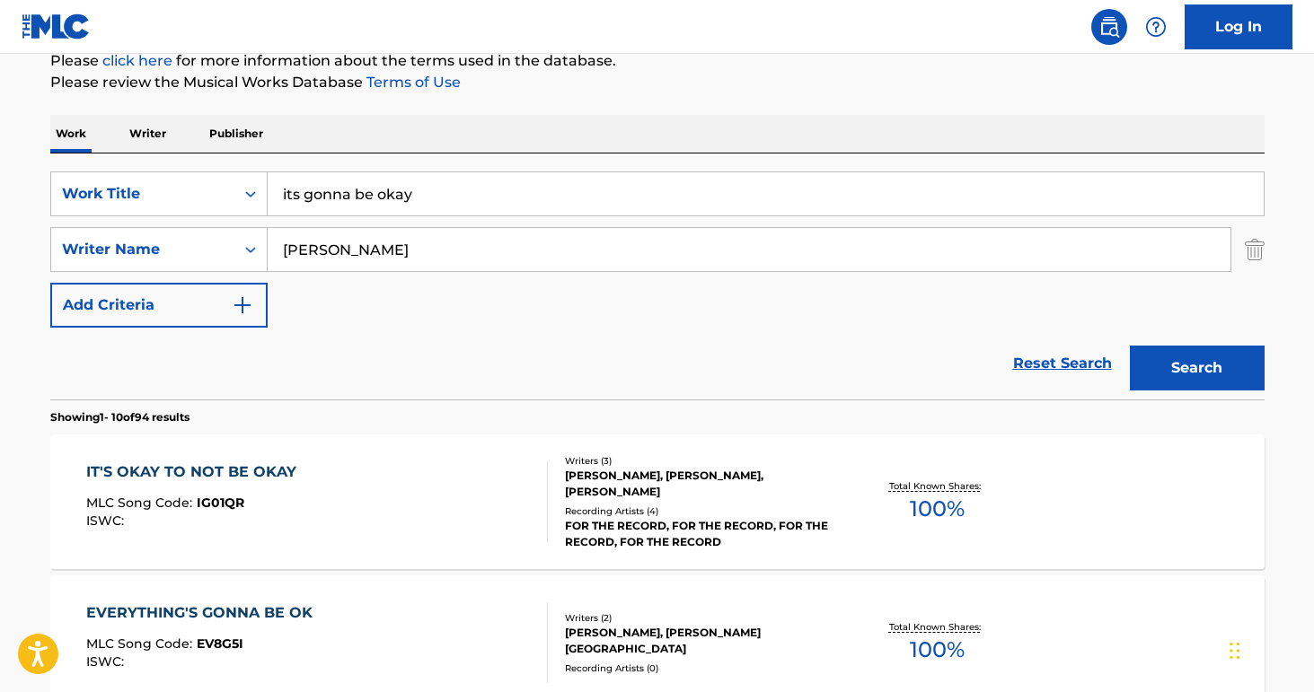
click at [409, 187] on input "its gonna be okay" at bounding box center [766, 193] width 996 height 43
click at [410, 187] on input "its gonna be okay" at bounding box center [766, 193] width 996 height 43
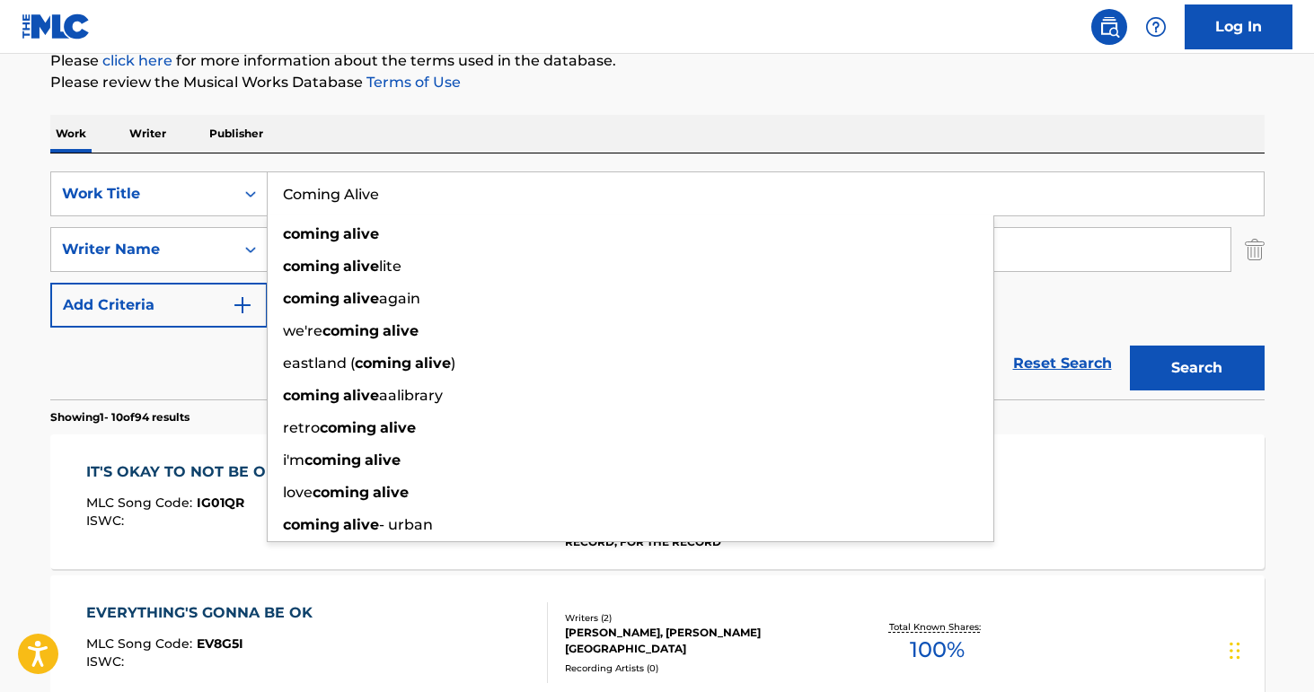
type input "Coming Alive"
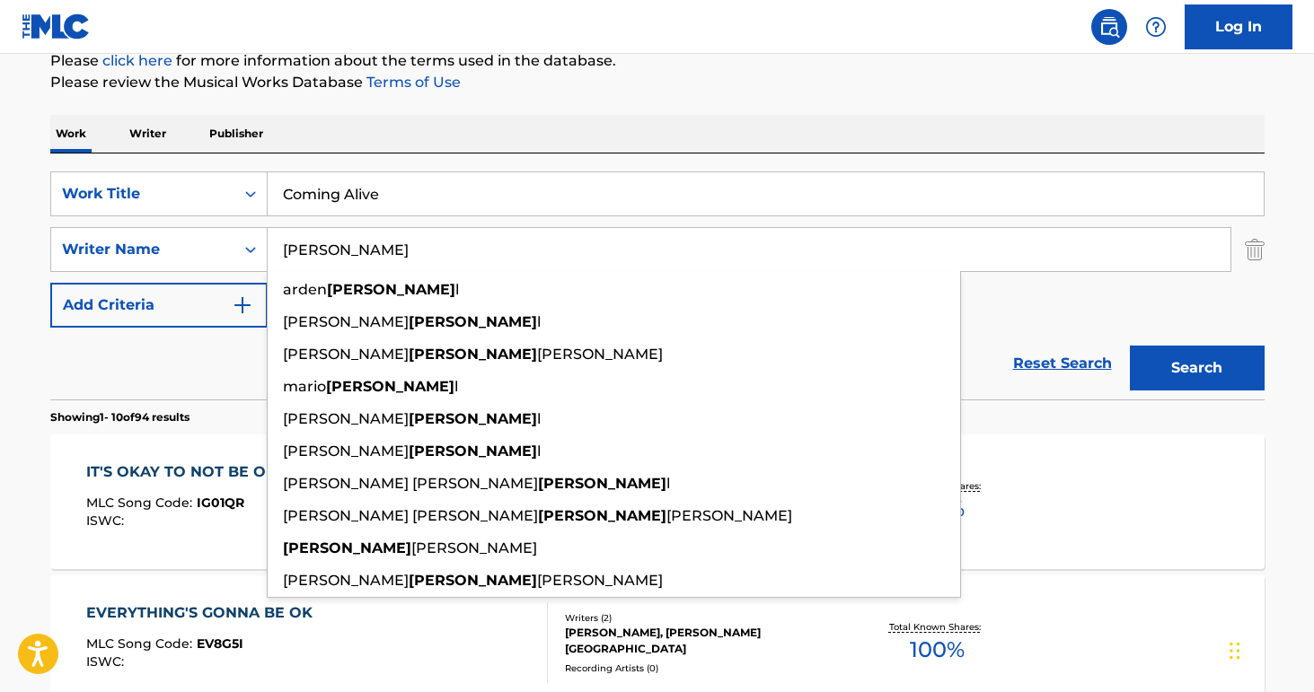
type input "[PERSON_NAME]"
click at [1129, 346] on button "Search" at bounding box center [1196, 368] width 135 height 45
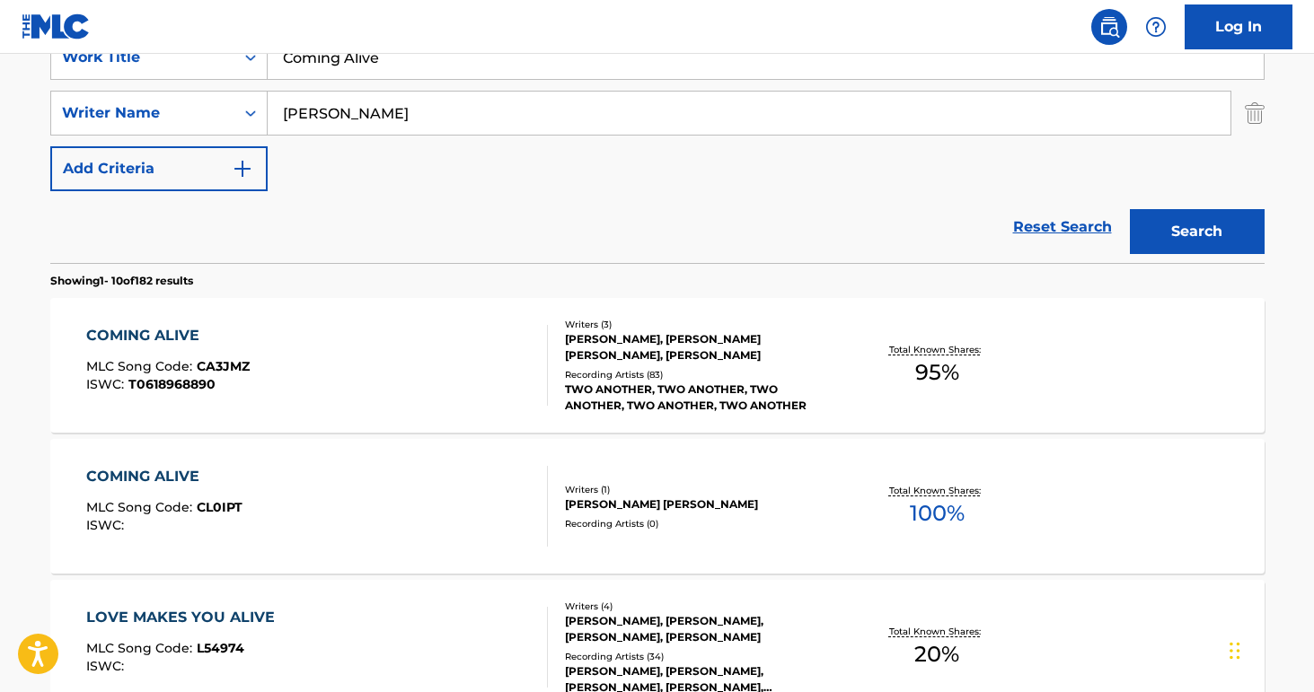
scroll to position [386, 0]
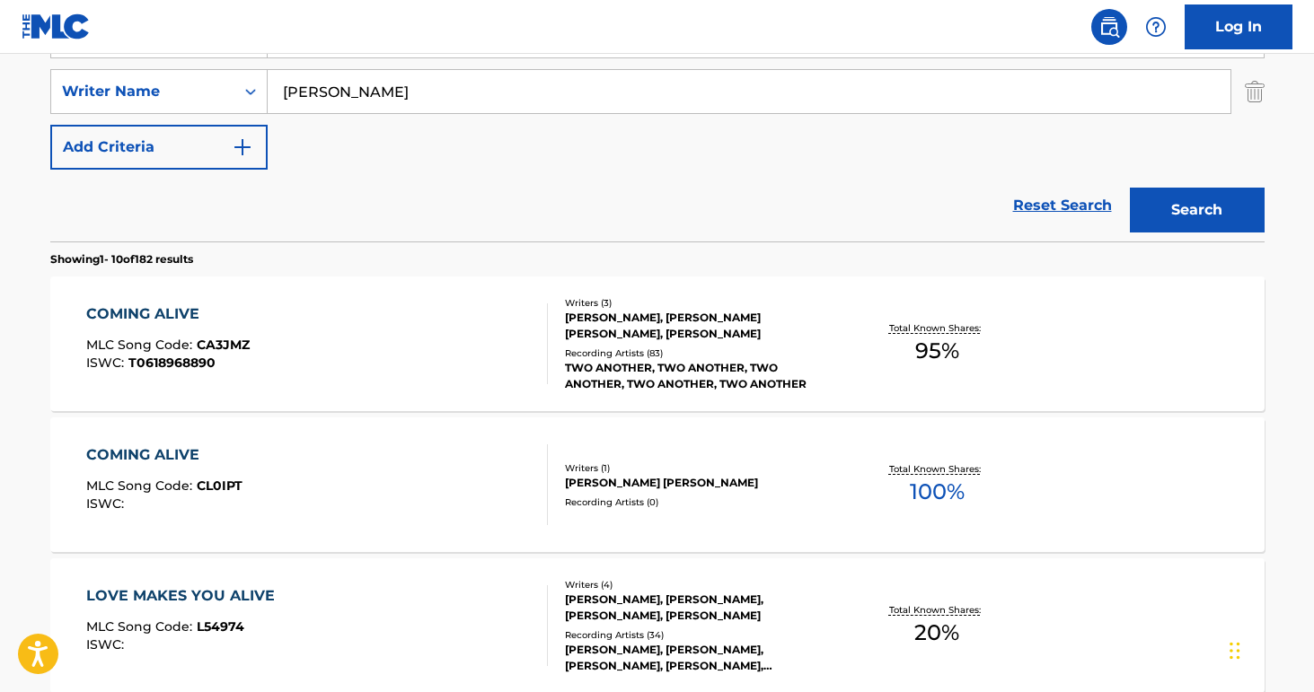
click at [372, 347] on div "COMING ALIVE MLC Song Code : CA3JMZ ISWC : T0618968890" at bounding box center [316, 343] width 461 height 81
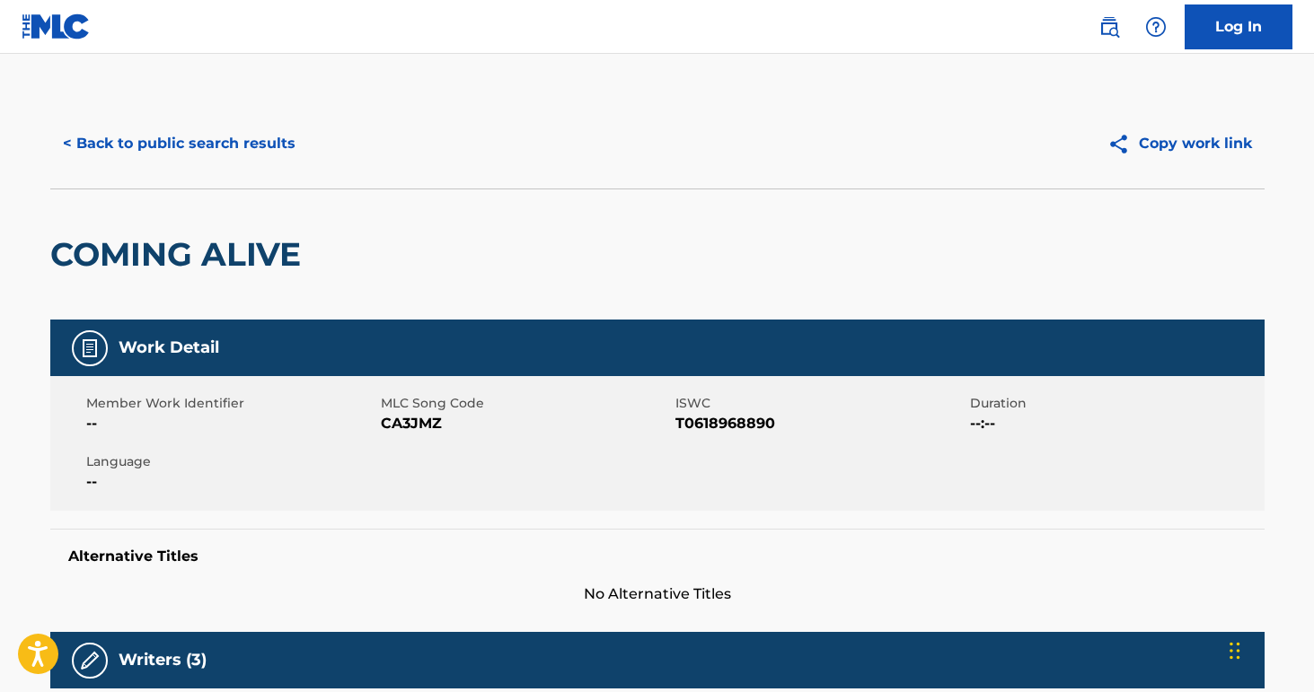
click at [159, 141] on button "< Back to public search results" at bounding box center [179, 143] width 258 height 45
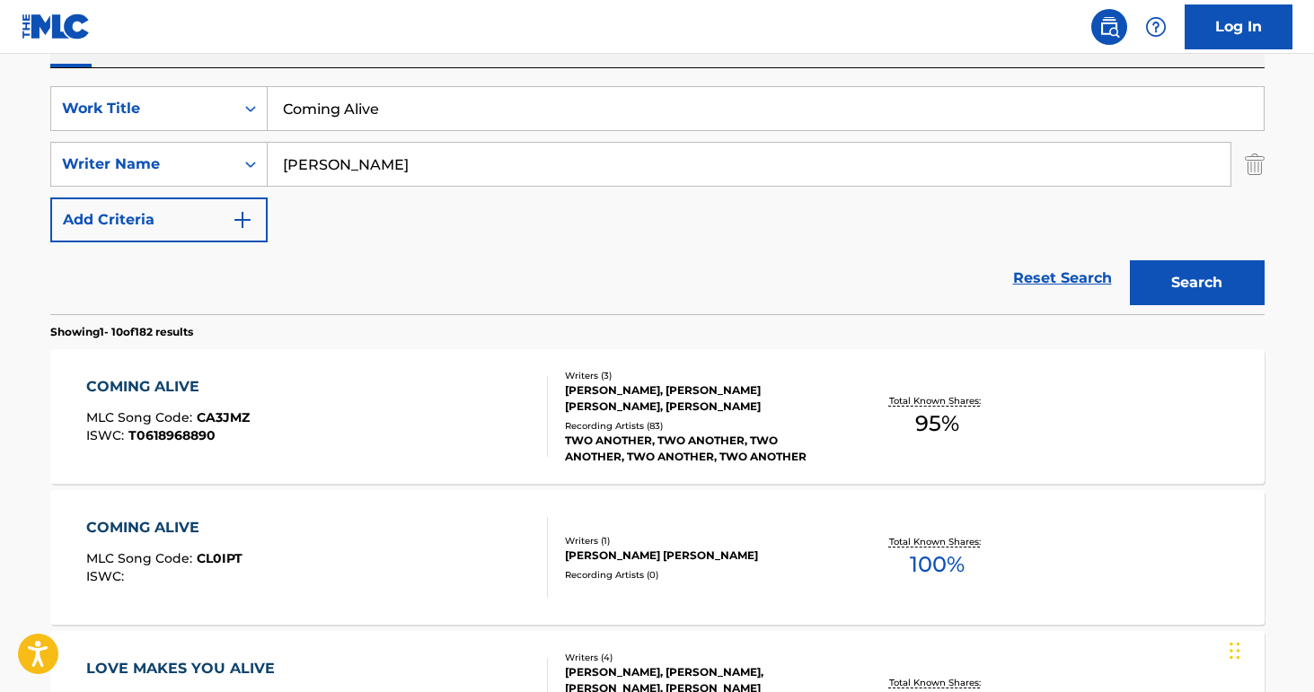
scroll to position [312, 0]
click at [361, 117] on input "Coming Alive" at bounding box center [766, 109] width 996 height 43
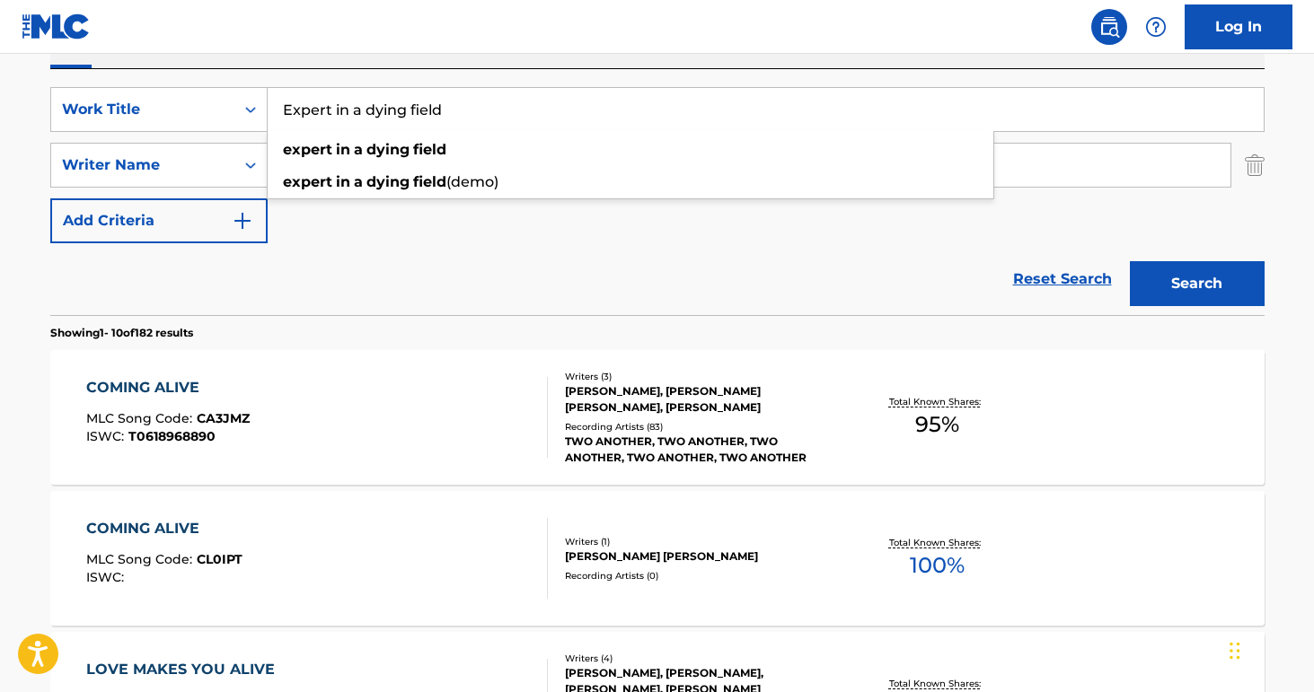
type input "Expert in a dying field"
type input "Deck"
click at [1129, 261] on button "Search" at bounding box center [1196, 283] width 135 height 45
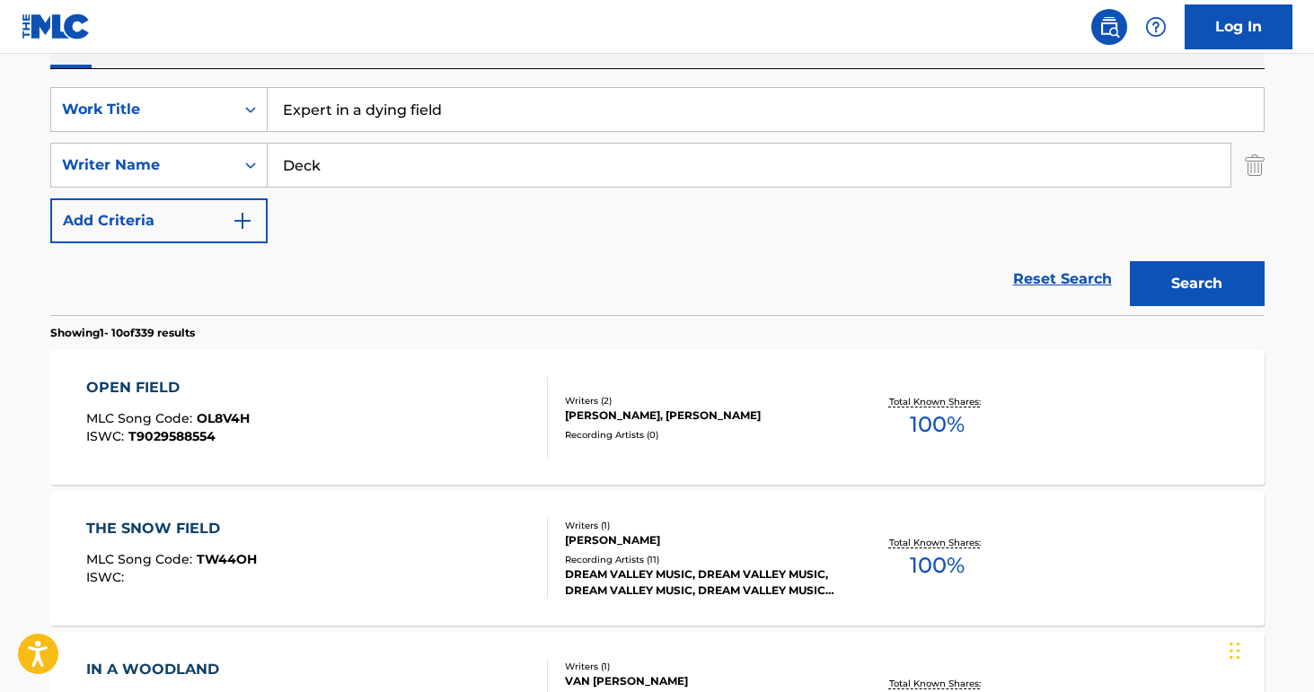
scroll to position [301, 0]
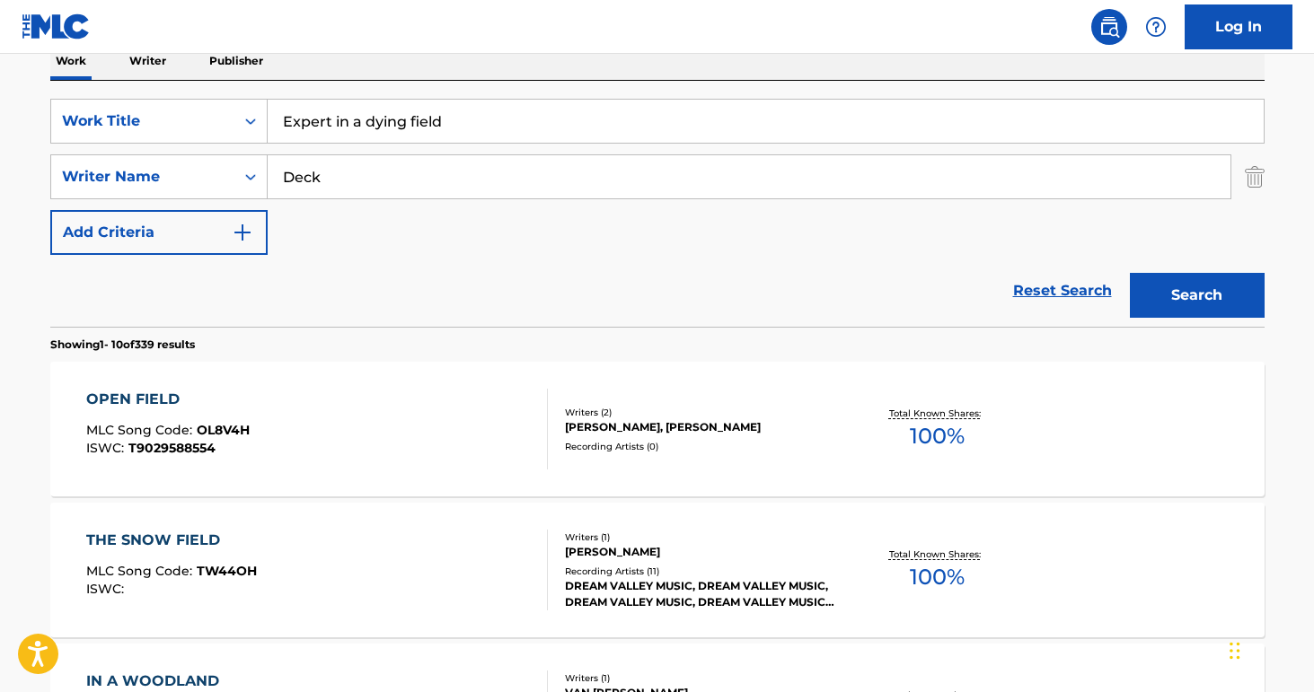
click at [394, 172] on input "Deck" at bounding box center [749, 176] width 962 height 43
click at [1129, 273] on button "Search" at bounding box center [1196, 295] width 135 height 45
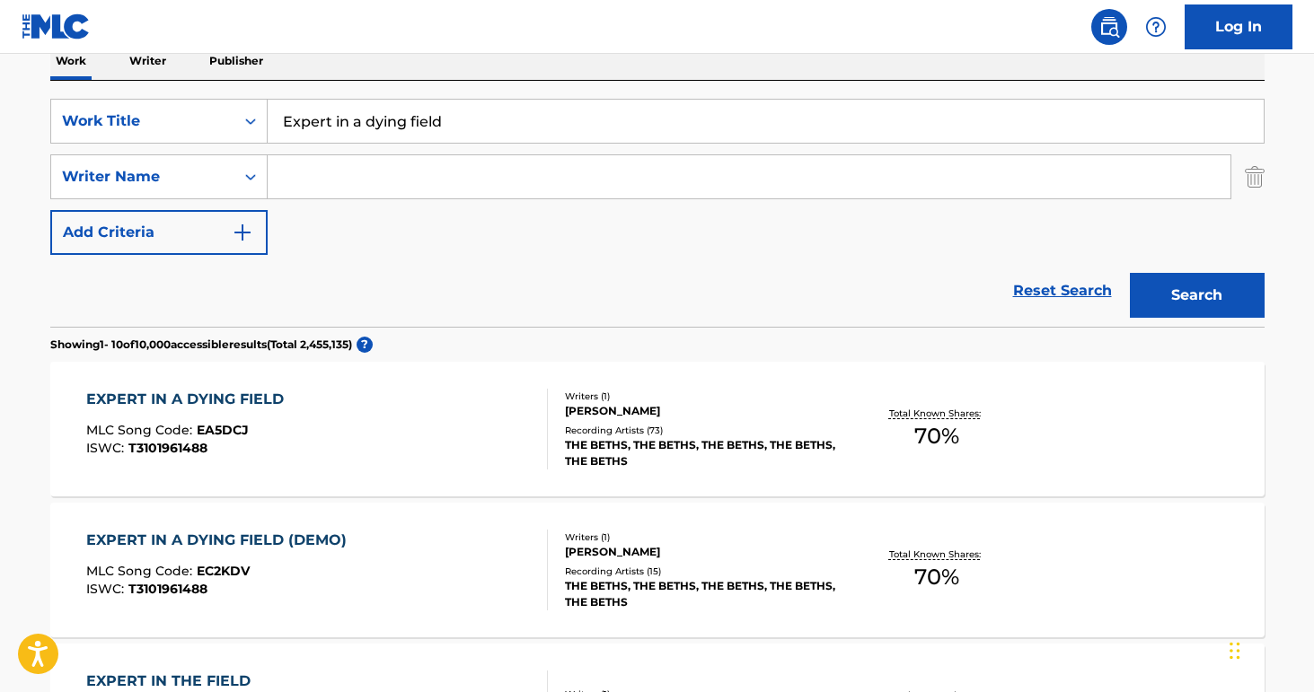
click at [389, 443] on div "EXPERT IN A DYING FIELD MLC Song Code : EA5DCJ ISWC : T3101961488" at bounding box center [316, 429] width 461 height 81
